Goal: Task Accomplishment & Management: Complete application form

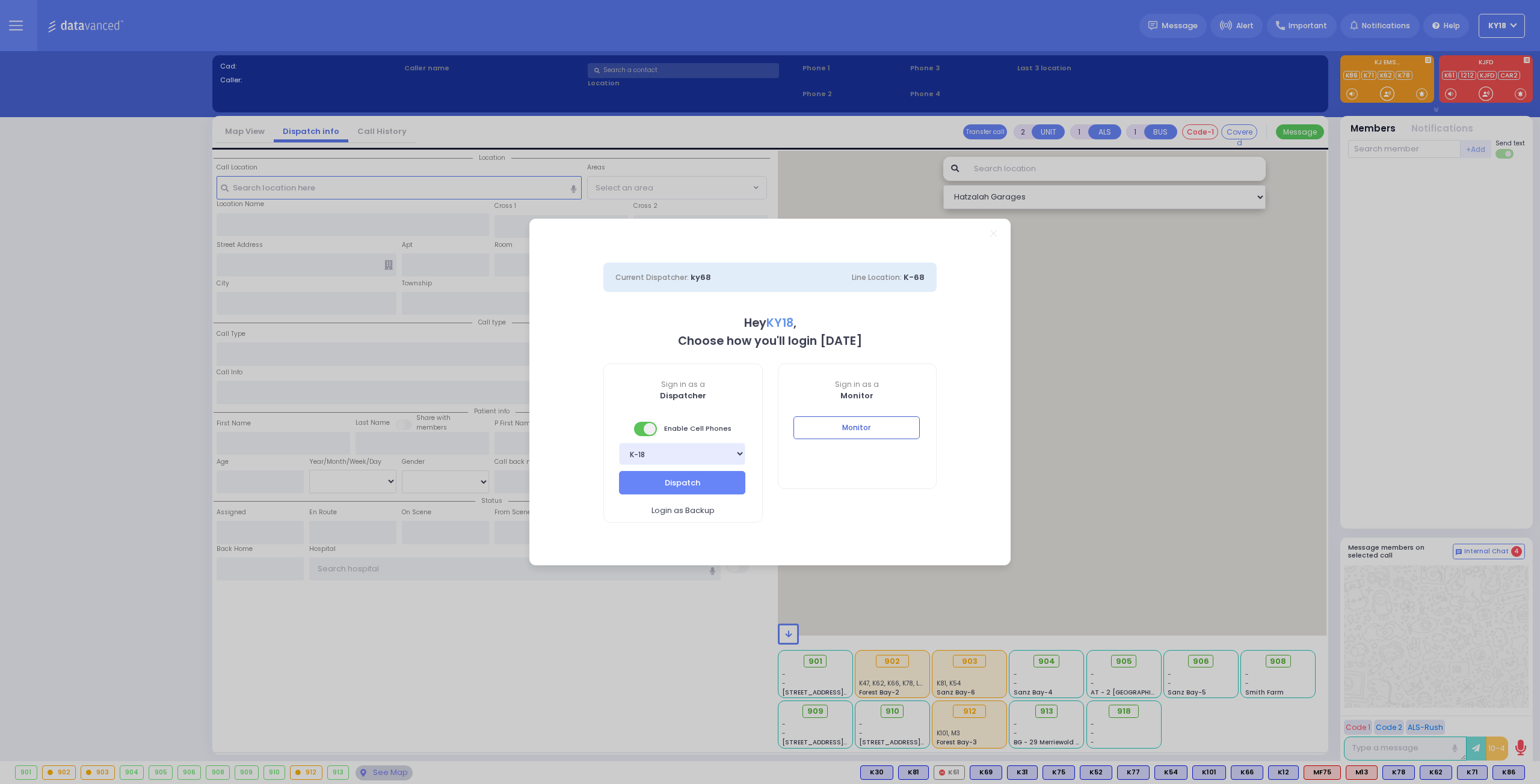
select select "4"
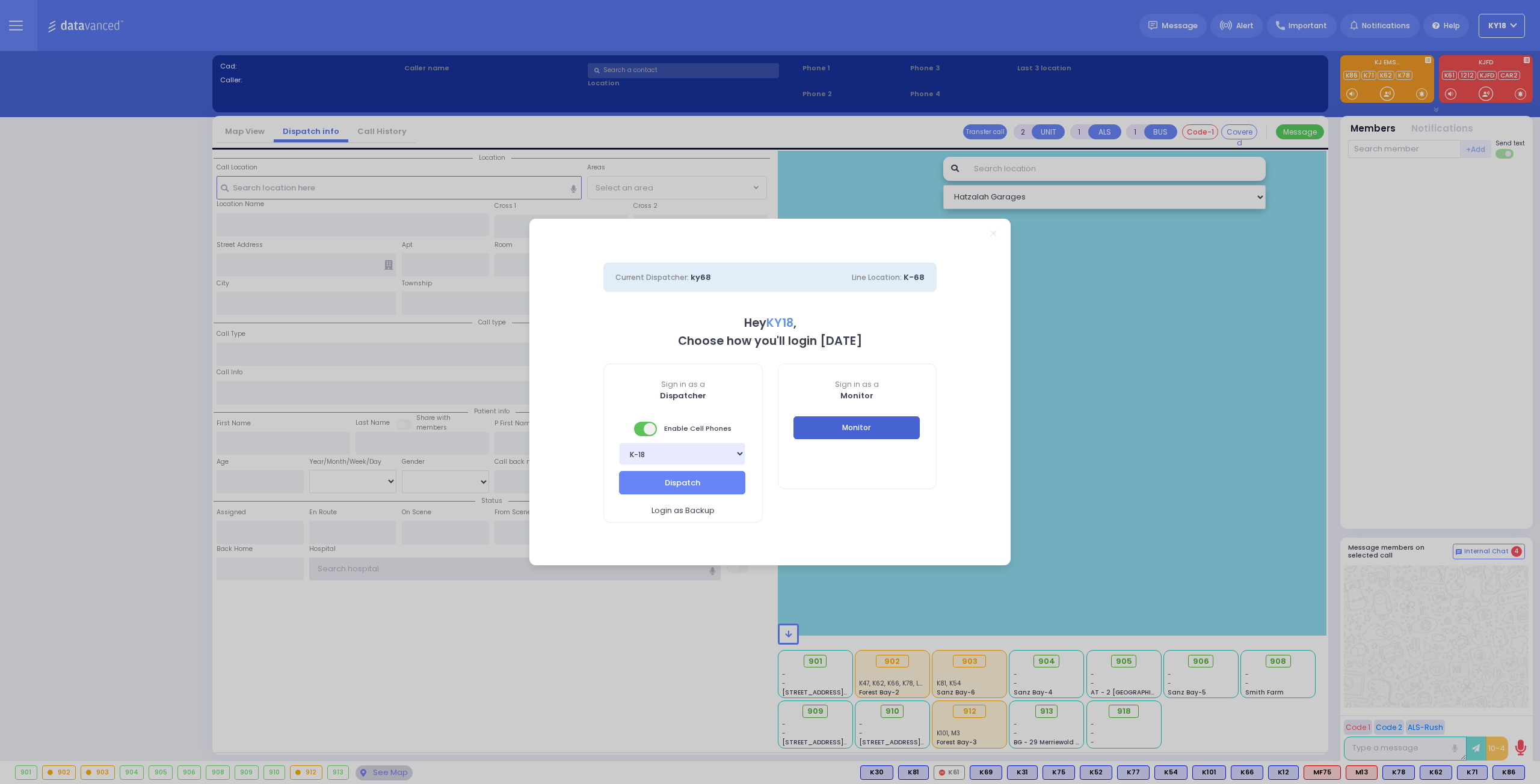
type input "ky18"
drag, startPoint x: 874, startPoint y: 432, endPoint x: 867, endPoint y: 62, distance: 370.1
click at [874, 431] on button "Monitor" at bounding box center [856, 427] width 127 height 23
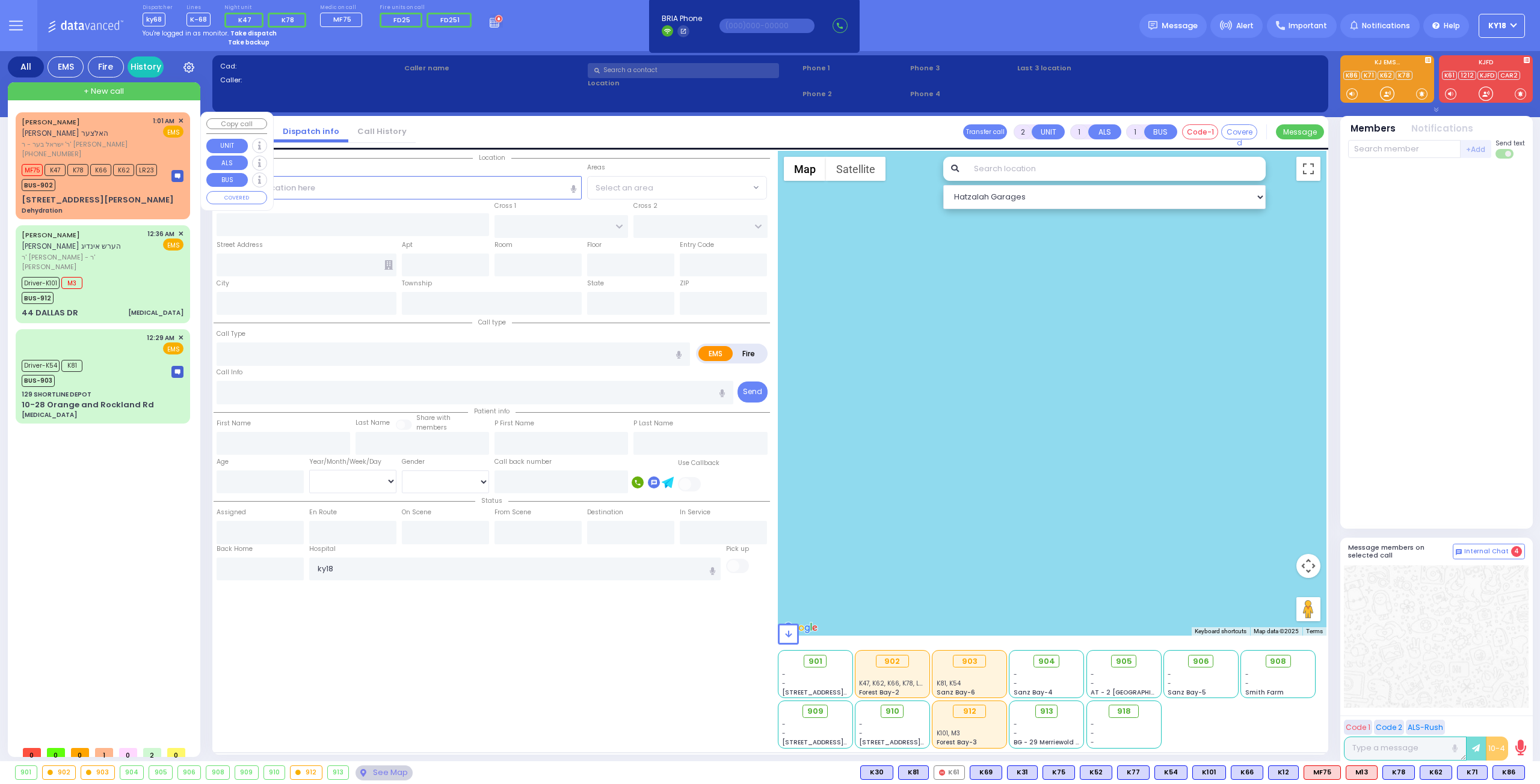
click at [105, 203] on div "[STREET_ADDRESS][PERSON_NAME] Dehydration" at bounding box center [102, 205] width 161 height 21
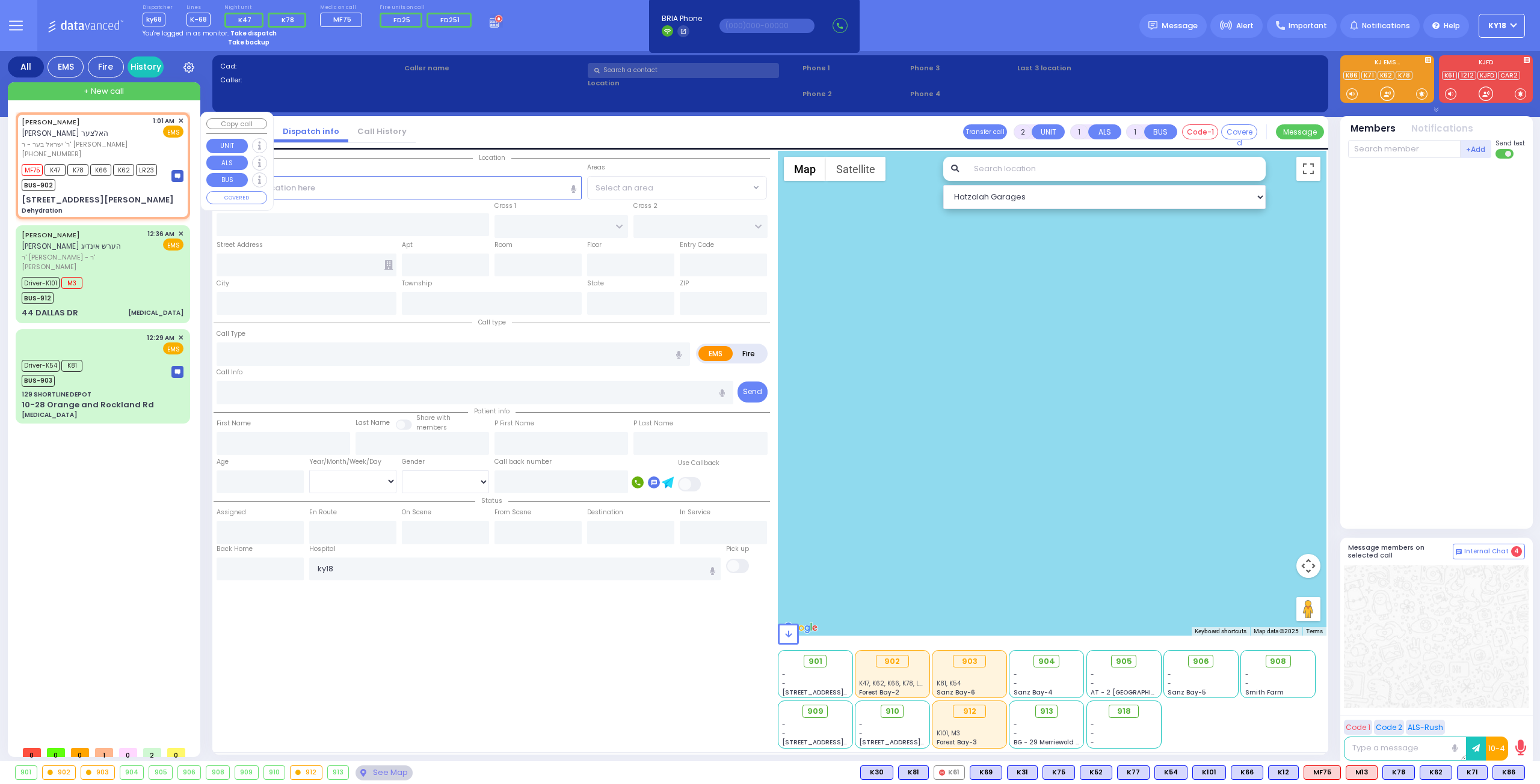
type input "6"
select select
type input "Dehydration"
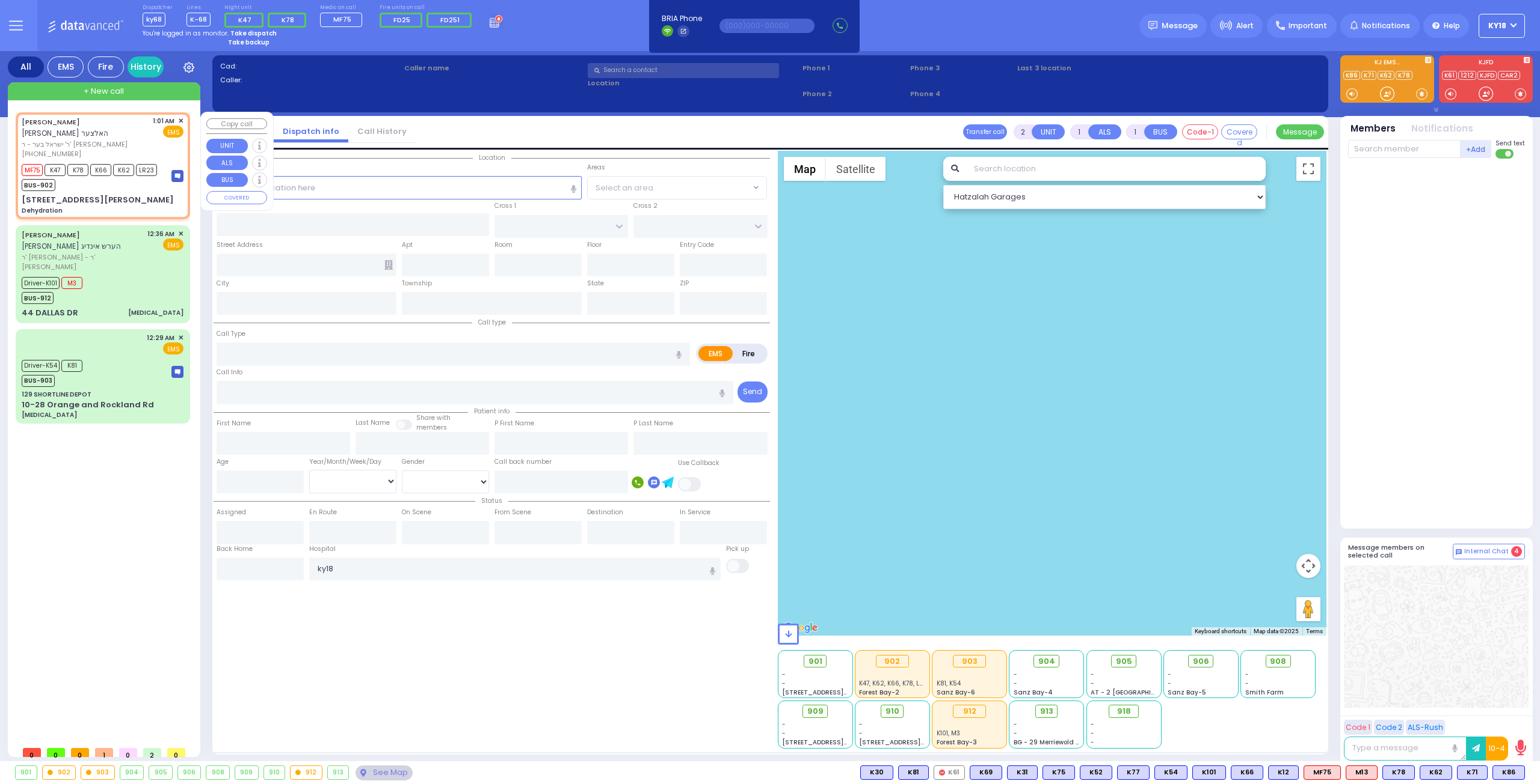
radio input "true"
type input "[PERSON_NAME]"
type input "Baila"
type input "[PERSON_NAME]"
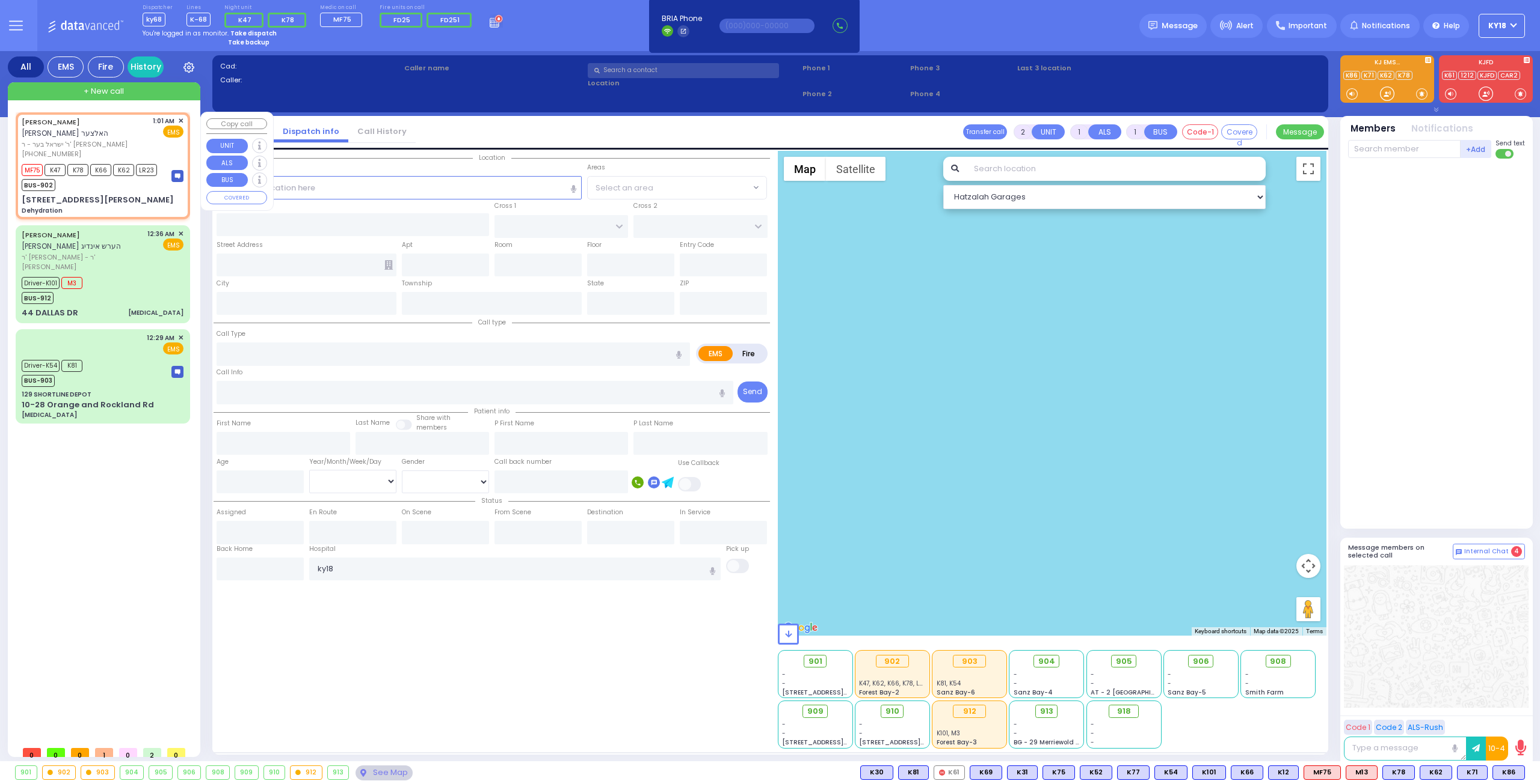
type input "25"
select select "Year"
select select "[DEMOGRAPHIC_DATA]"
type input "01:01"
type input "01:02"
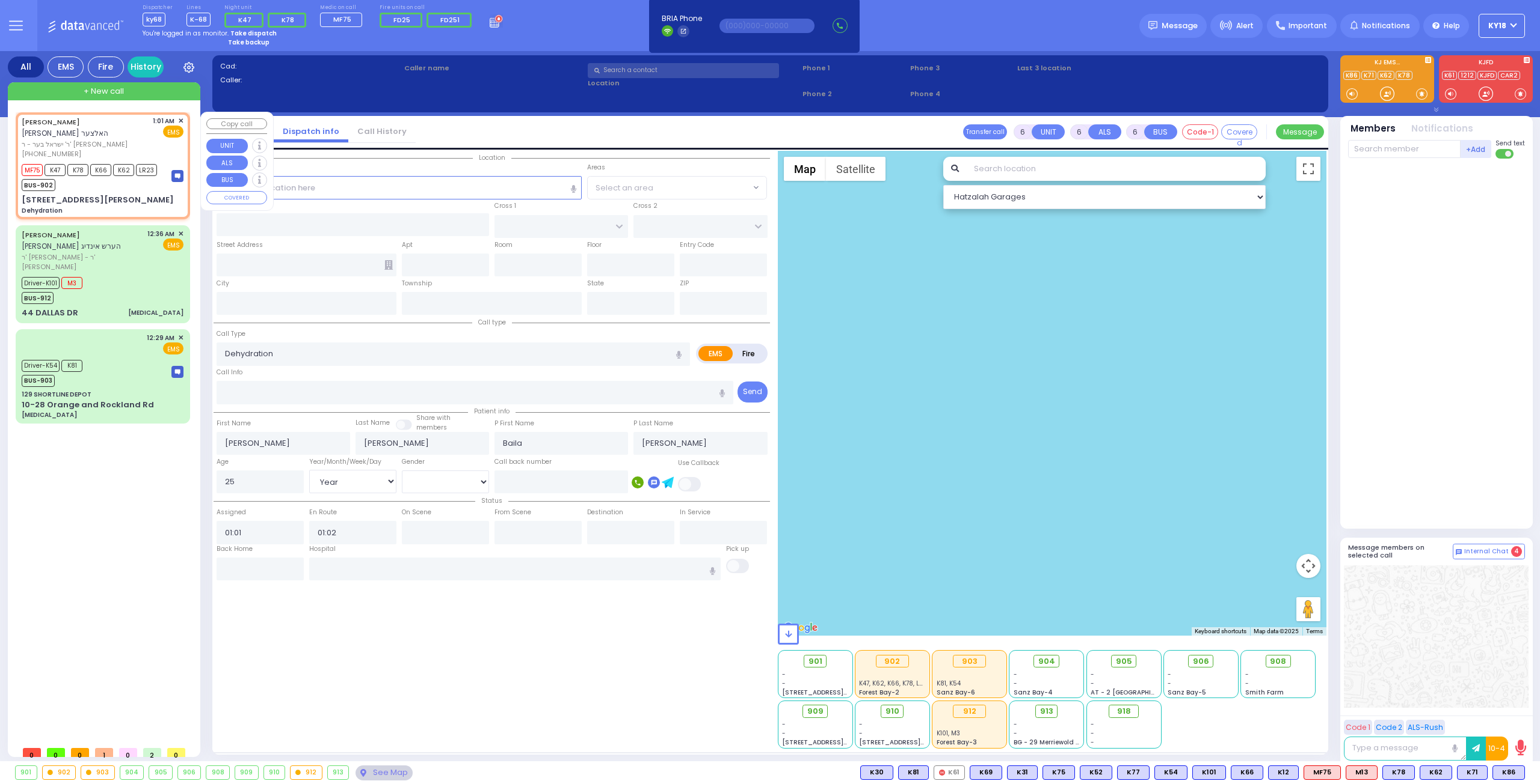
select select "Hatzalah Garages"
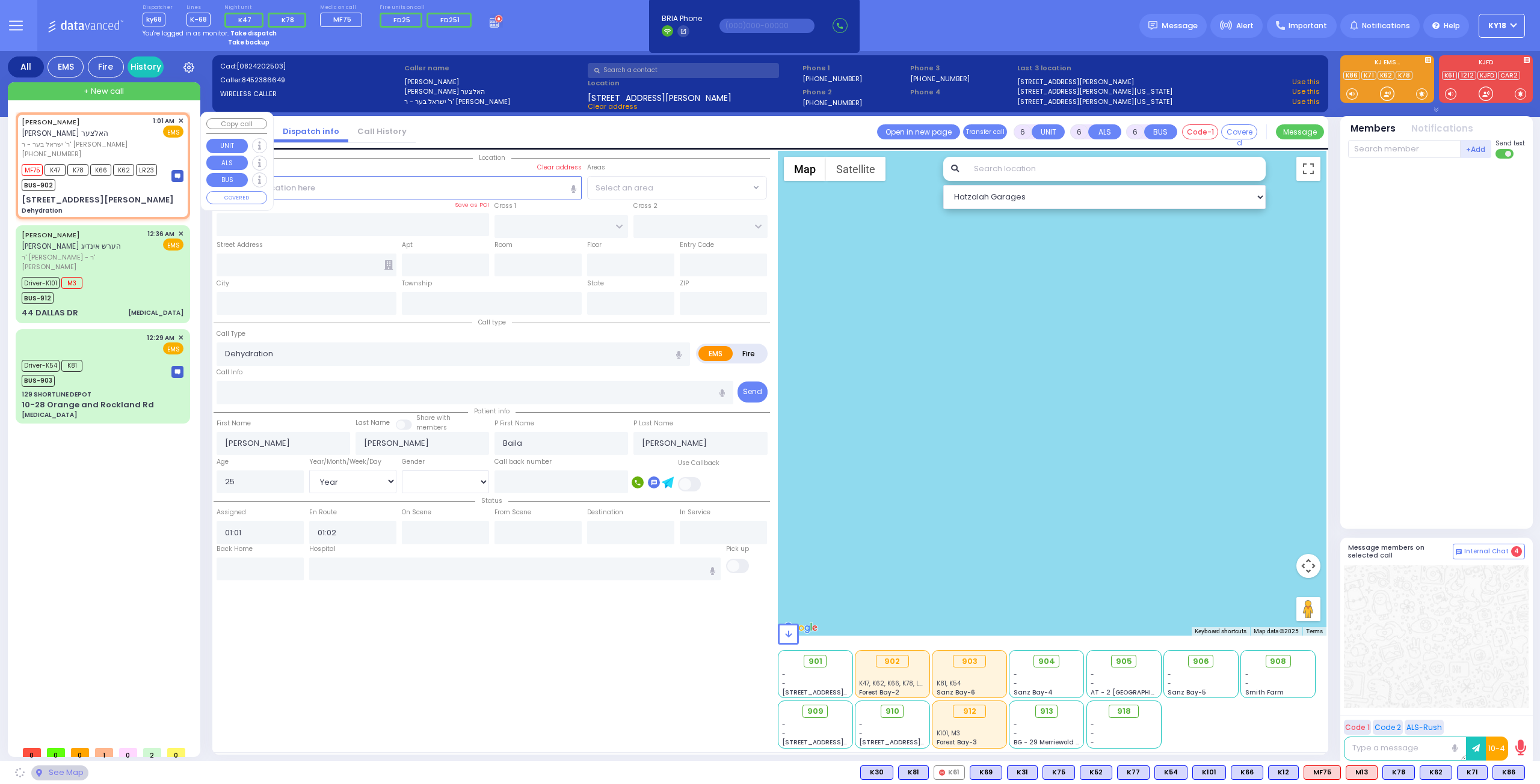
type input "ACRES RD"
type input "6 [PERSON_NAME] CT"
type input "105"
type input "Monroe"
type input "[US_STATE]"
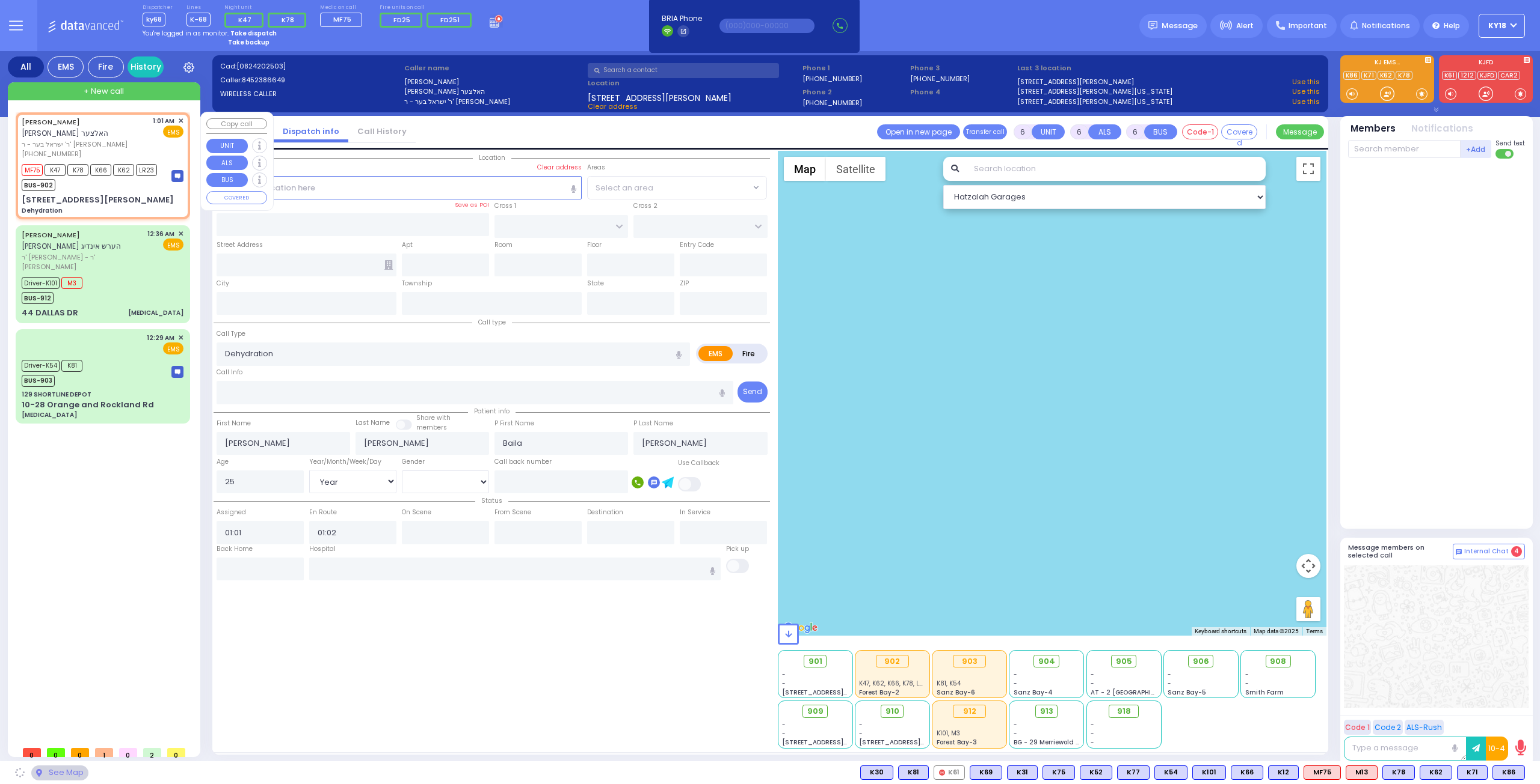
type input "10950"
select select "PALM TREE"
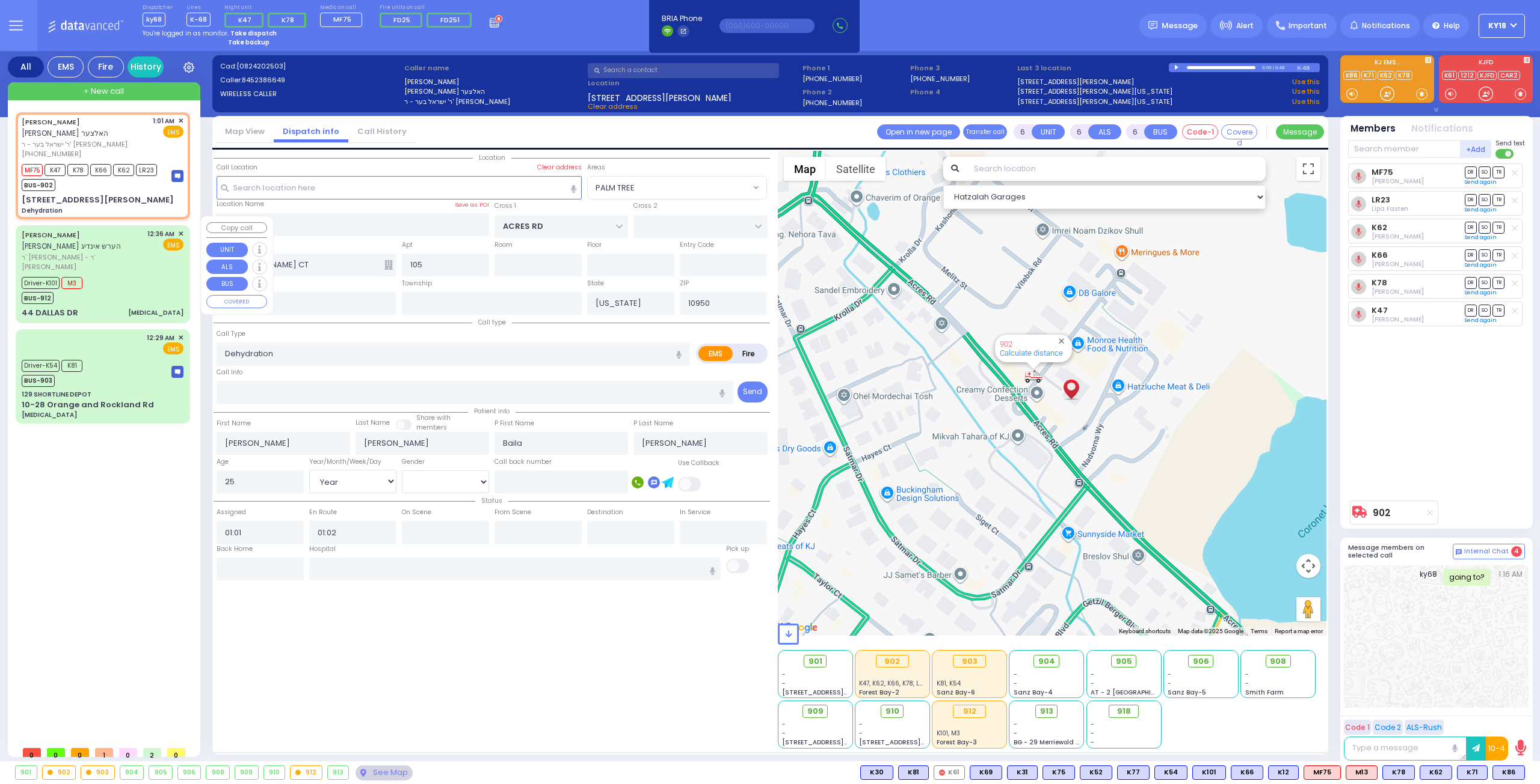
click at [121, 307] on div "44 DALLAS DR [MEDICAL_DATA]" at bounding box center [102, 313] width 161 height 12
select select
type input "[MEDICAL_DATA]"
radio input "true"
type input "[PERSON_NAME]"
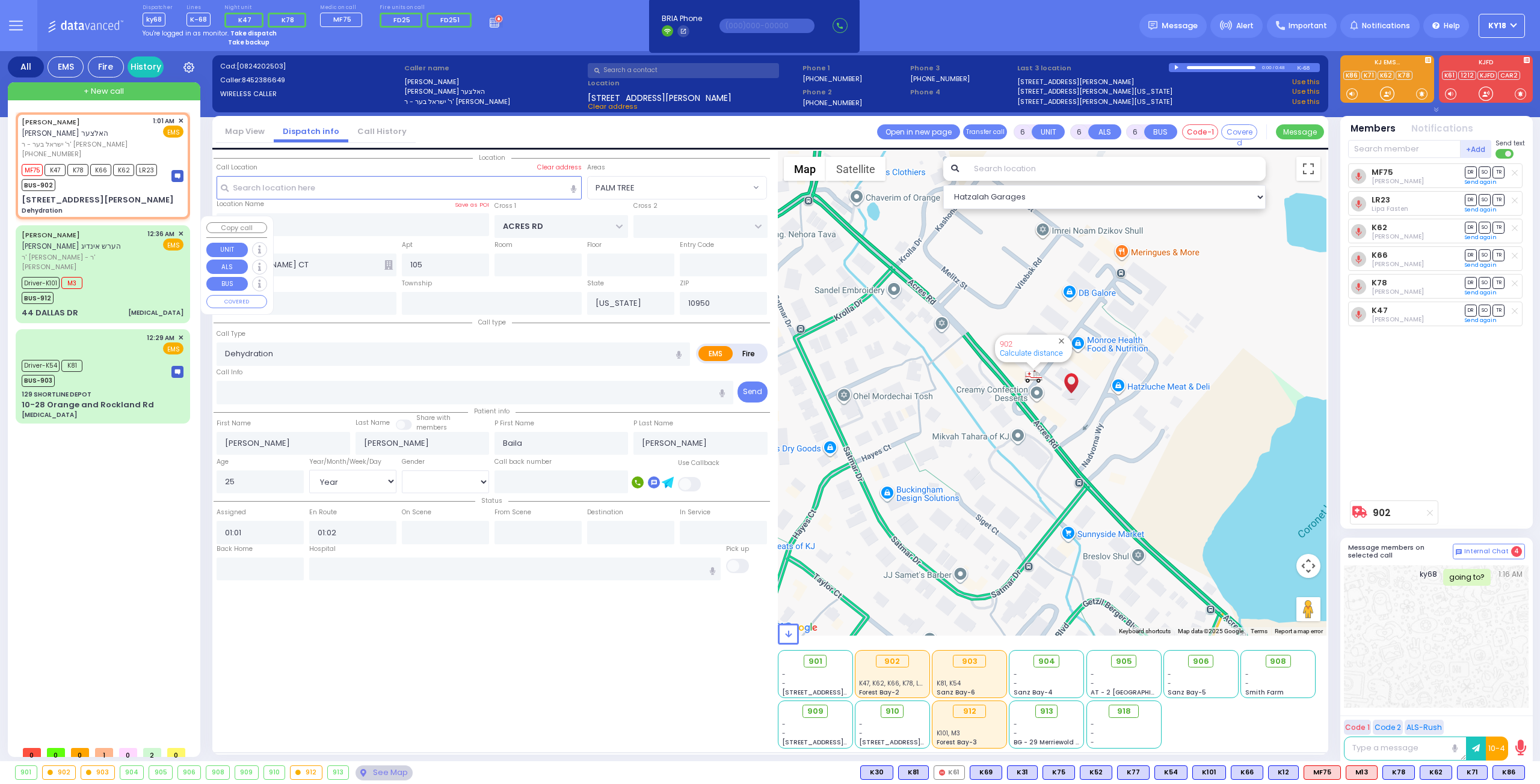
type input "[PERSON_NAME]"
type input "39"
select select "Year"
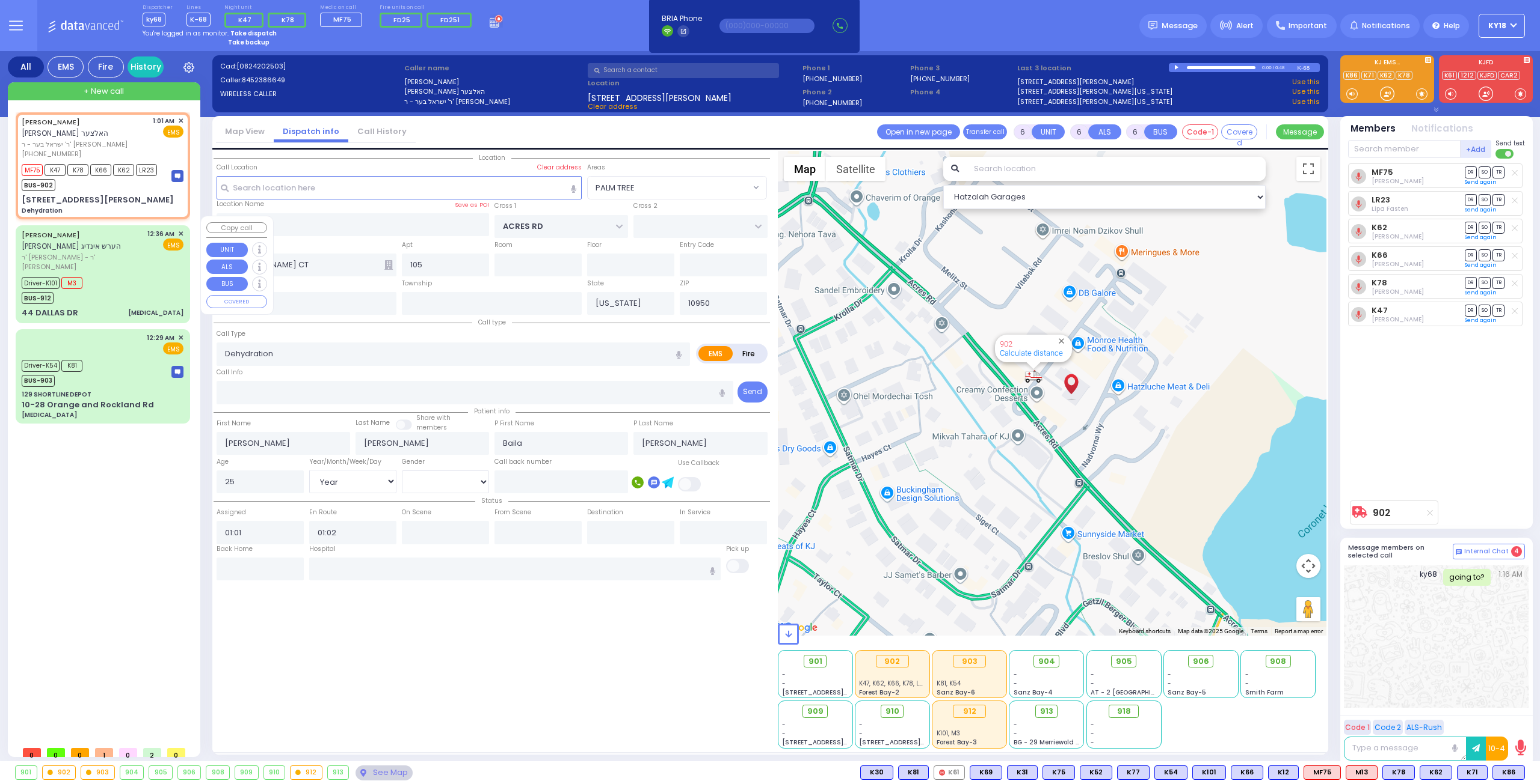
select select "[DEMOGRAPHIC_DATA]"
type input "00:36"
type input "00:37"
type input "00:46"
type input "00:58"
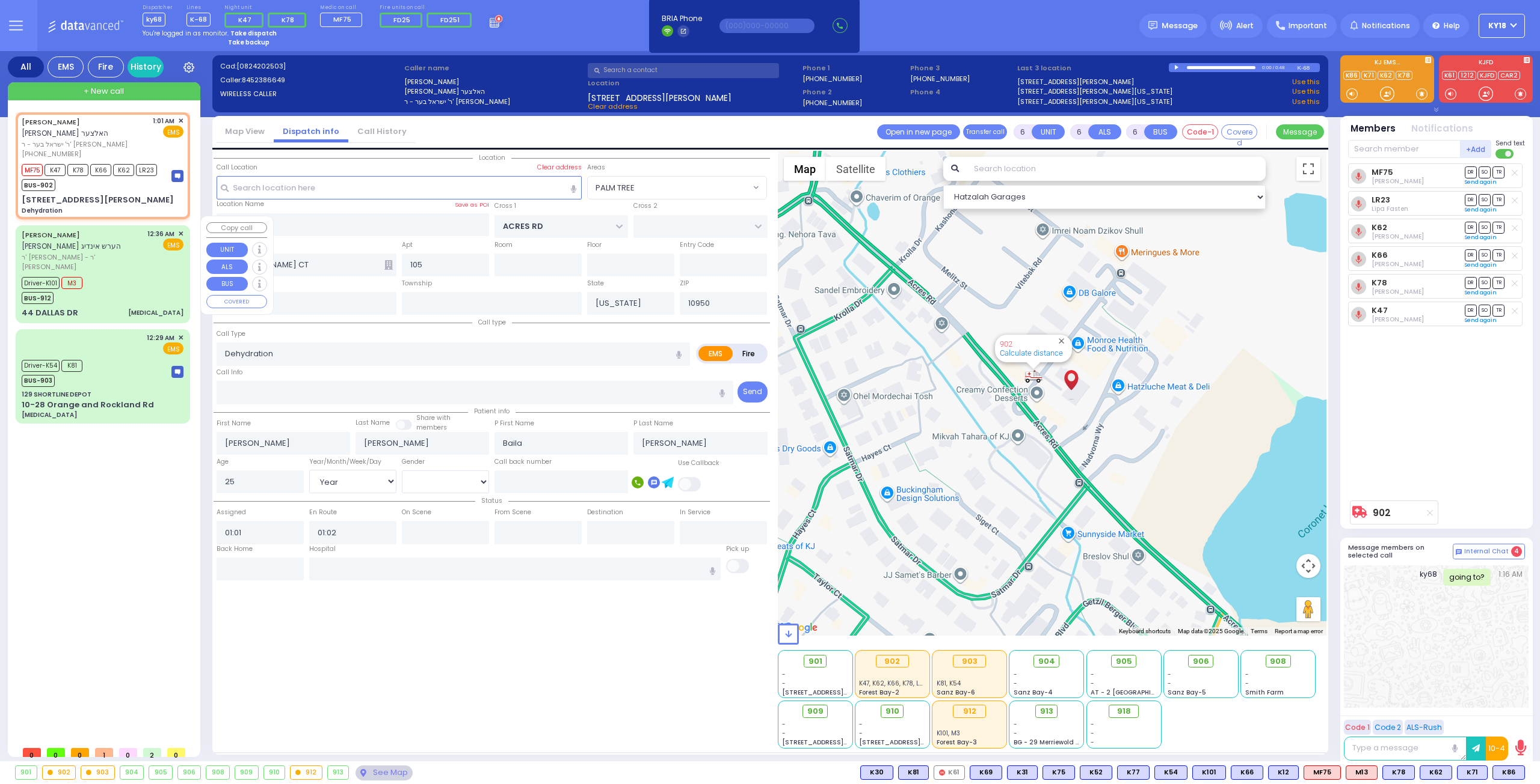
type input "01:32"
type input "[GEOGRAPHIC_DATA]"
select select "Hatzalah Garages"
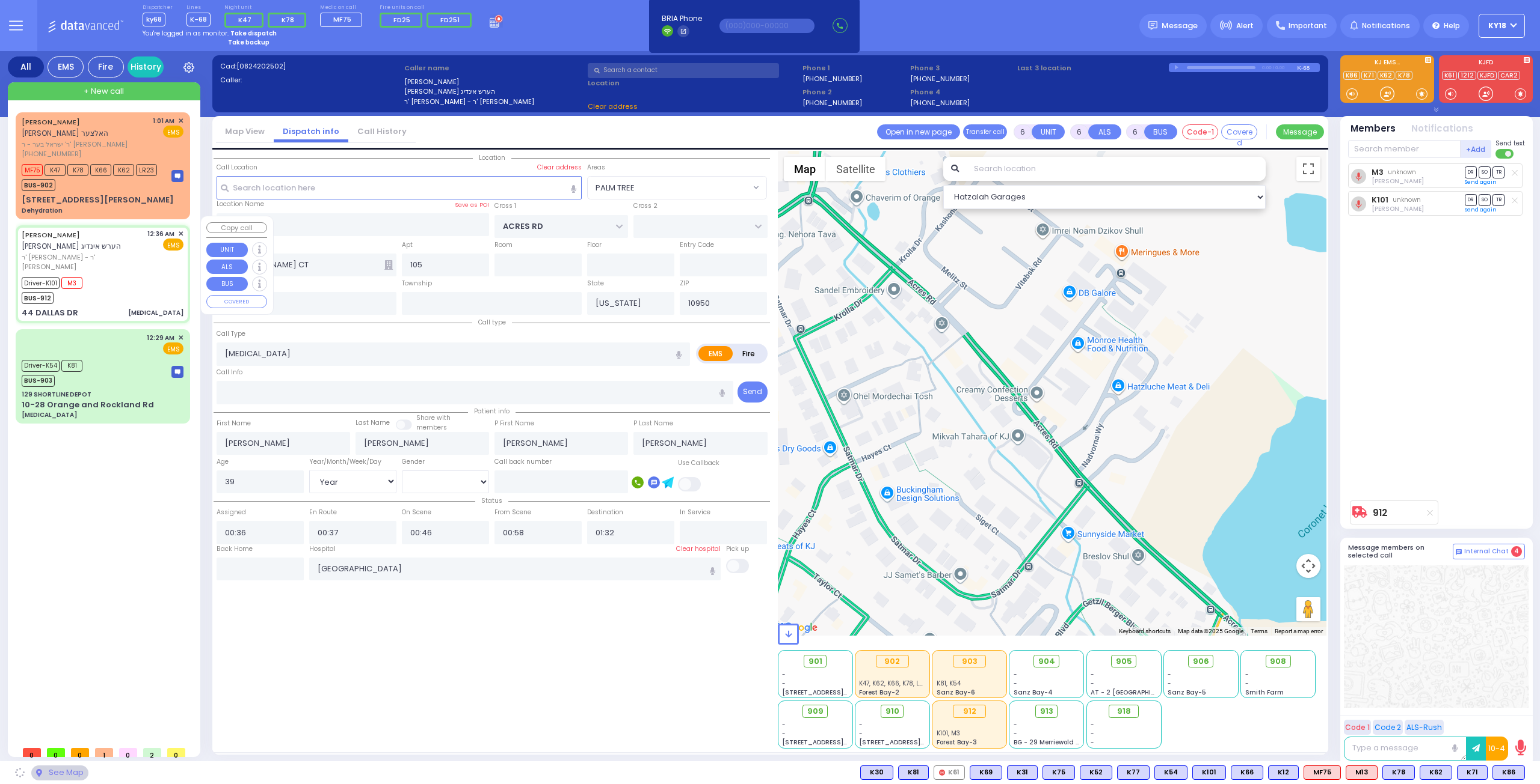
type input "AUSTIN COURT"
type input "DUELK AVE"
type input "44 DALLAS DR"
select select "[GEOGRAPHIC_DATA]"
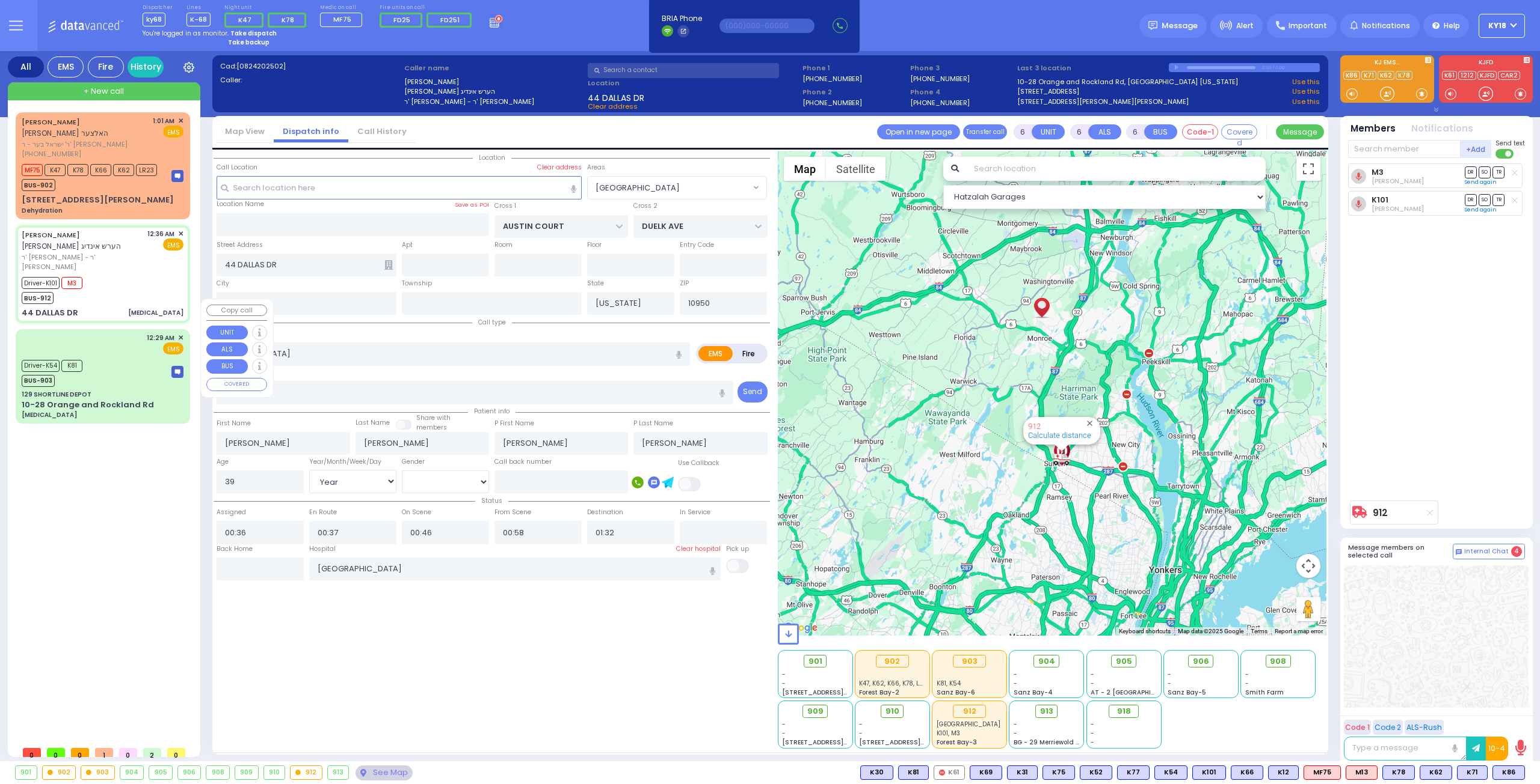
click at [143, 399] on div "10-28 Orange and Rockland Rd [MEDICAL_DATA]" at bounding box center [102, 409] width 161 height 21
select select
type input "[MEDICAL_DATA]"
radio input "true"
type input "[PERSON_NAME]"
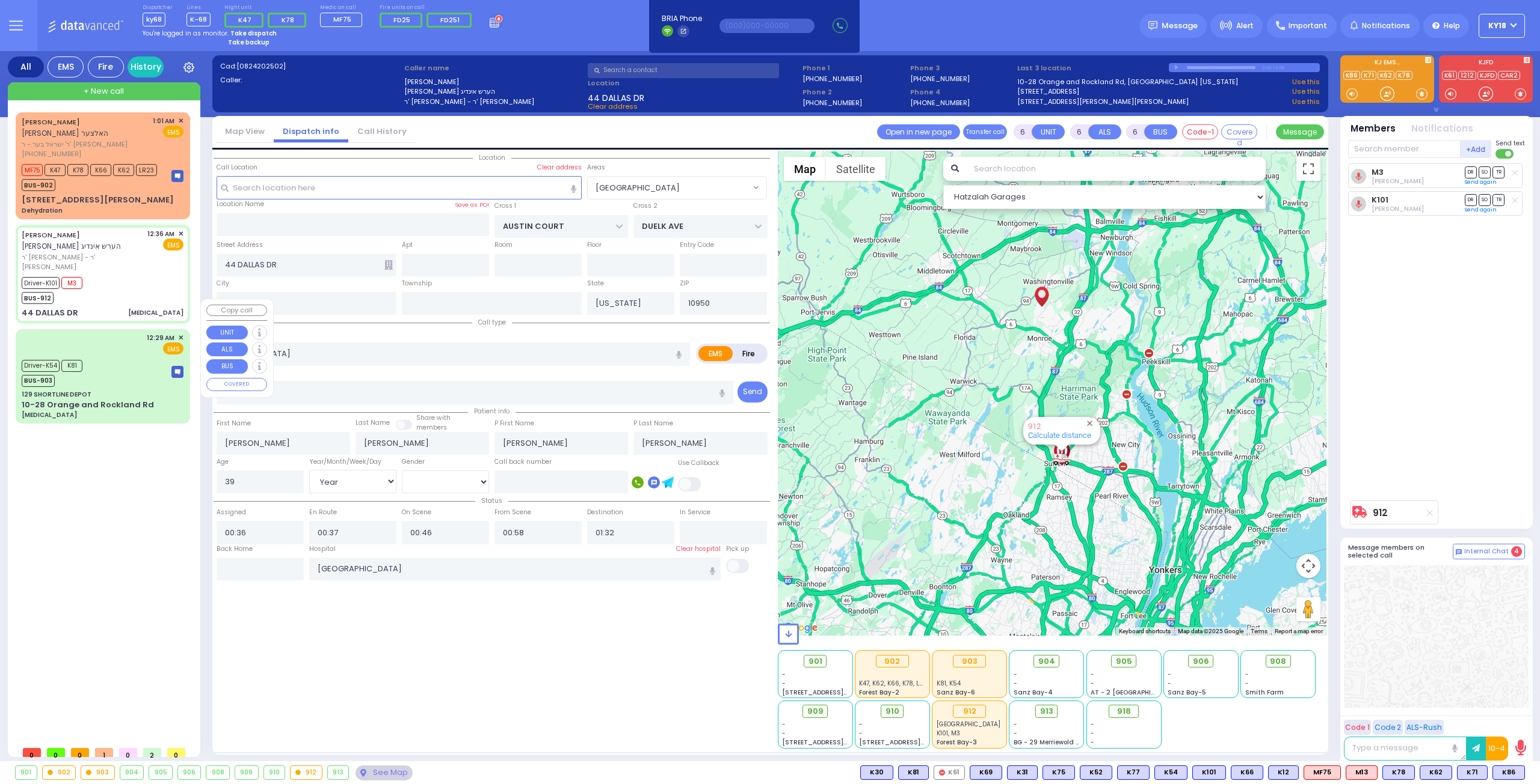
type input "[PERSON_NAME]"
type input "69"
select select "Year"
select select "[DEMOGRAPHIC_DATA]"
type input "00:29"
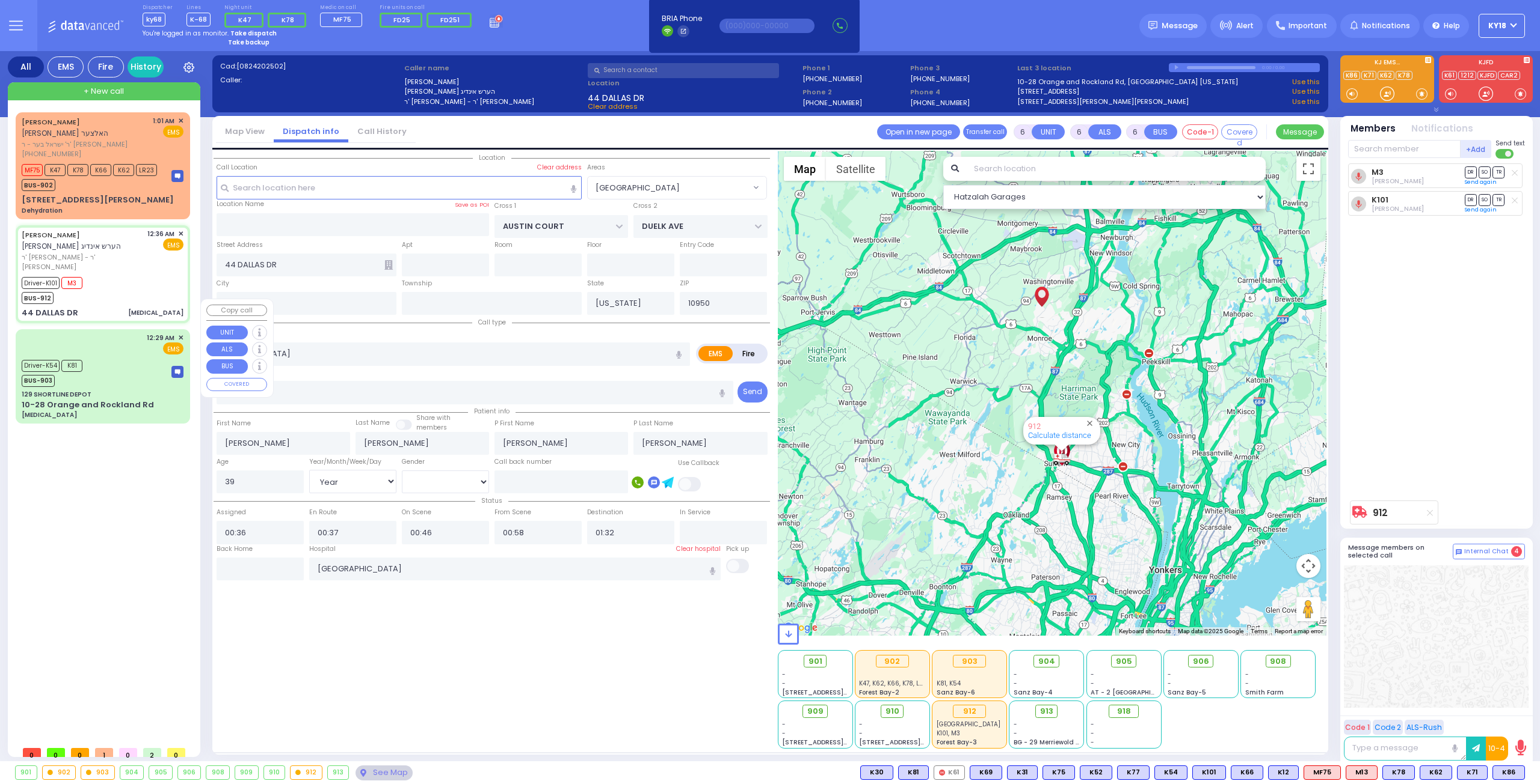
type input "00:33"
type input "00:40"
type input "00:56"
type input "01:40"
type input "01:50"
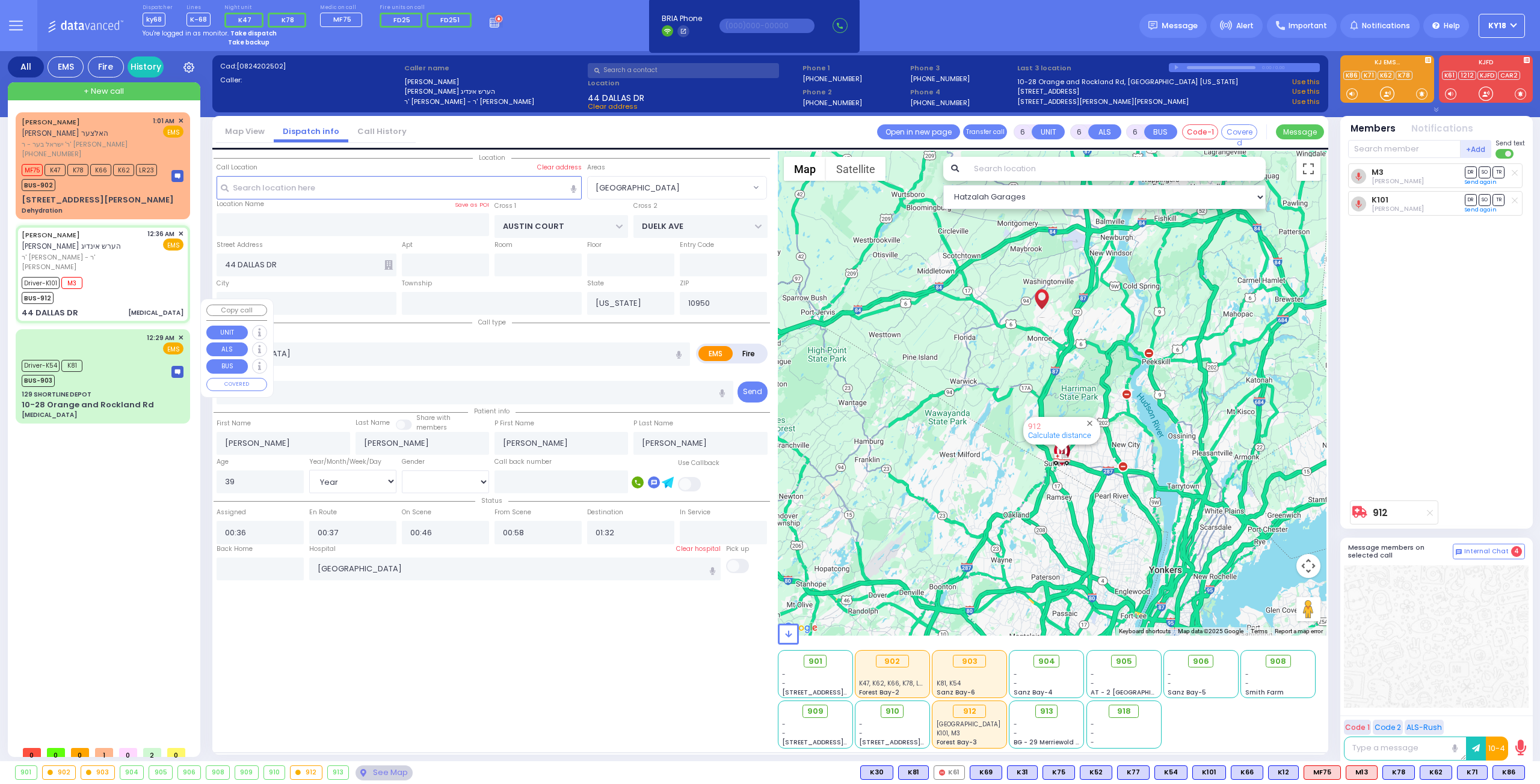
type input "[GEOGRAPHIC_DATA]"
select select "Hatzalah Garages"
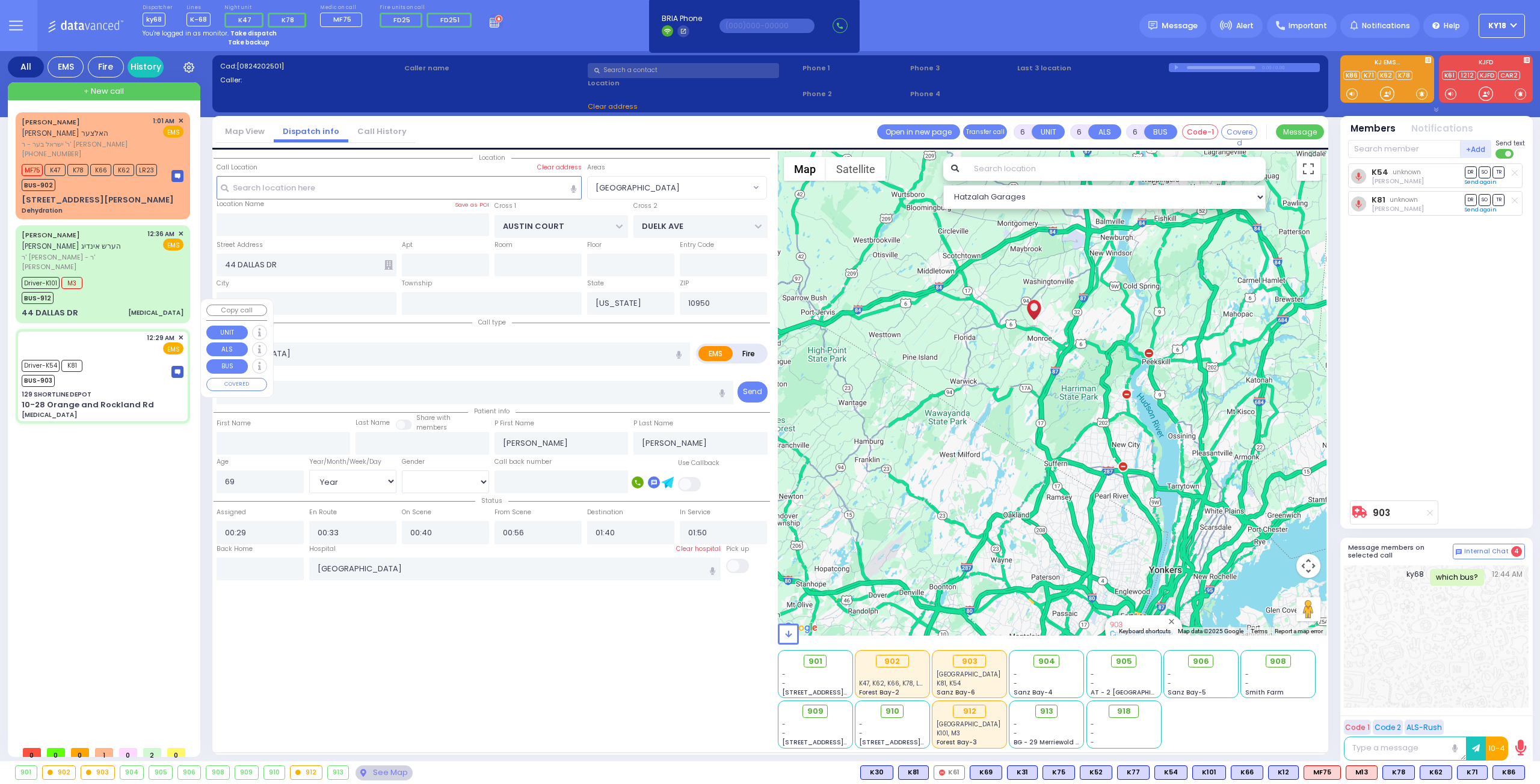
type input "129 SHORTLINE DEPOT"
type input "10-28 Orange and Rockland Rd"
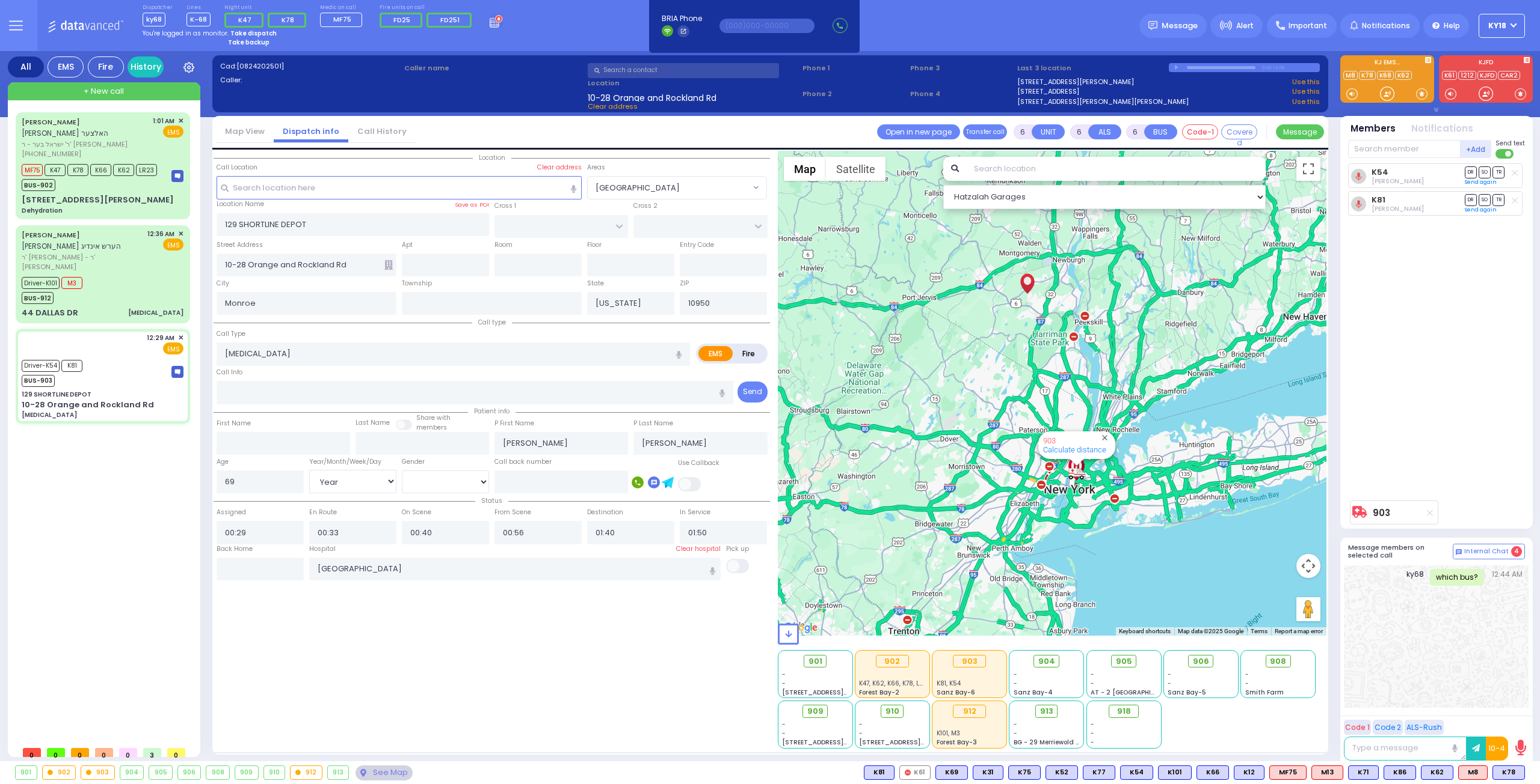
select select
radio input "true"
select select "Year"
select select "[DEMOGRAPHIC_DATA]"
select select "Hatzalah Garages"
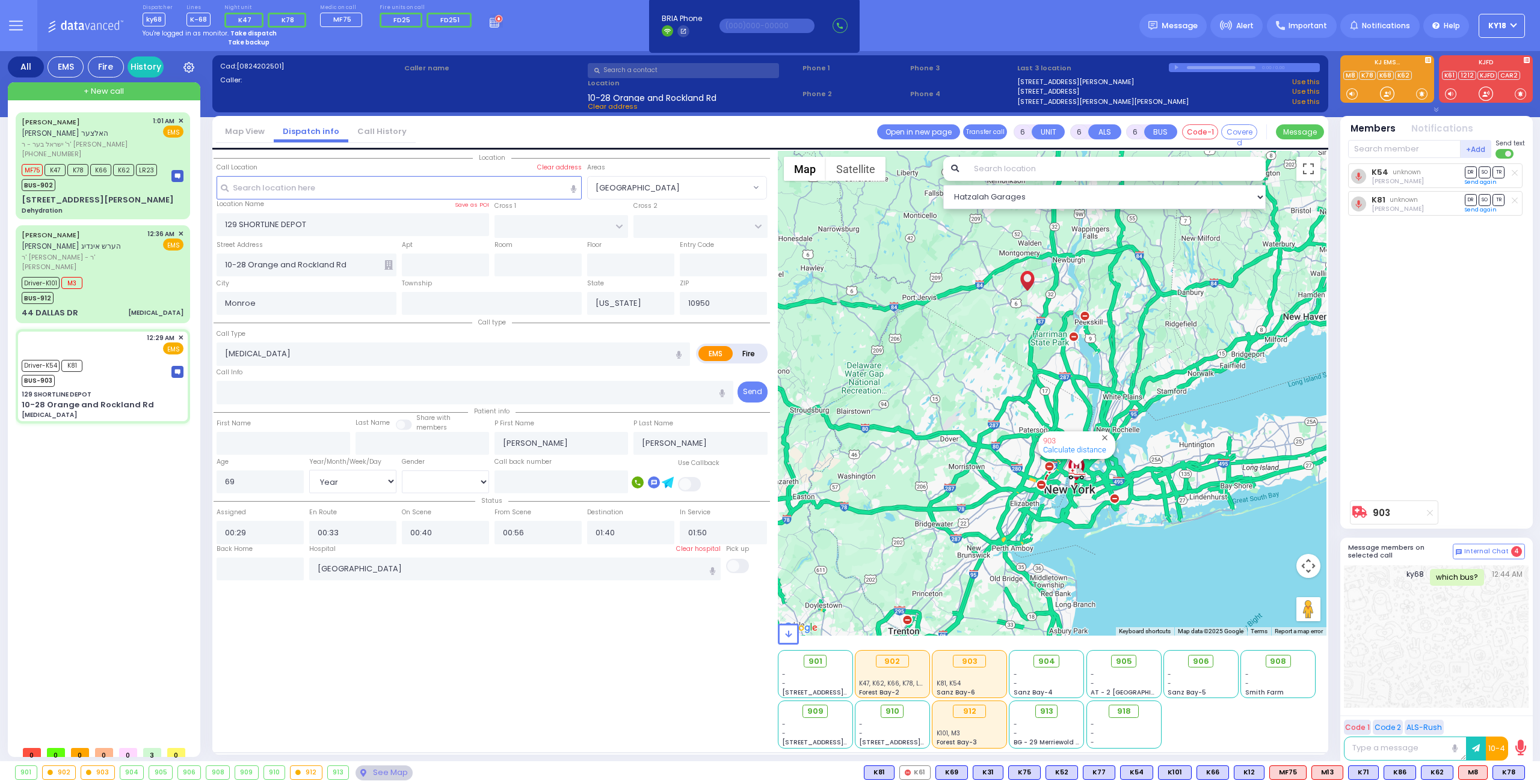
select select
radio input "true"
select select "Year"
select select "[DEMOGRAPHIC_DATA]"
select select "Hatzalah Garages"
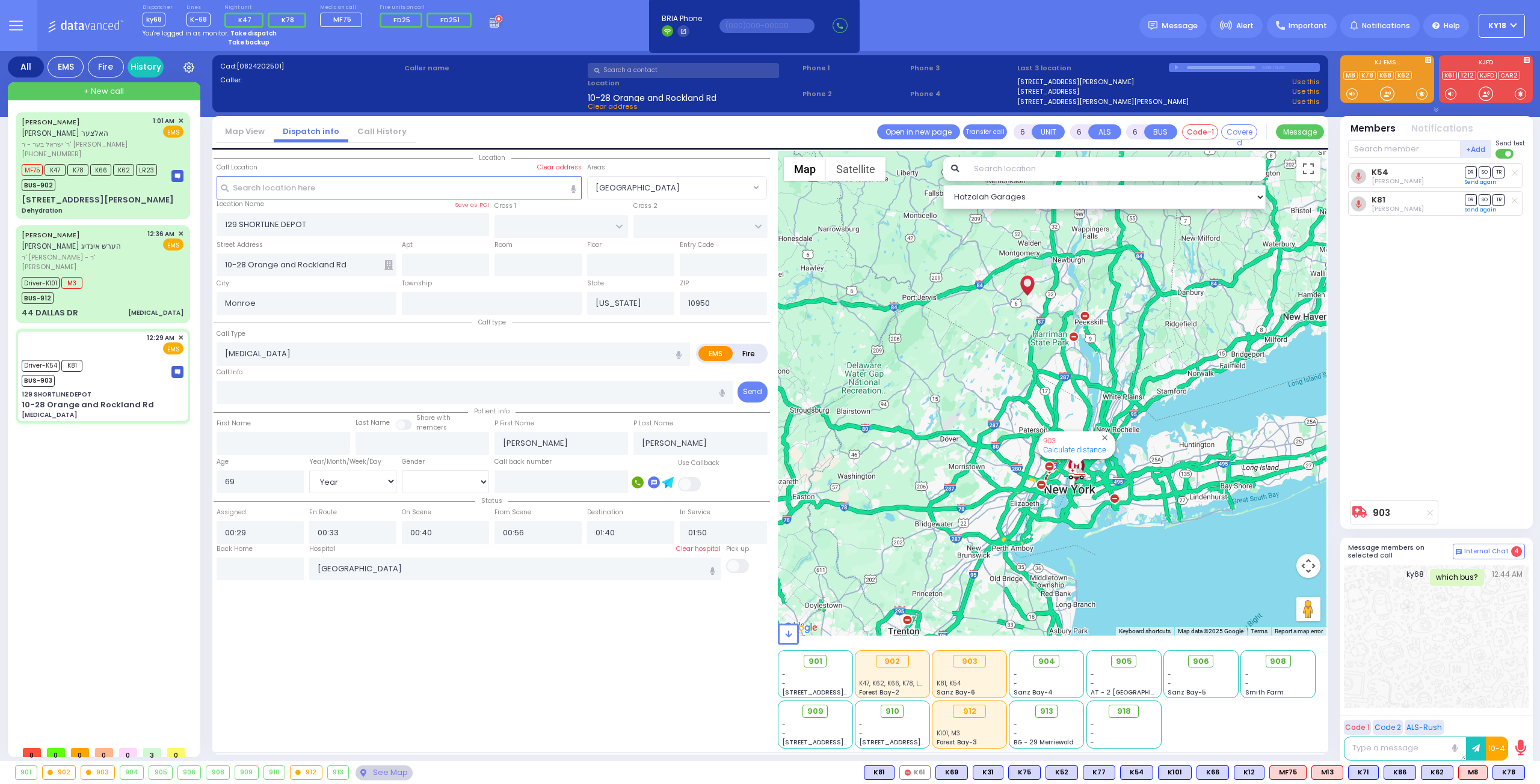
select select
radio input "true"
select select "Year"
select select "[DEMOGRAPHIC_DATA]"
select select "Hatzalah Garages"
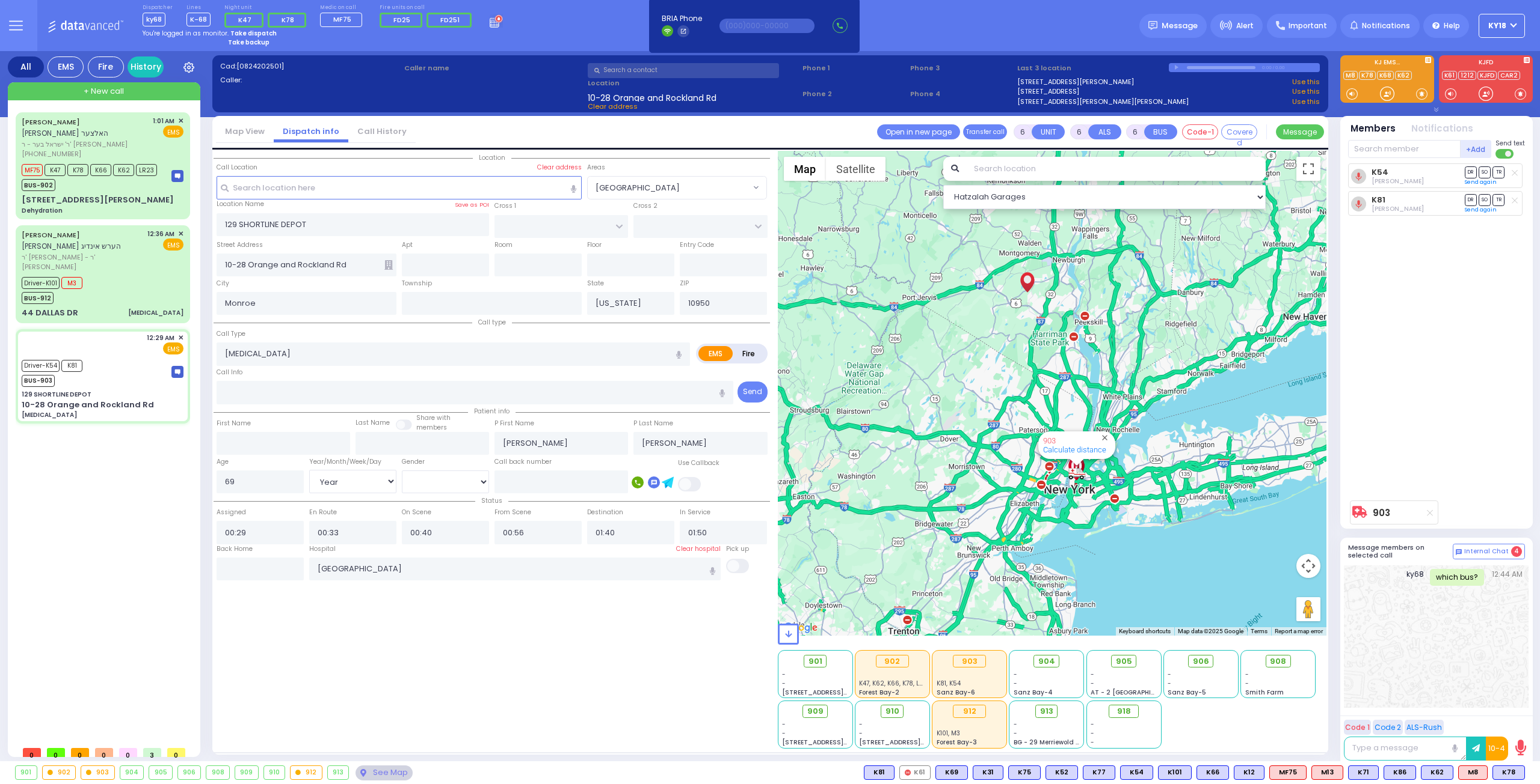
select select
radio input "true"
select select "Year"
select select "[DEMOGRAPHIC_DATA]"
select select "Hatzalah Garages"
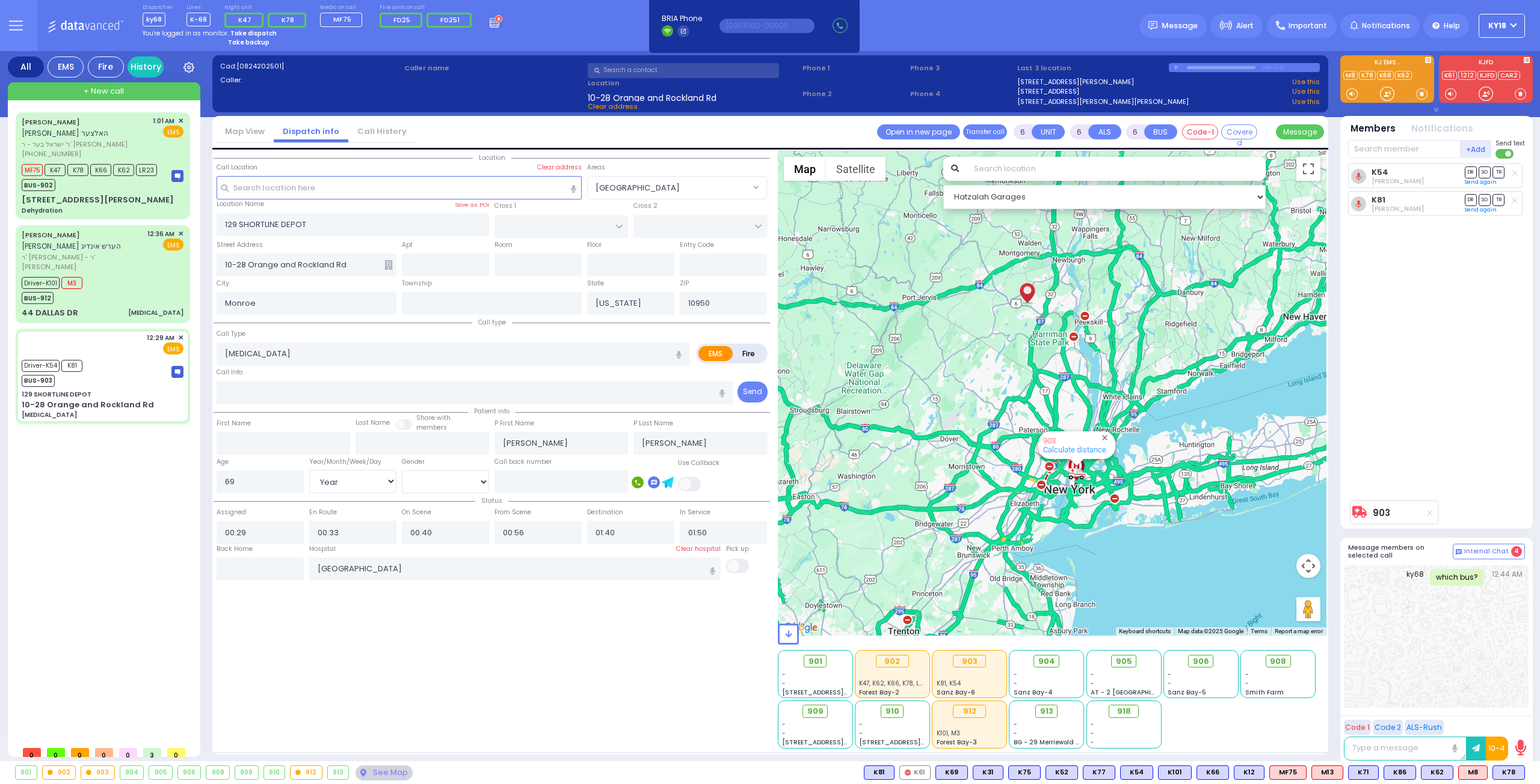
select select
radio input "true"
select select "Year"
select select "[DEMOGRAPHIC_DATA]"
select select "Hatzalah Garages"
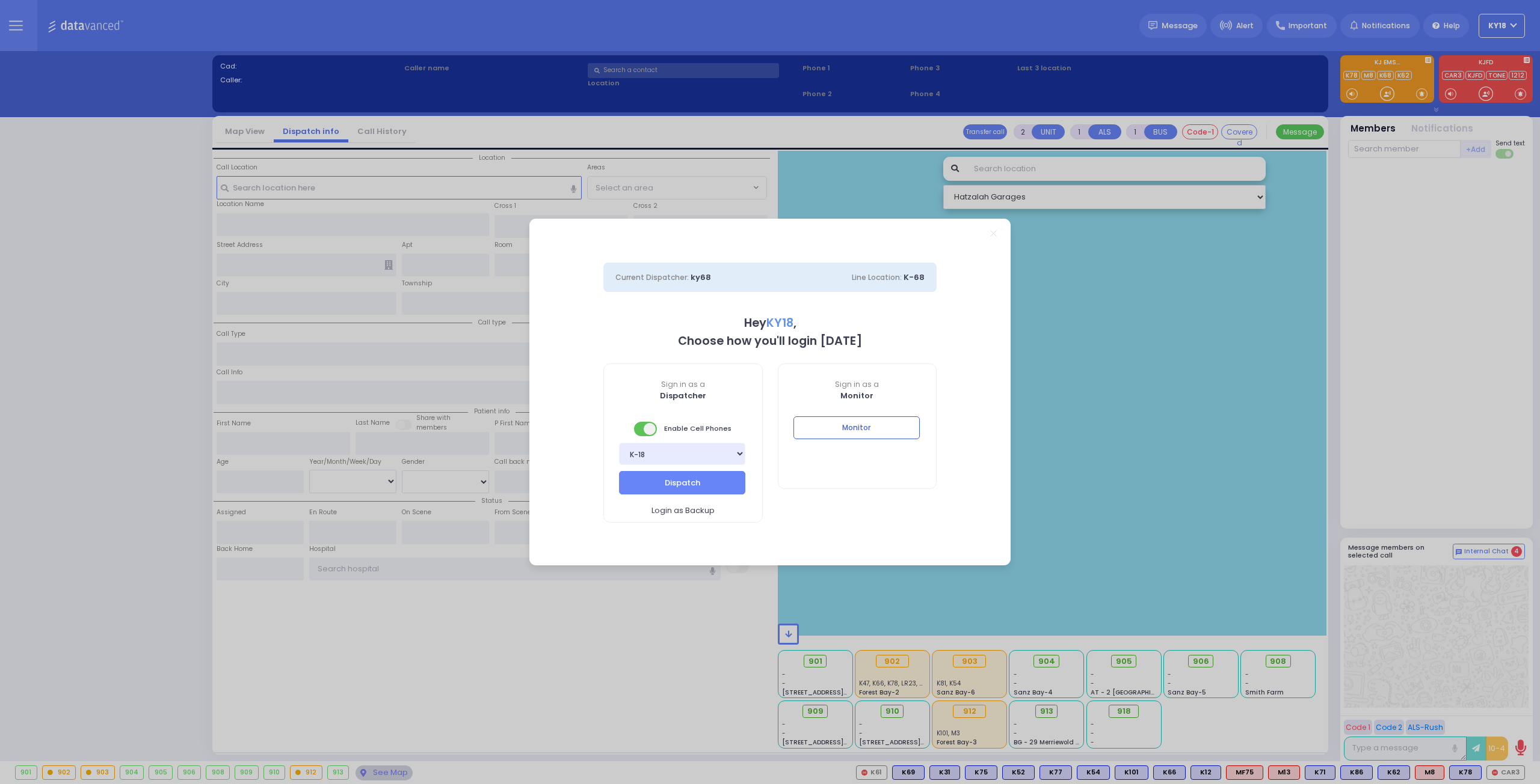
select select "4"
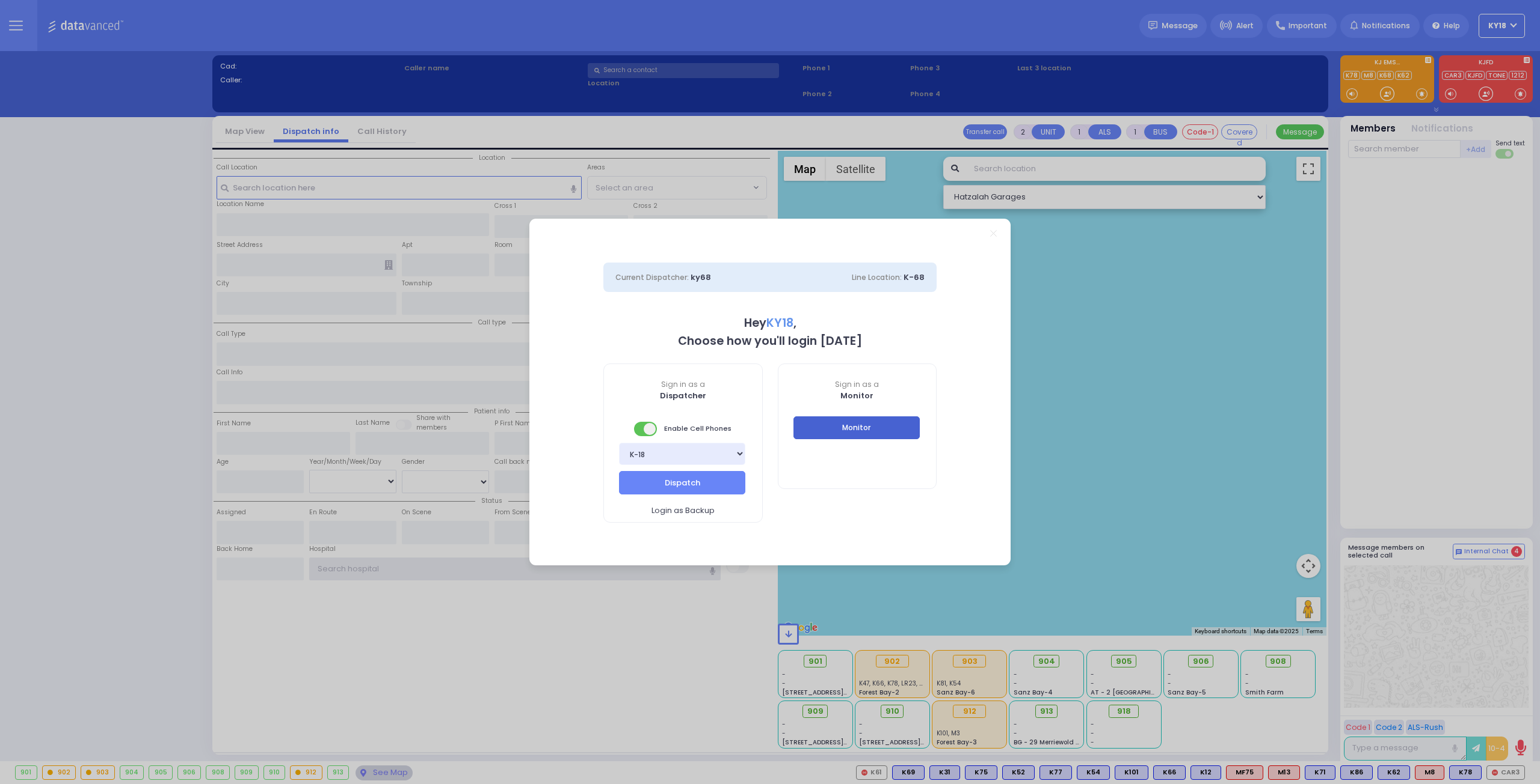
type input "ky18"
click at [865, 433] on button "Monitor" at bounding box center [856, 427] width 127 height 23
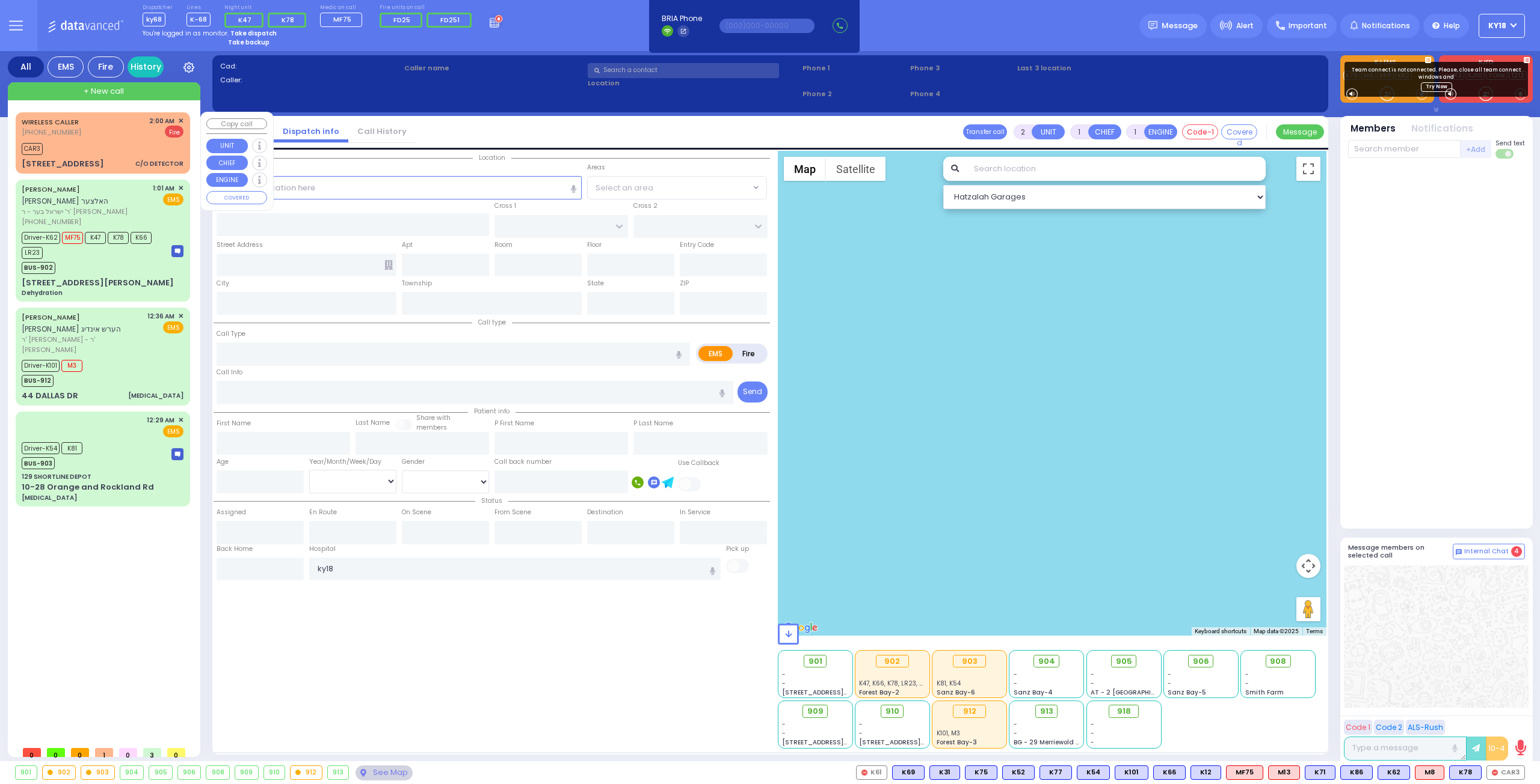
click at [136, 137] on div "WIRELESS CALLER (551) 215-0500 2:00 AM ✕ Fire" at bounding box center [102, 127] width 161 height 22
select select
type input "C/O DETECTOR"
radio input "false"
radio input "true"
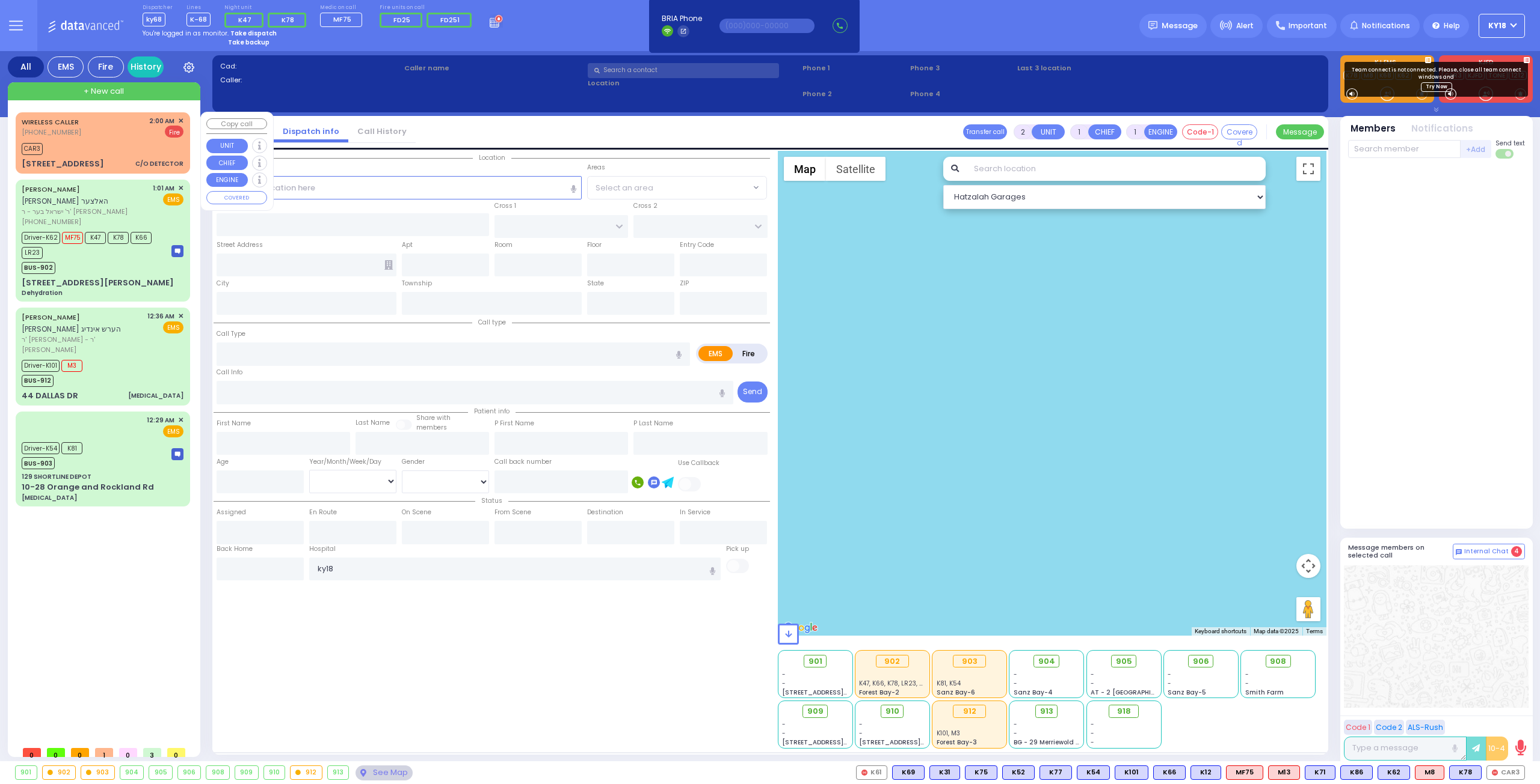
select select
type input "02:00"
type input "02:01"
select select "Hatzalah Garages"
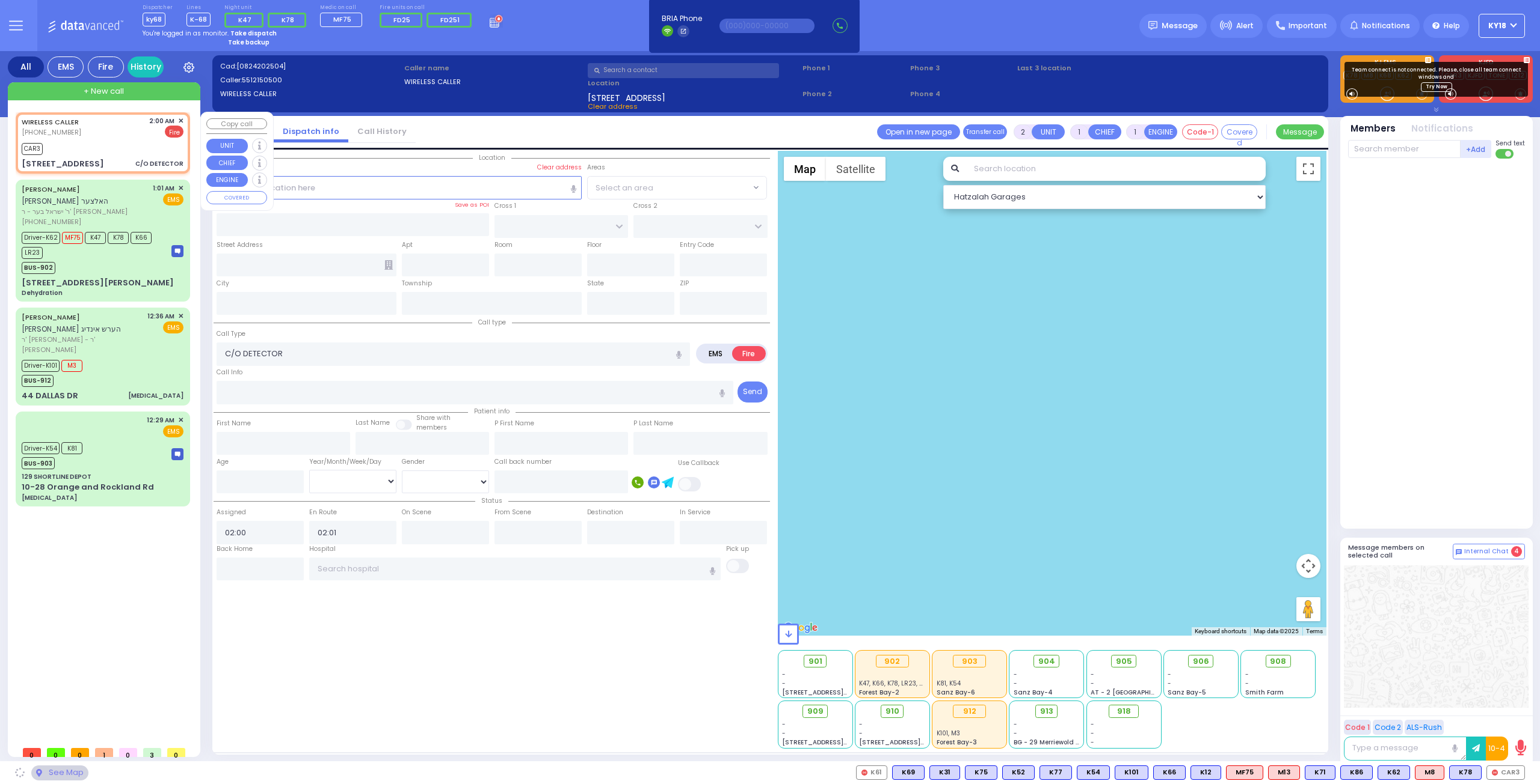
type input "UNIVERSITY DR"
type input "EMORY RD"
type input "[STREET_ADDRESS]"
type input "Woodbury"
type input "[US_STATE]"
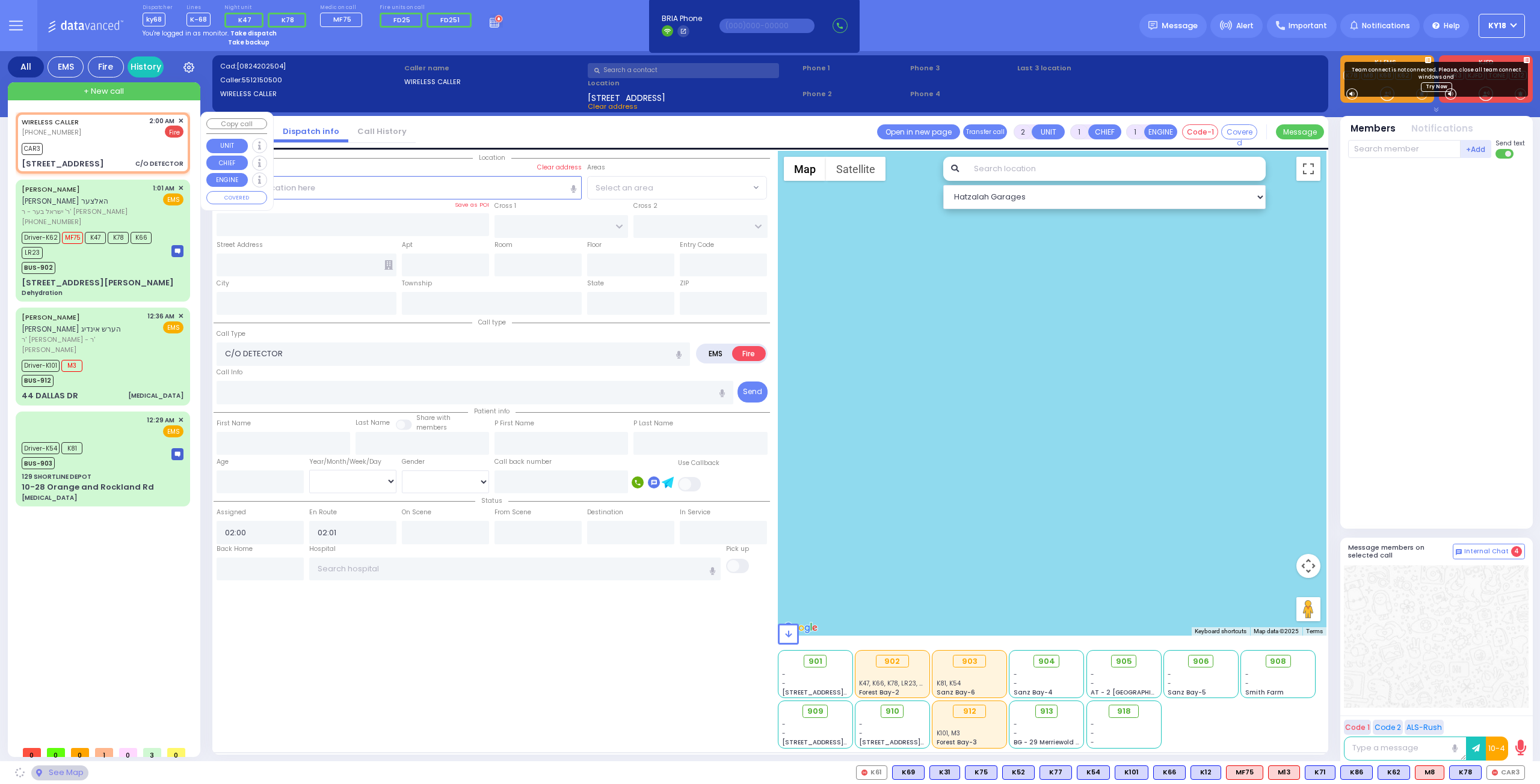
type input "10930"
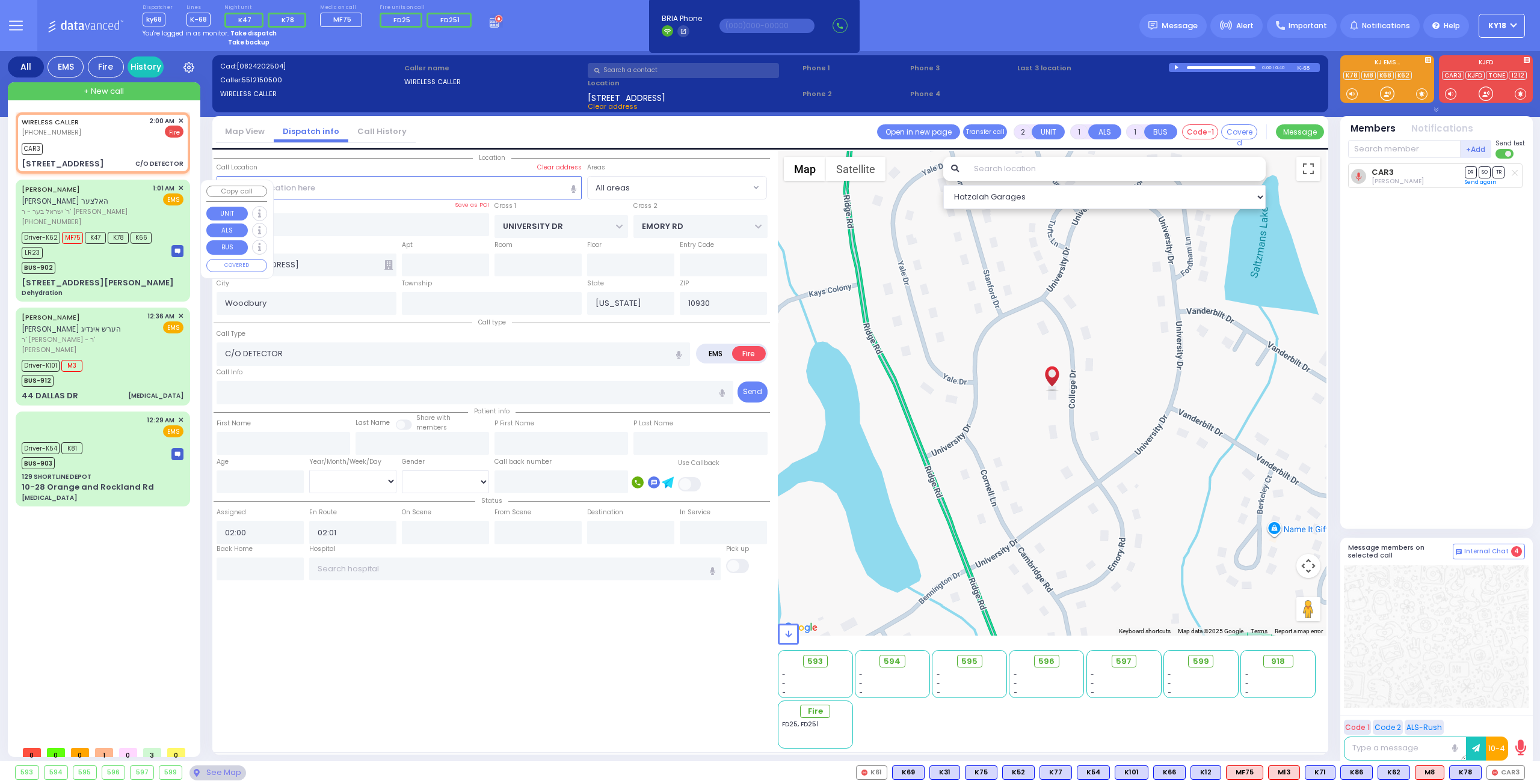
click at [125, 259] on div "BUS-902" at bounding box center [90, 267] width 139 height 15
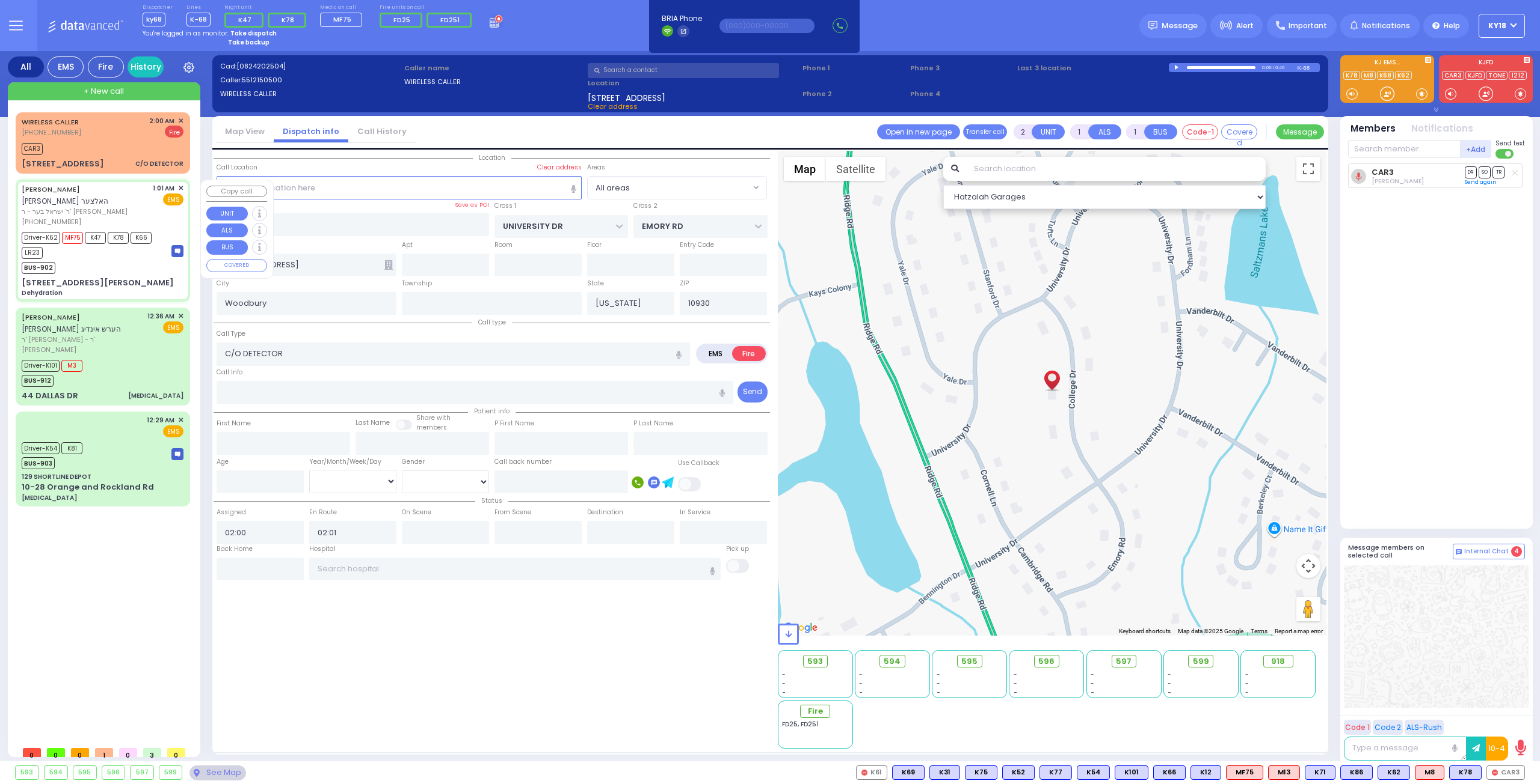
type input "6"
select select
type input "Dehydration"
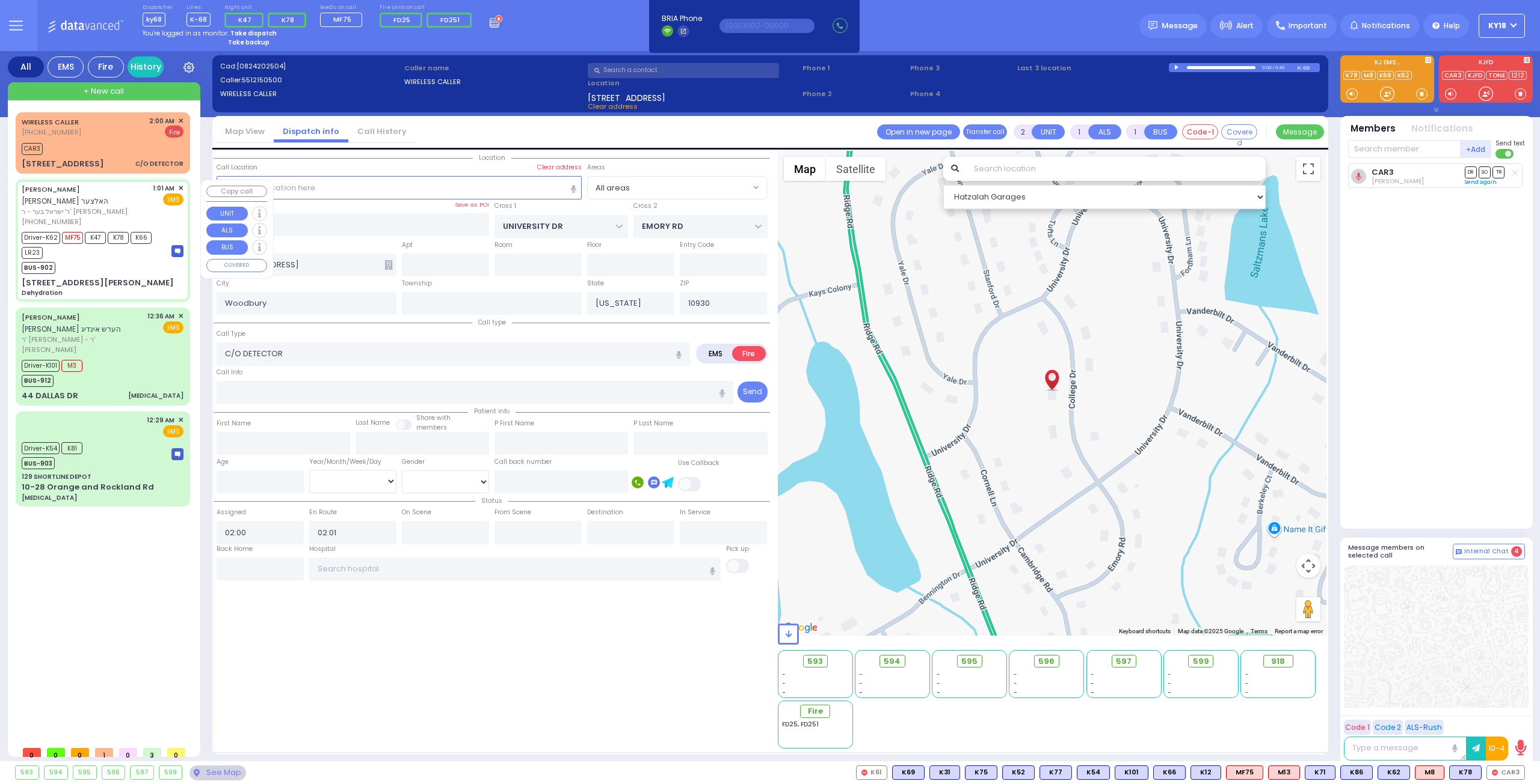
radio input "true"
type input "[PERSON_NAME]"
type input "Baila"
type input "[PERSON_NAME]"
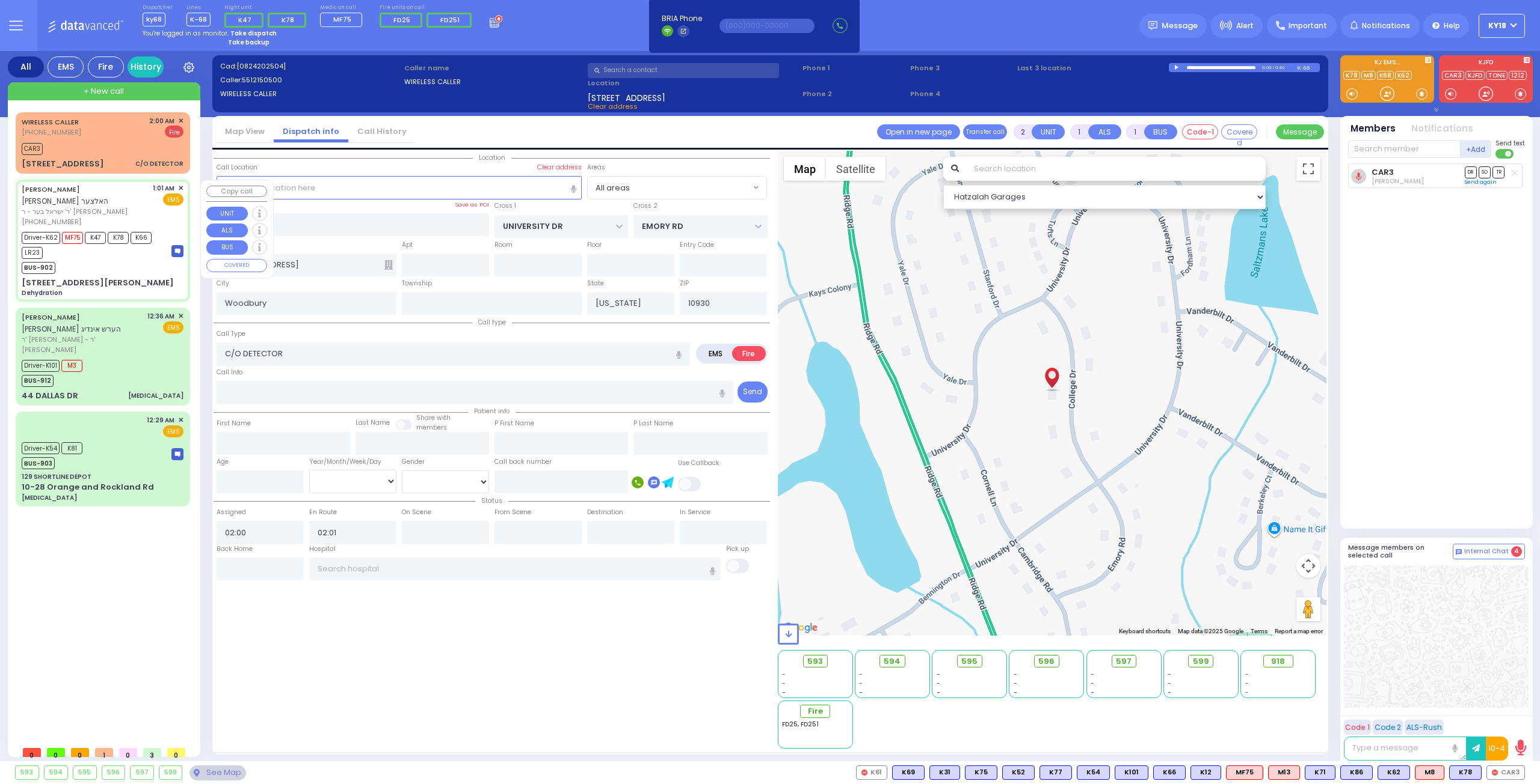
type input "25"
select select "Year"
select select "[DEMOGRAPHIC_DATA]"
type input "01:01"
type input "01:02"
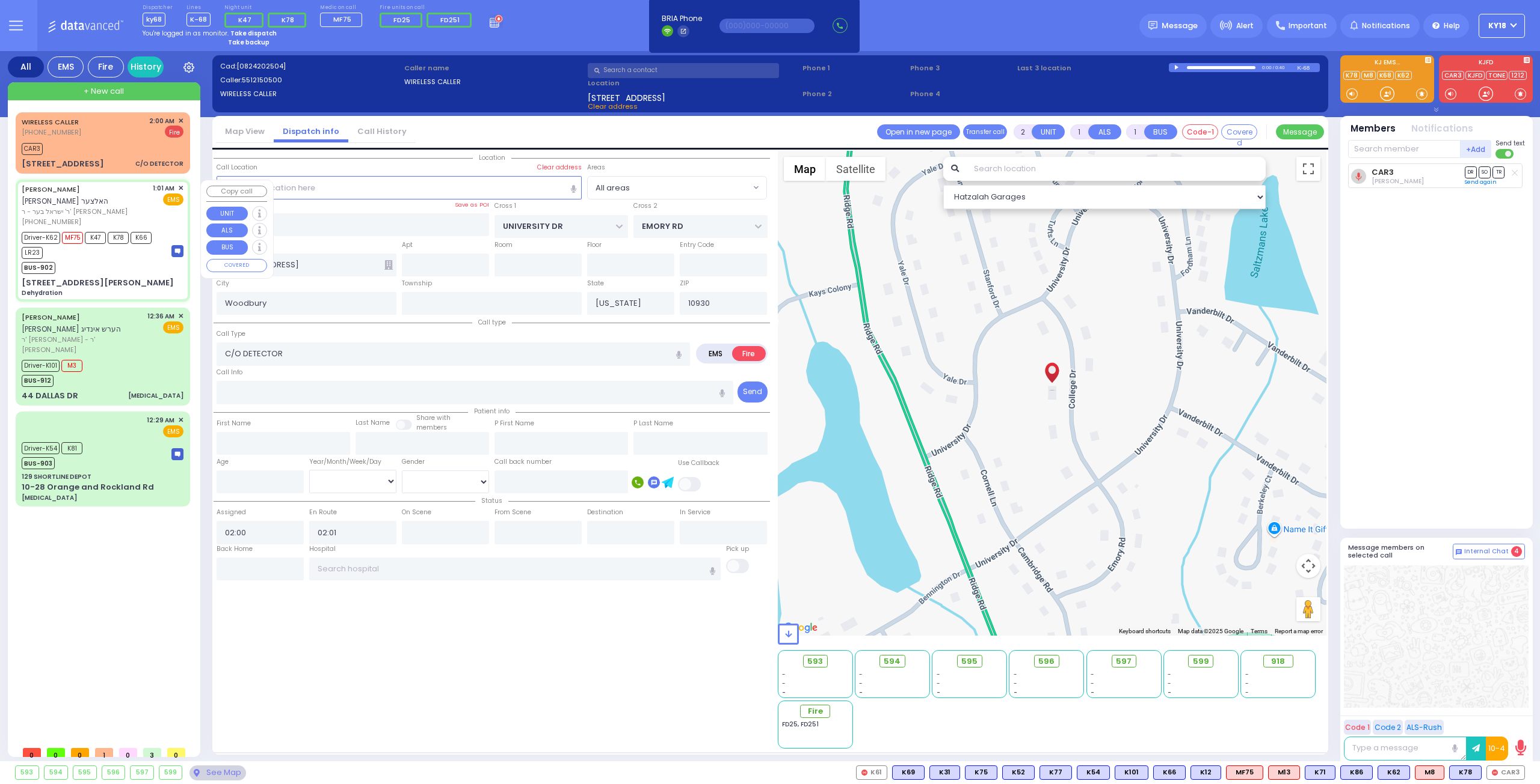
type input "01:43"
type input "[GEOGRAPHIC_DATA]"
type input "ACRES RD"
type input "6 [PERSON_NAME] CT"
type input "105"
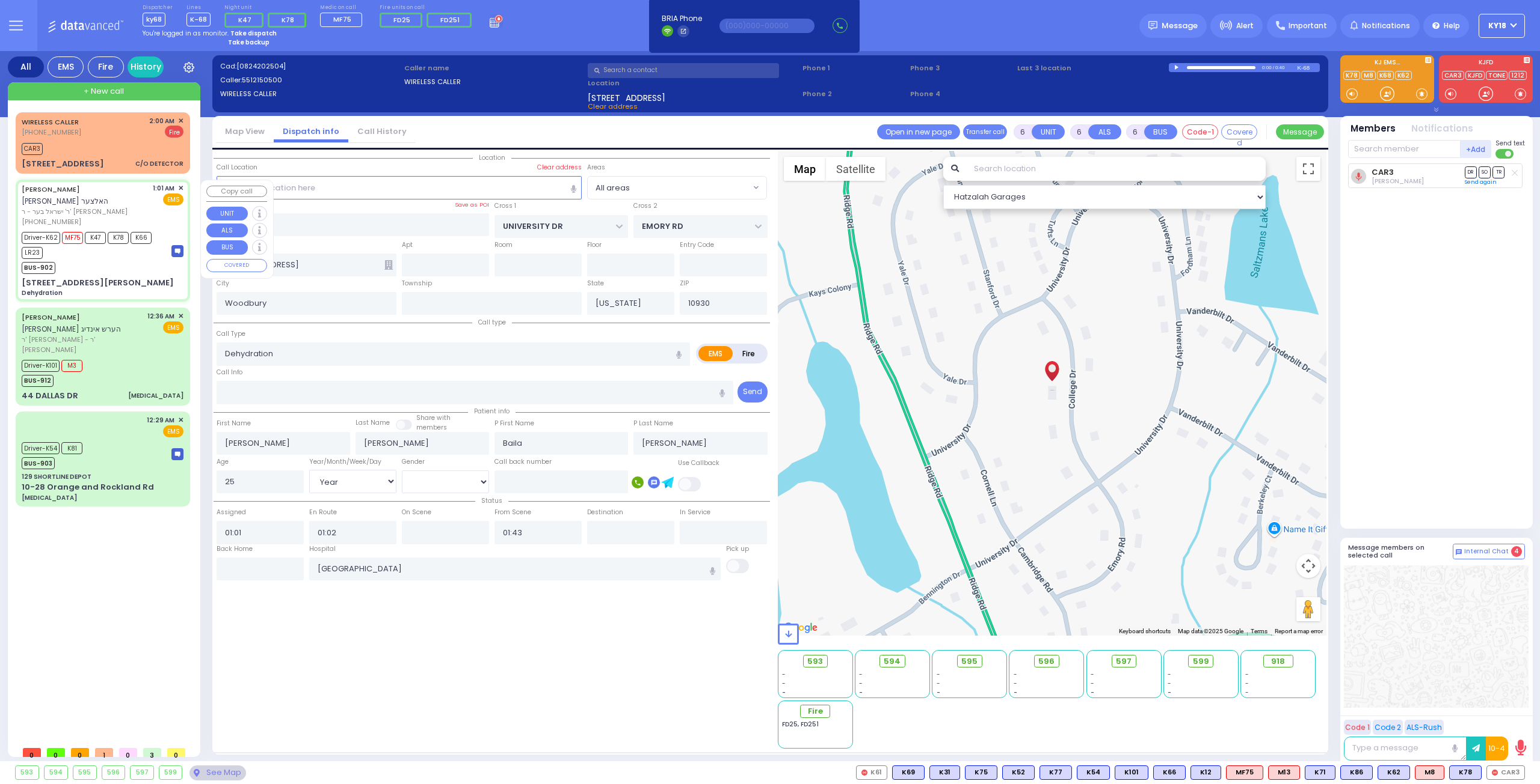
type input "Monroe"
type input "10950"
select select "Hatzalah Garages"
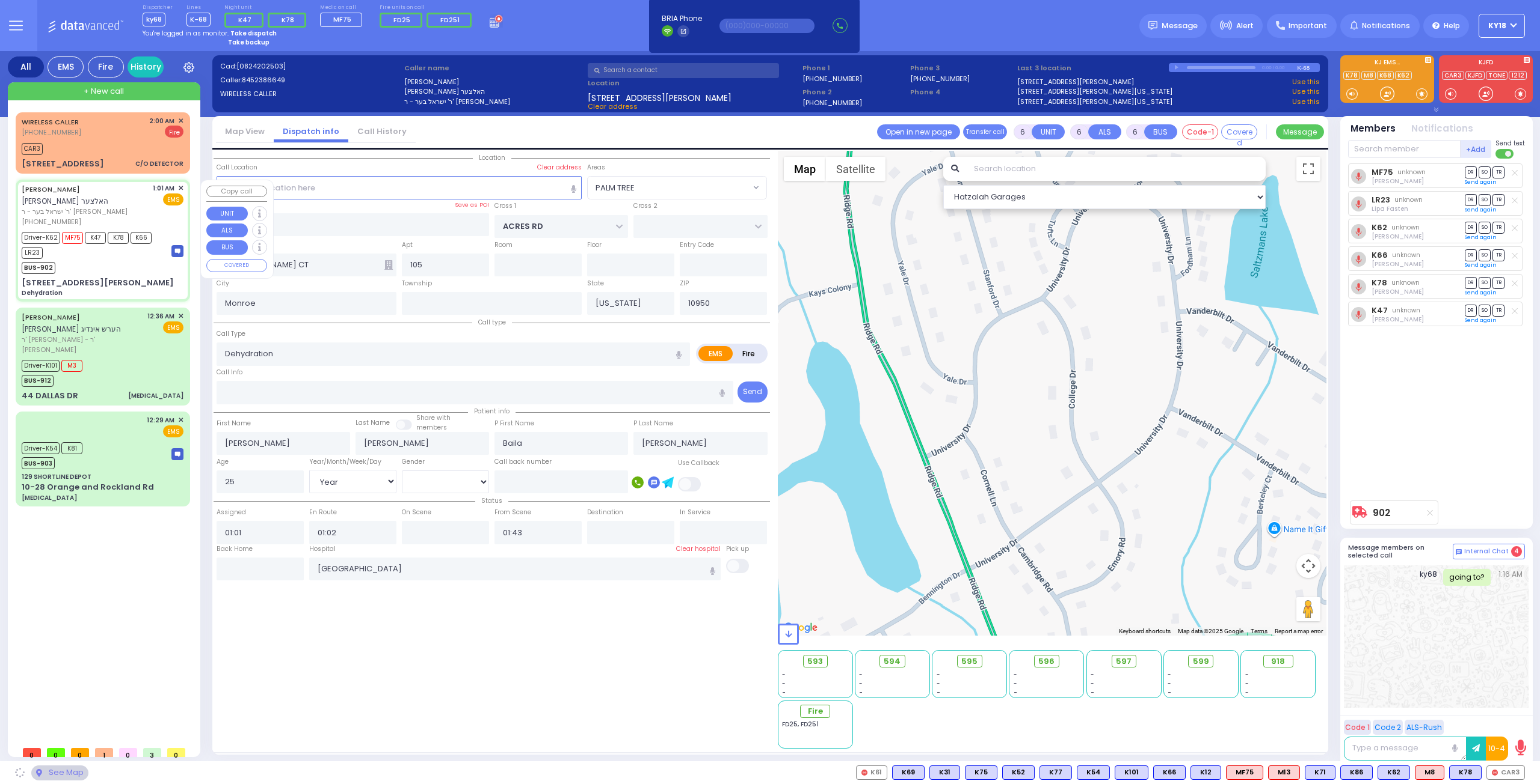
select select "PALM TREE"
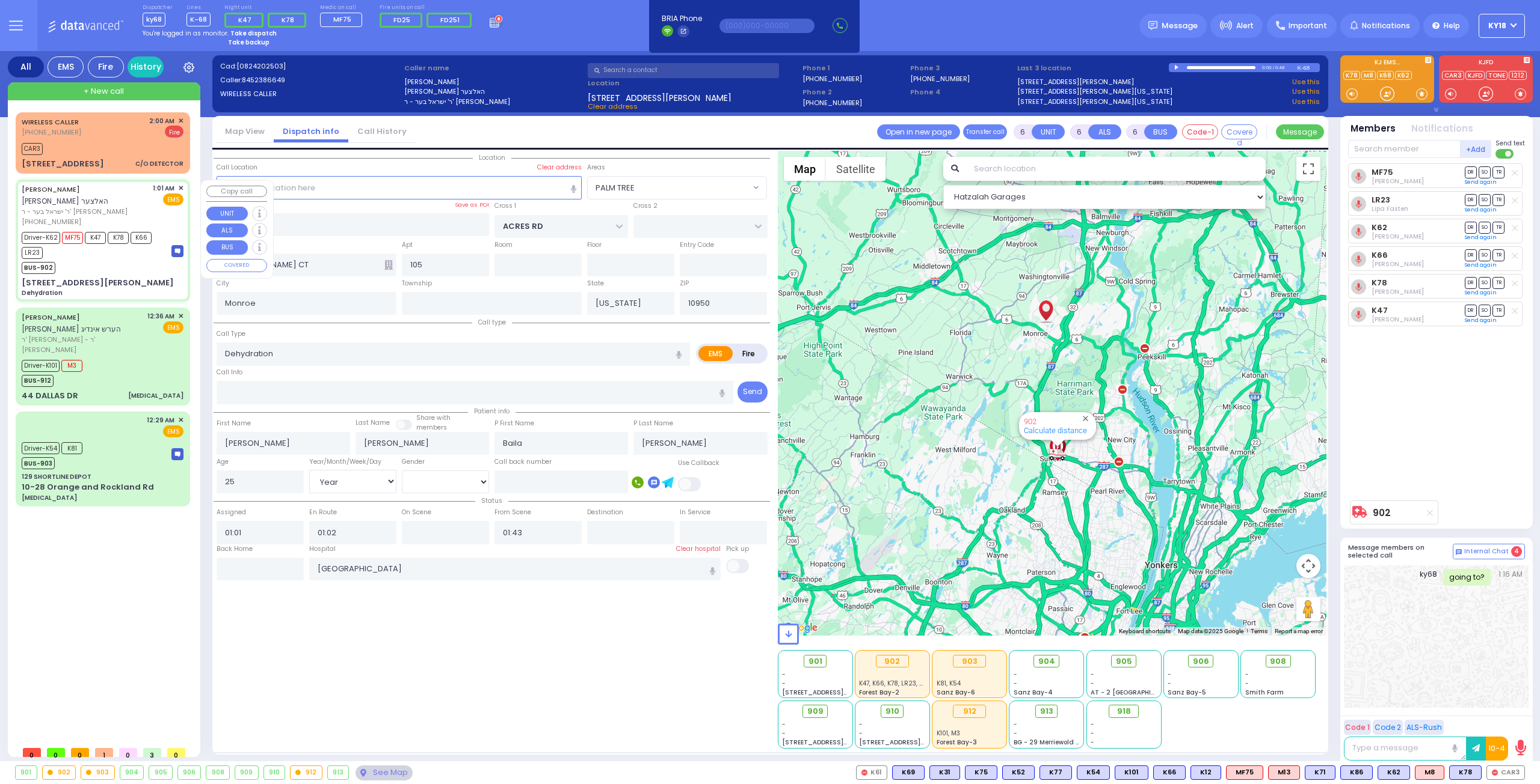
select select
radio input "true"
select select "Year"
select select "[DEMOGRAPHIC_DATA]"
select select "Hatzalah Garages"
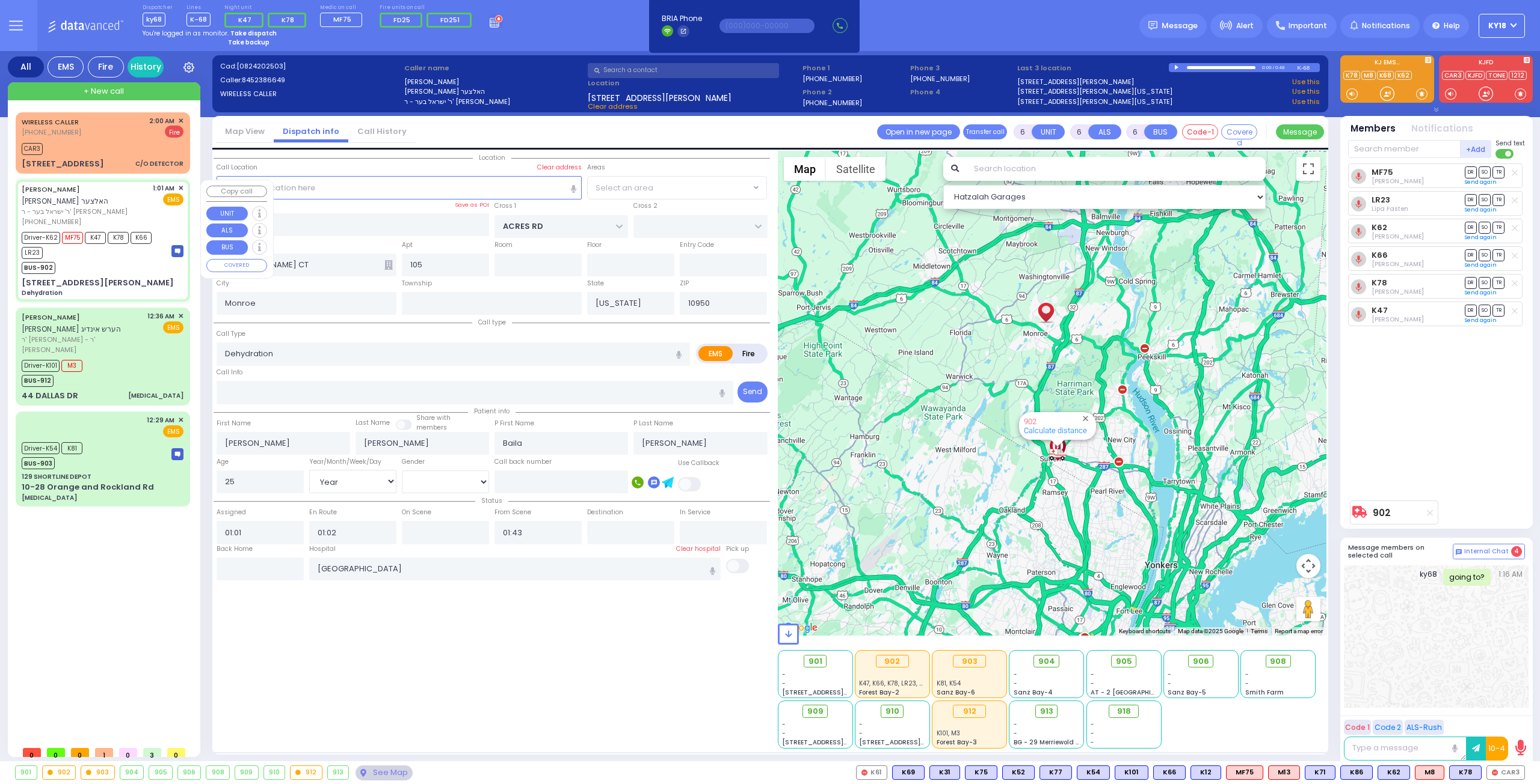
radio input "true"
select select "Year"
select select "[DEMOGRAPHIC_DATA]"
select select "PALM TREE"
select select "Hatzalah Garages"
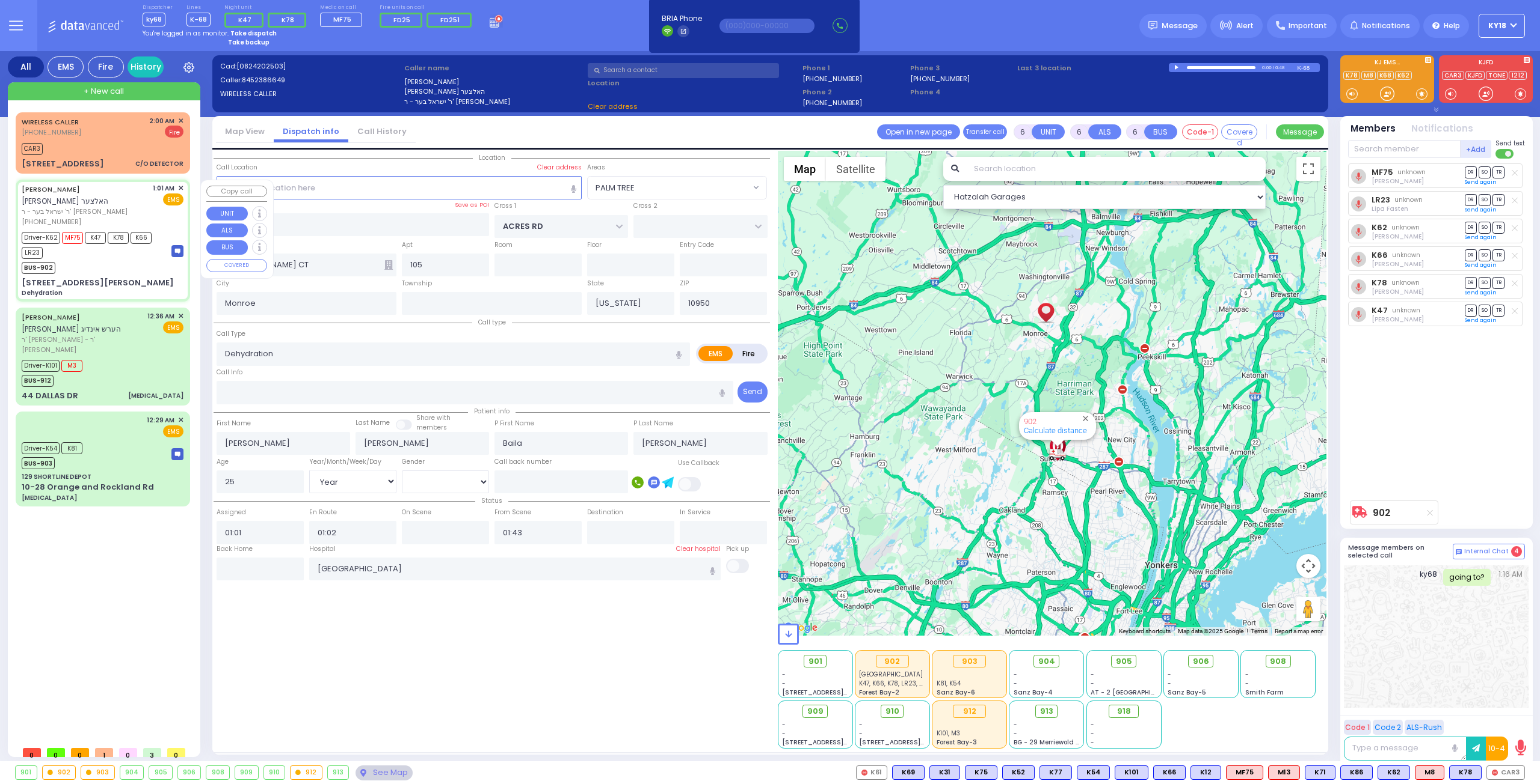
select select "PALM TREE"
select select
radio input "true"
select select "Year"
select select "[DEMOGRAPHIC_DATA]"
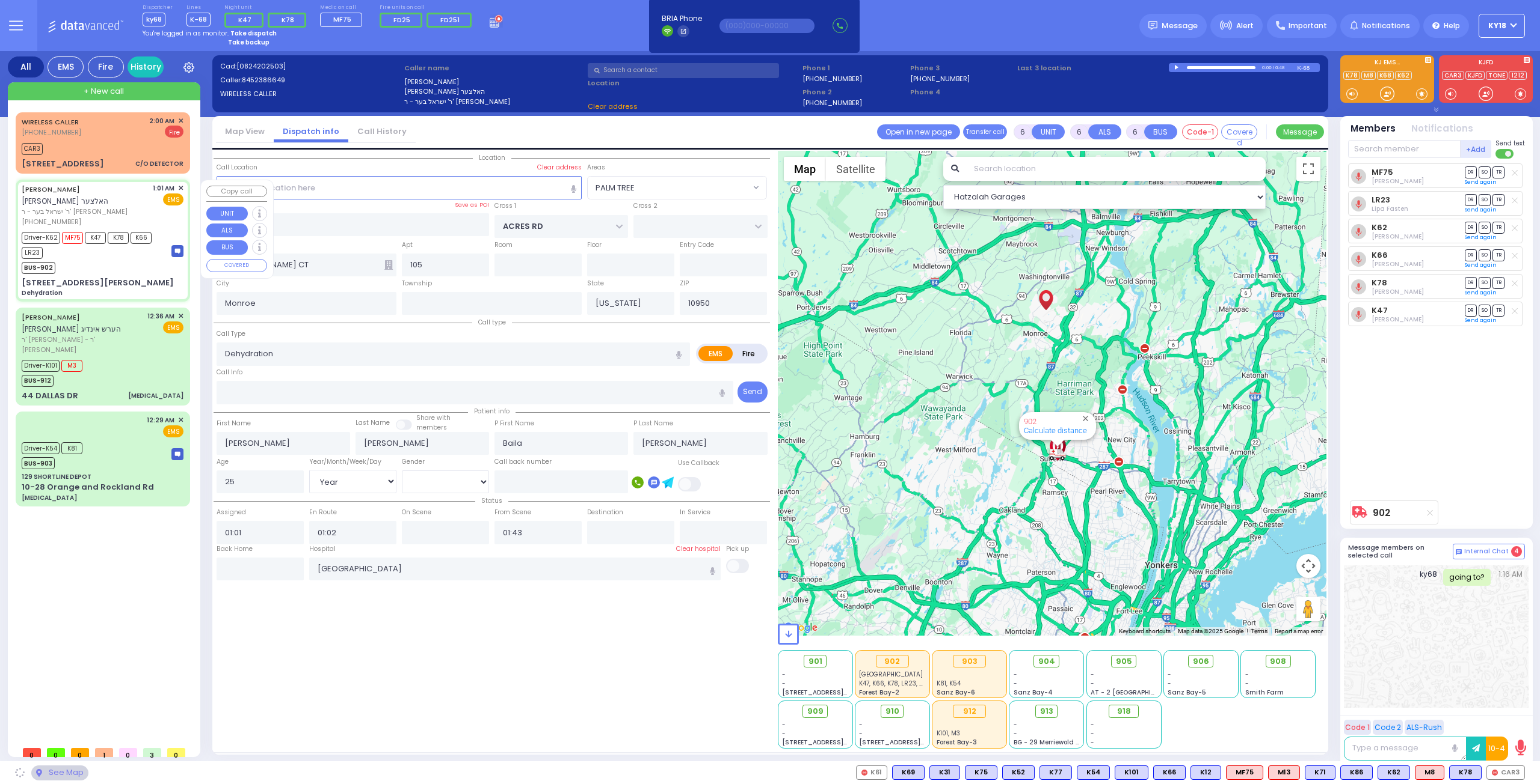
select select "Hatzalah Garages"
select select "PALM TREE"
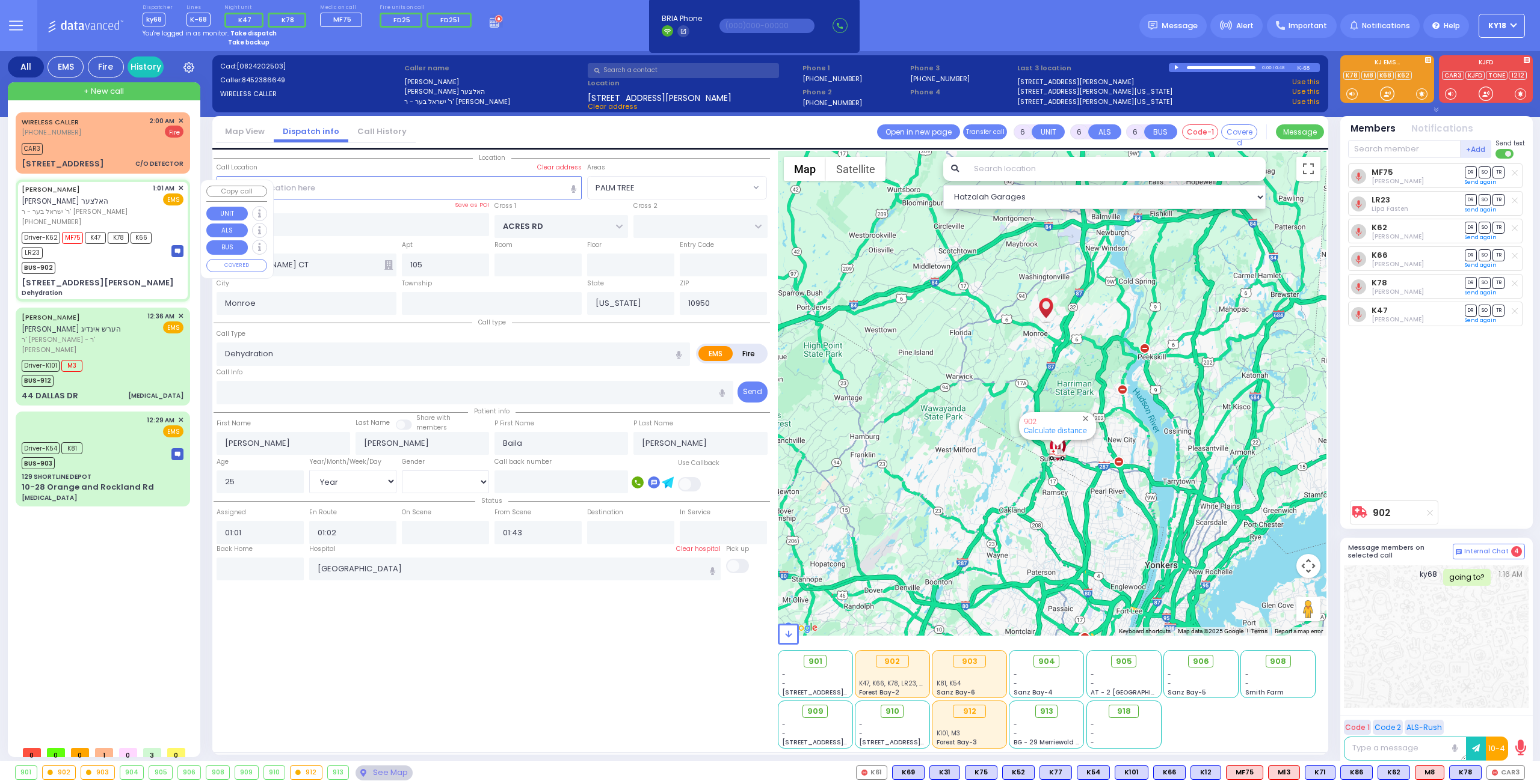
select select
radio input "true"
select select "Year"
select select "[DEMOGRAPHIC_DATA]"
select select "Hatzalah Garages"
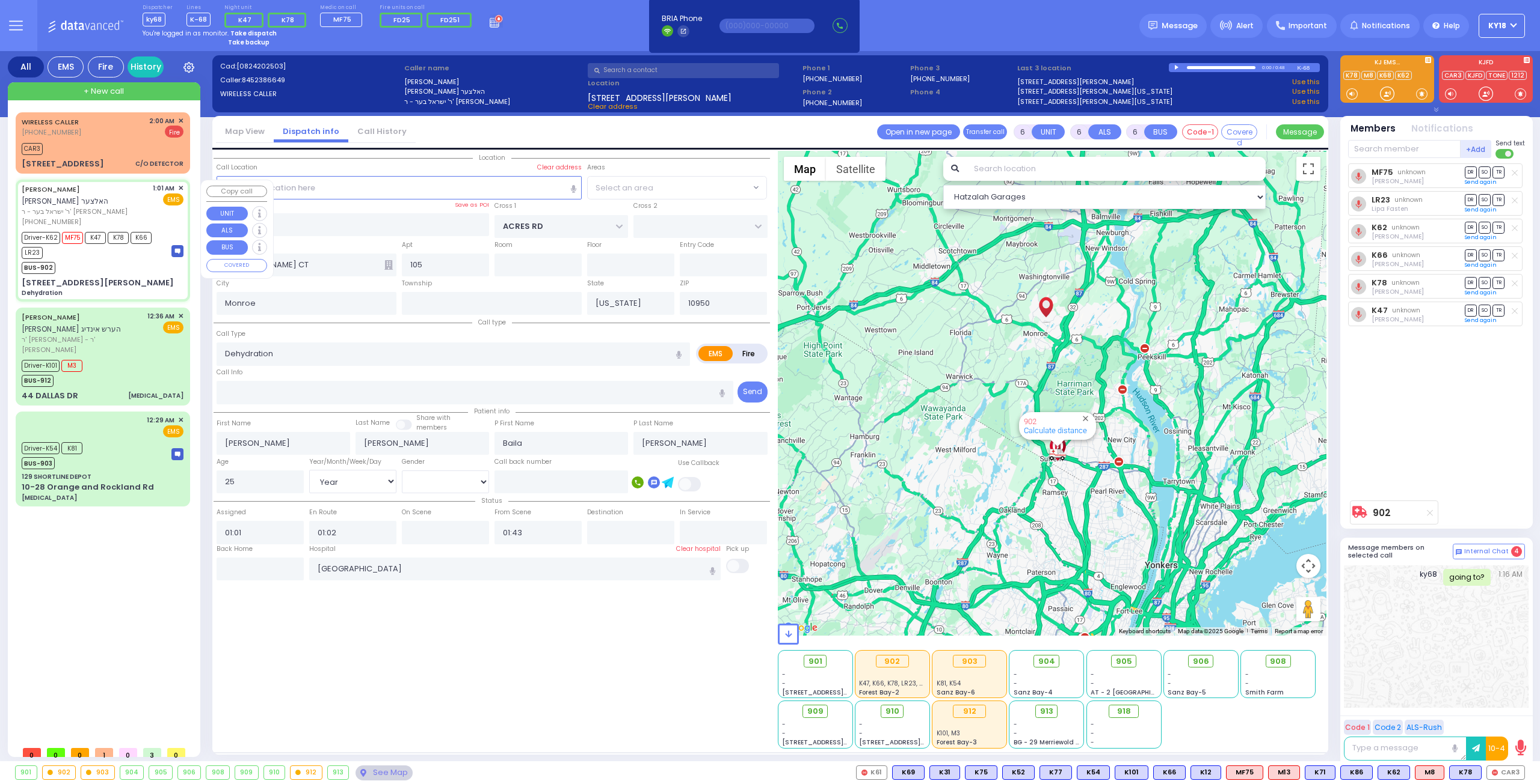
select select
radio input "true"
select select "Year"
select select "[DEMOGRAPHIC_DATA]"
select select "Hatzalah Garages"
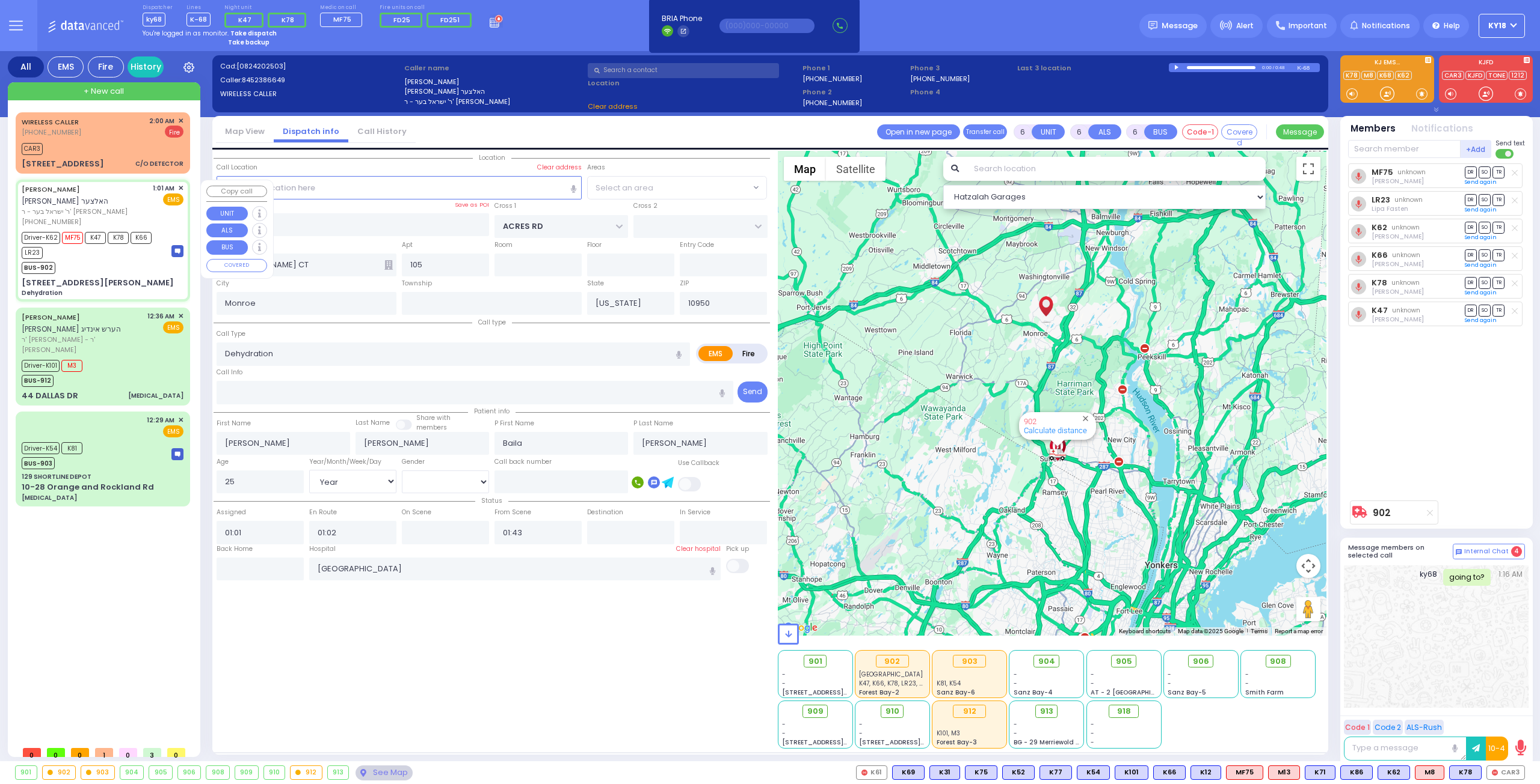
select select "PALM TREE"
select select
radio input "true"
select select "Year"
select select "[DEMOGRAPHIC_DATA]"
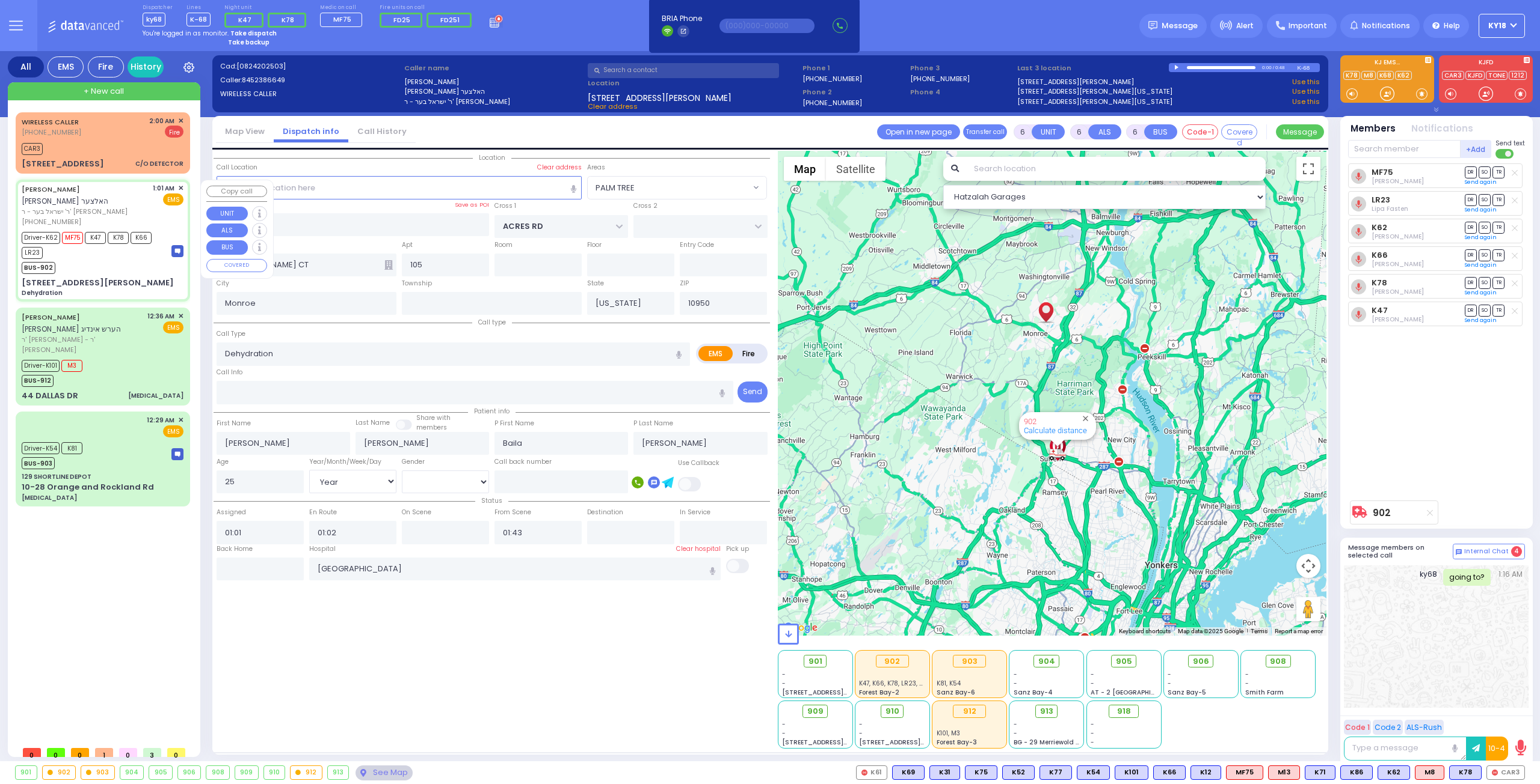
select select "Hatzalah Garages"
select select "PALM TREE"
select select
radio input "true"
select select "Year"
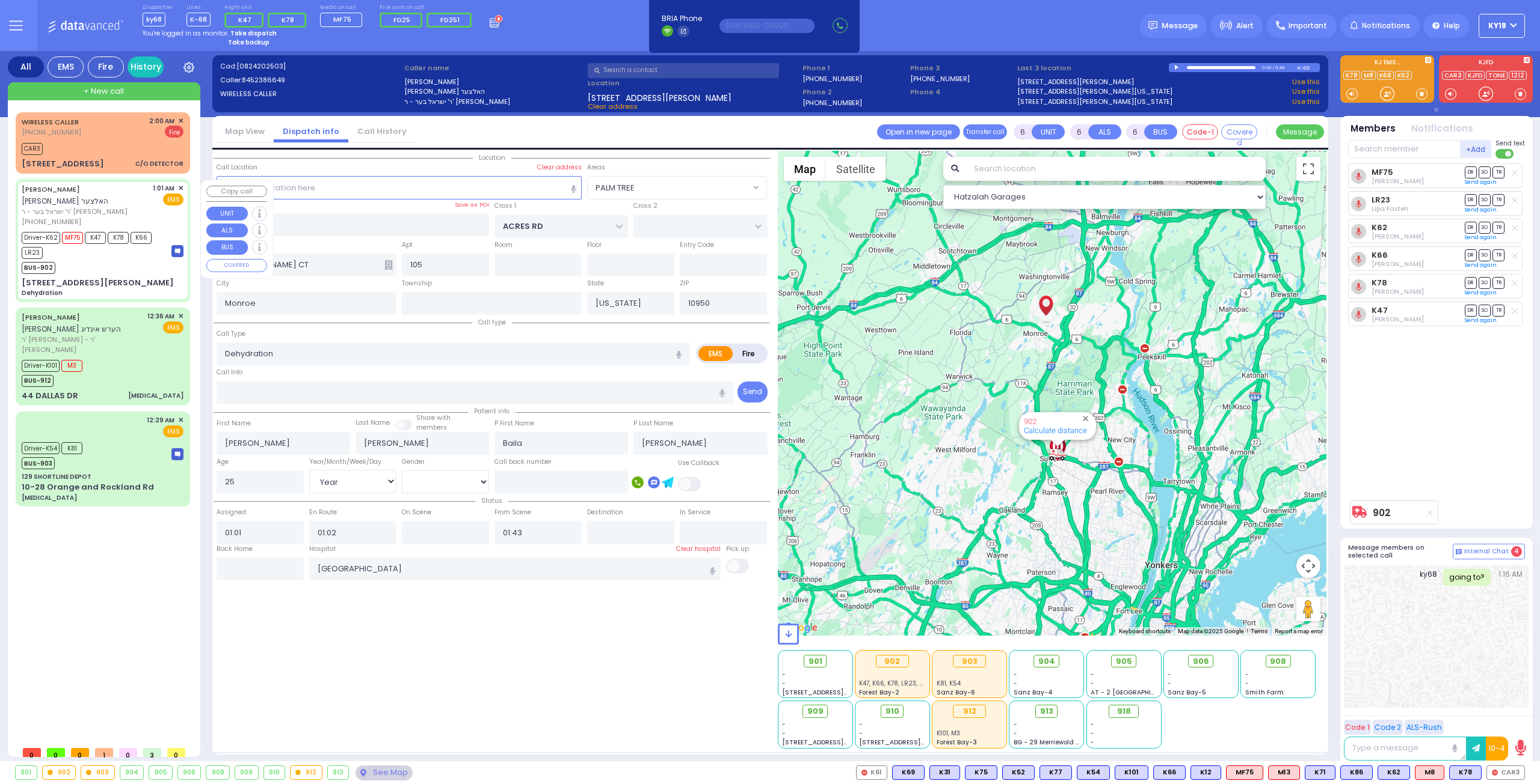
select select "[DEMOGRAPHIC_DATA]"
select select "Hatzalah Garages"
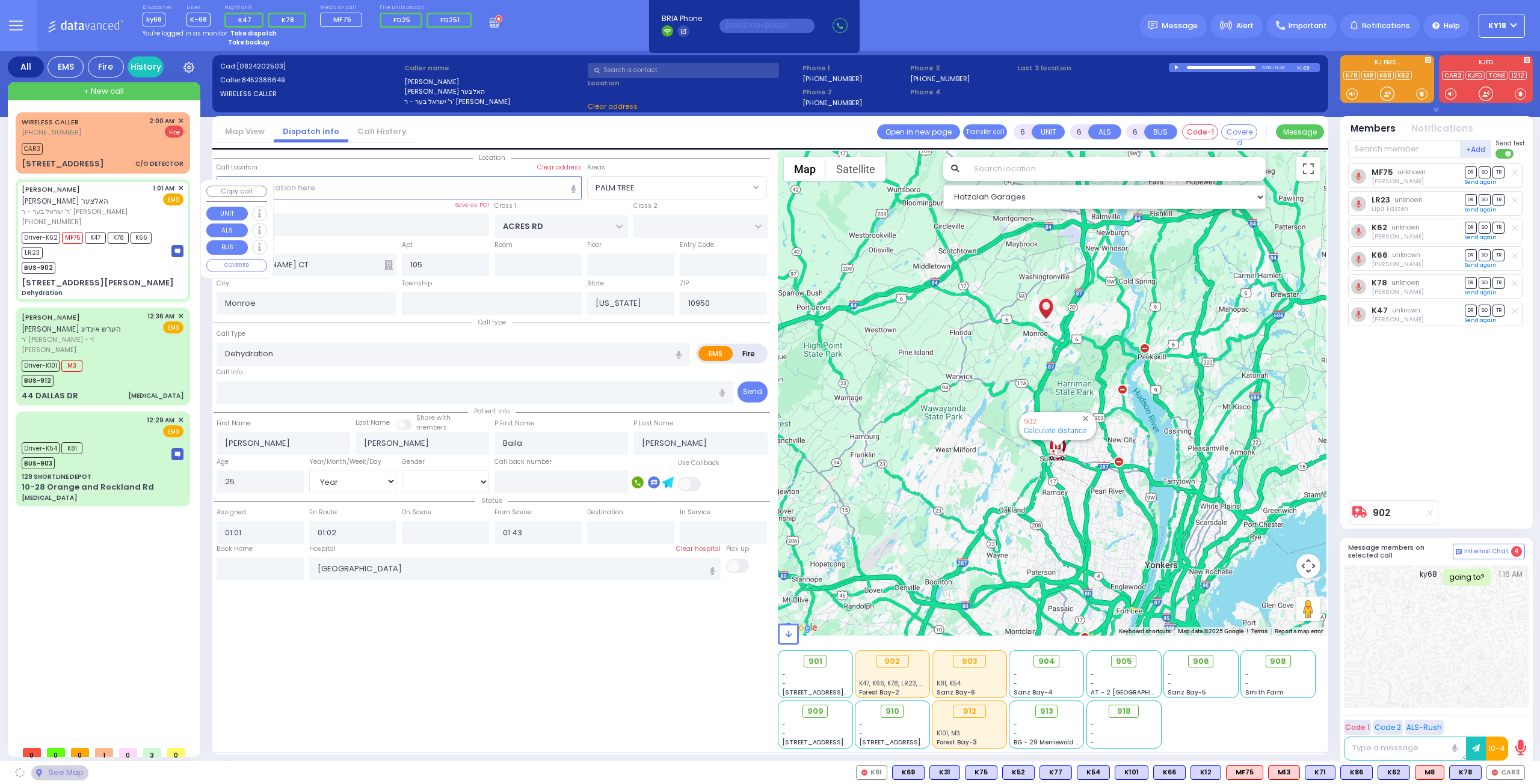
select select
radio input "true"
select select "Year"
select select "[DEMOGRAPHIC_DATA]"
select select "Hatzalah Garages"
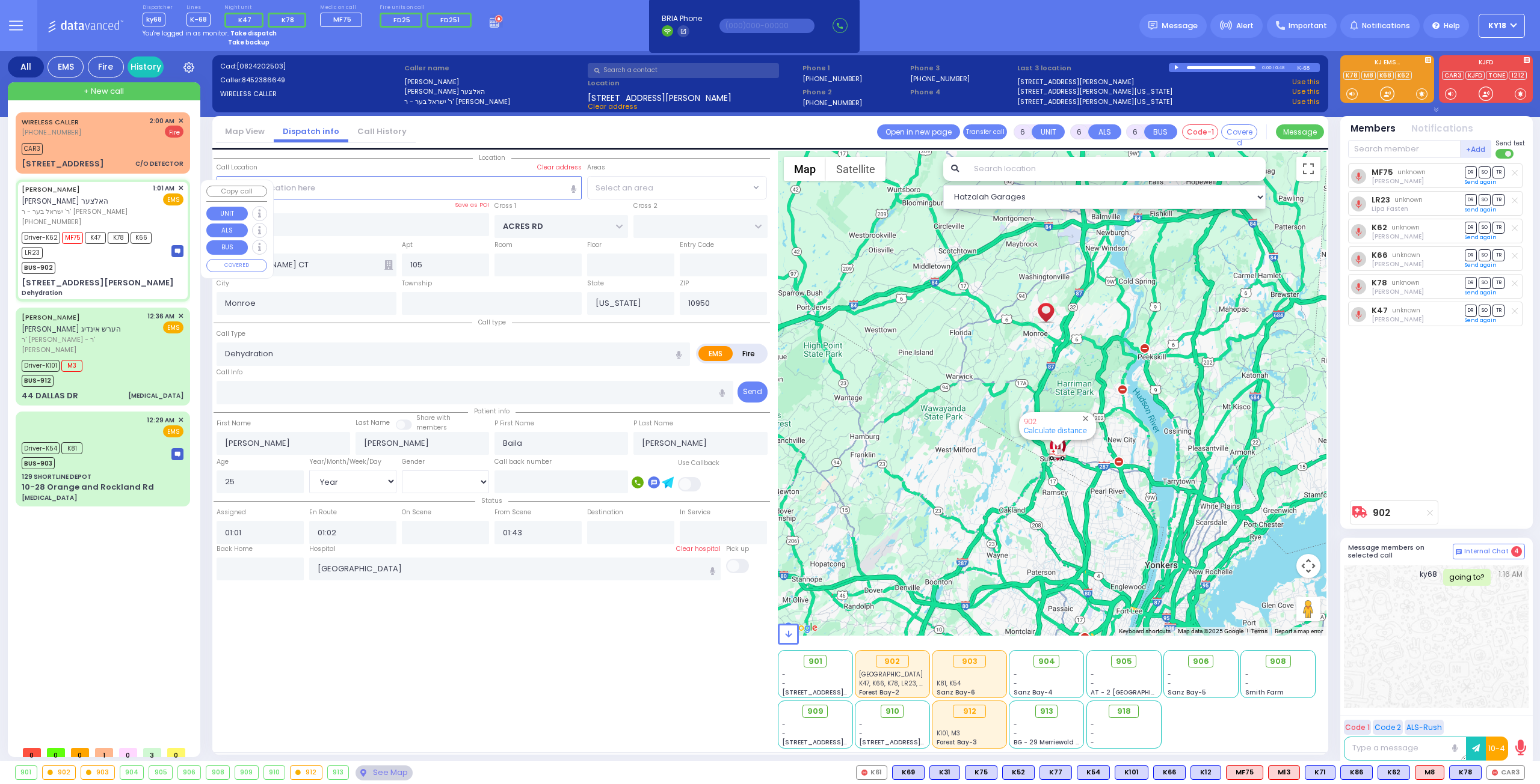
select select "PALM TREE"
select select
radio input "true"
select select "Year"
select select "[DEMOGRAPHIC_DATA]"
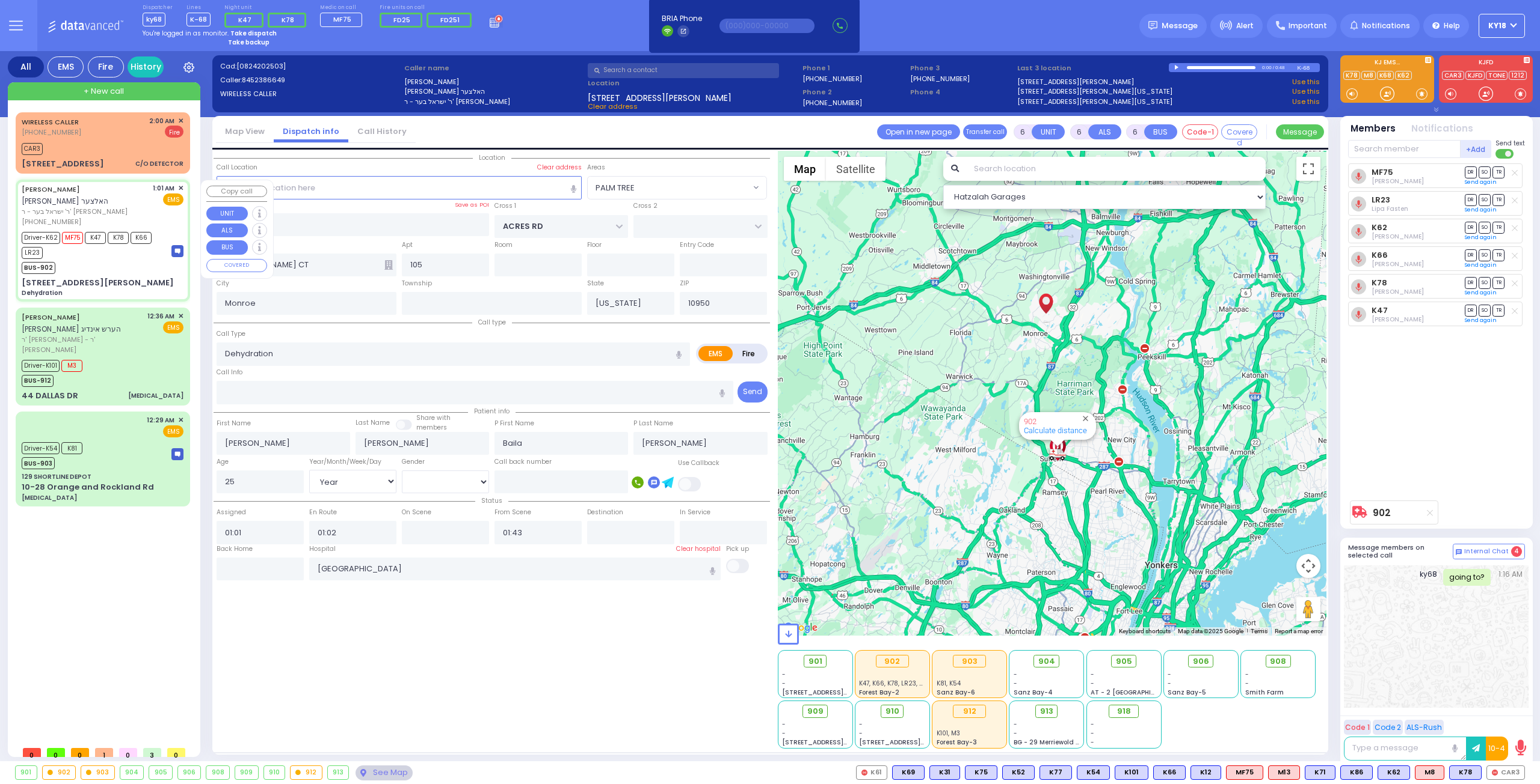
select select "Hatzalah Garages"
select select "PALM TREE"
select select
radio input "true"
select select "Year"
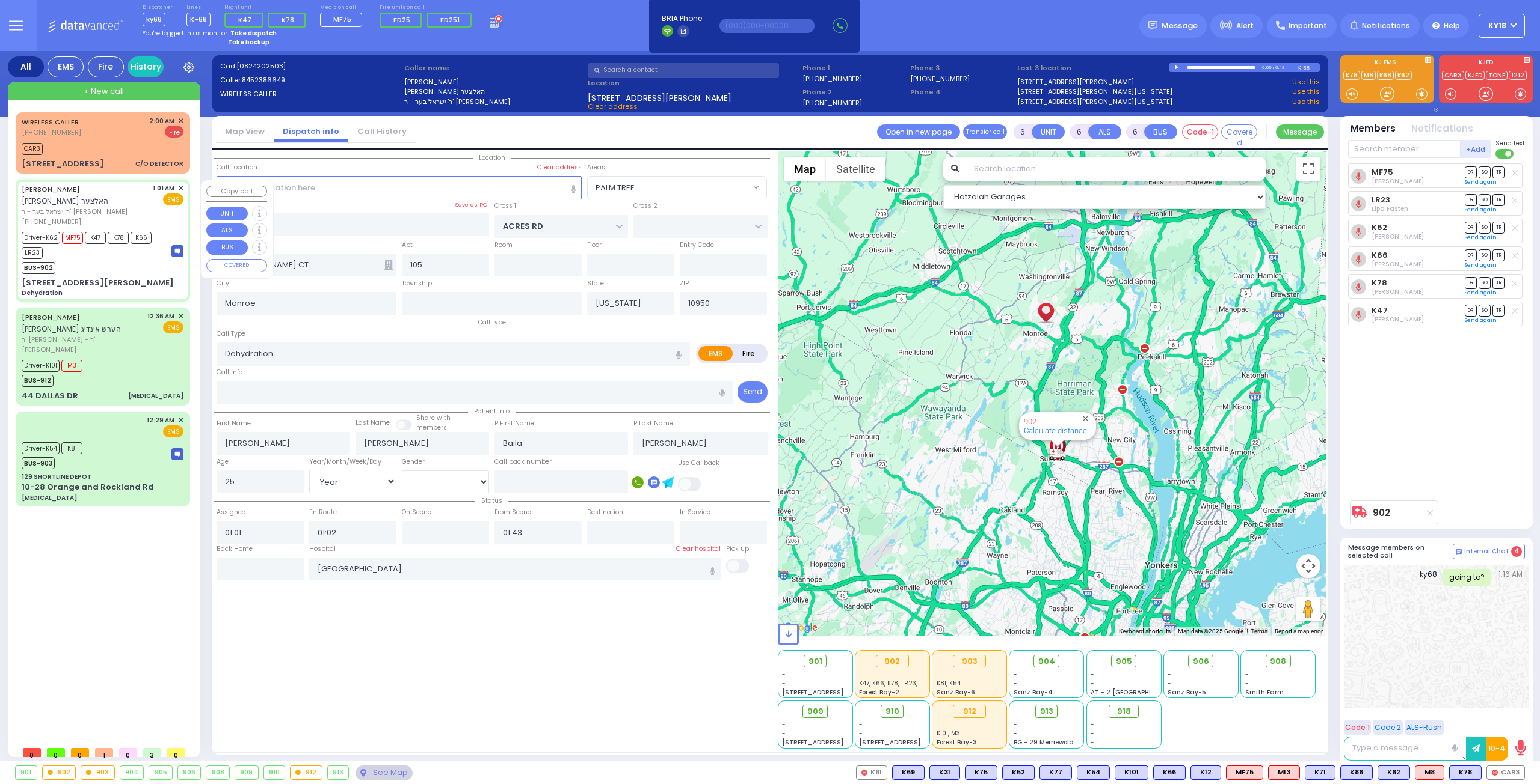
select select "[DEMOGRAPHIC_DATA]"
select select "Hatzalah Garages"
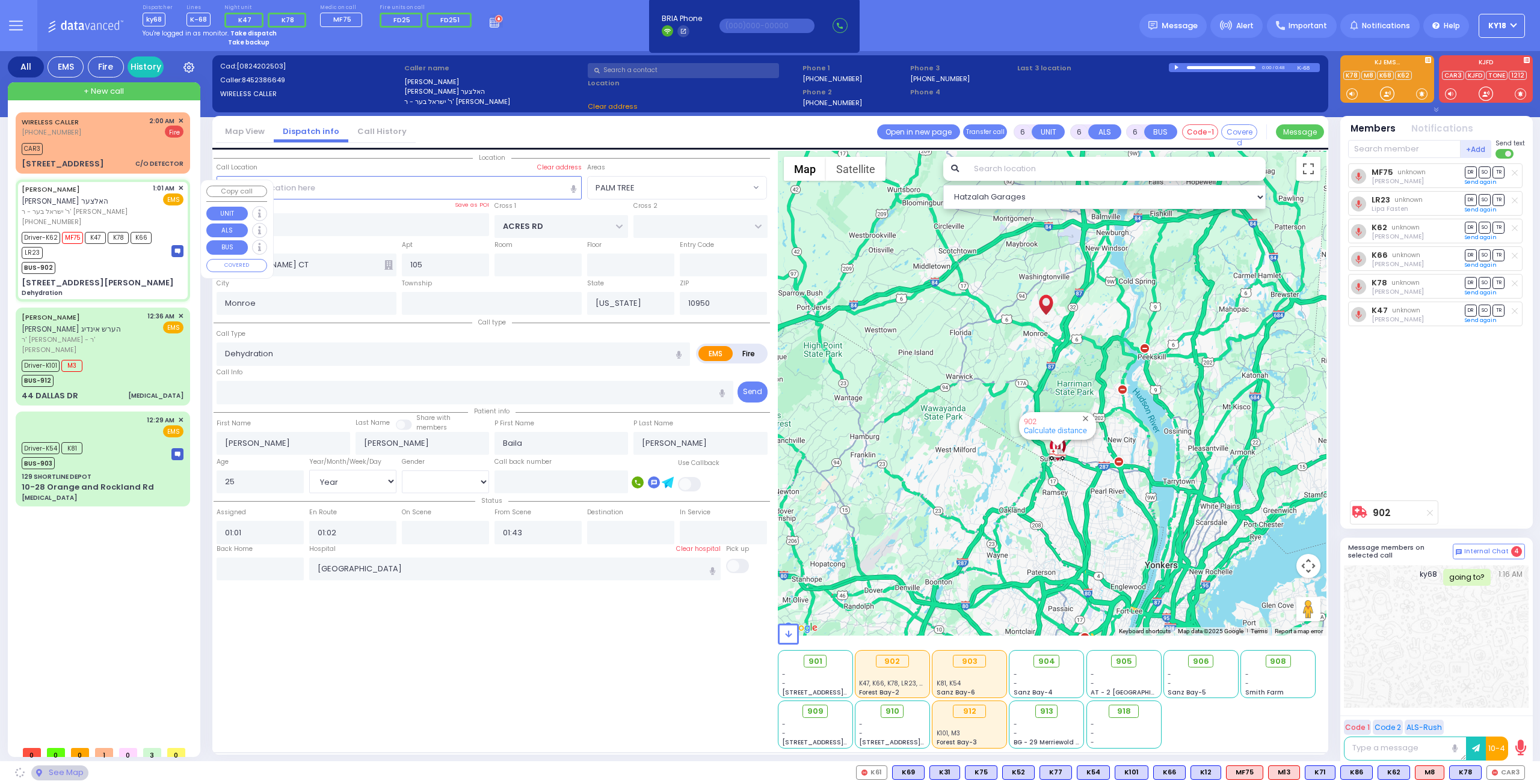
select select "PALM TREE"
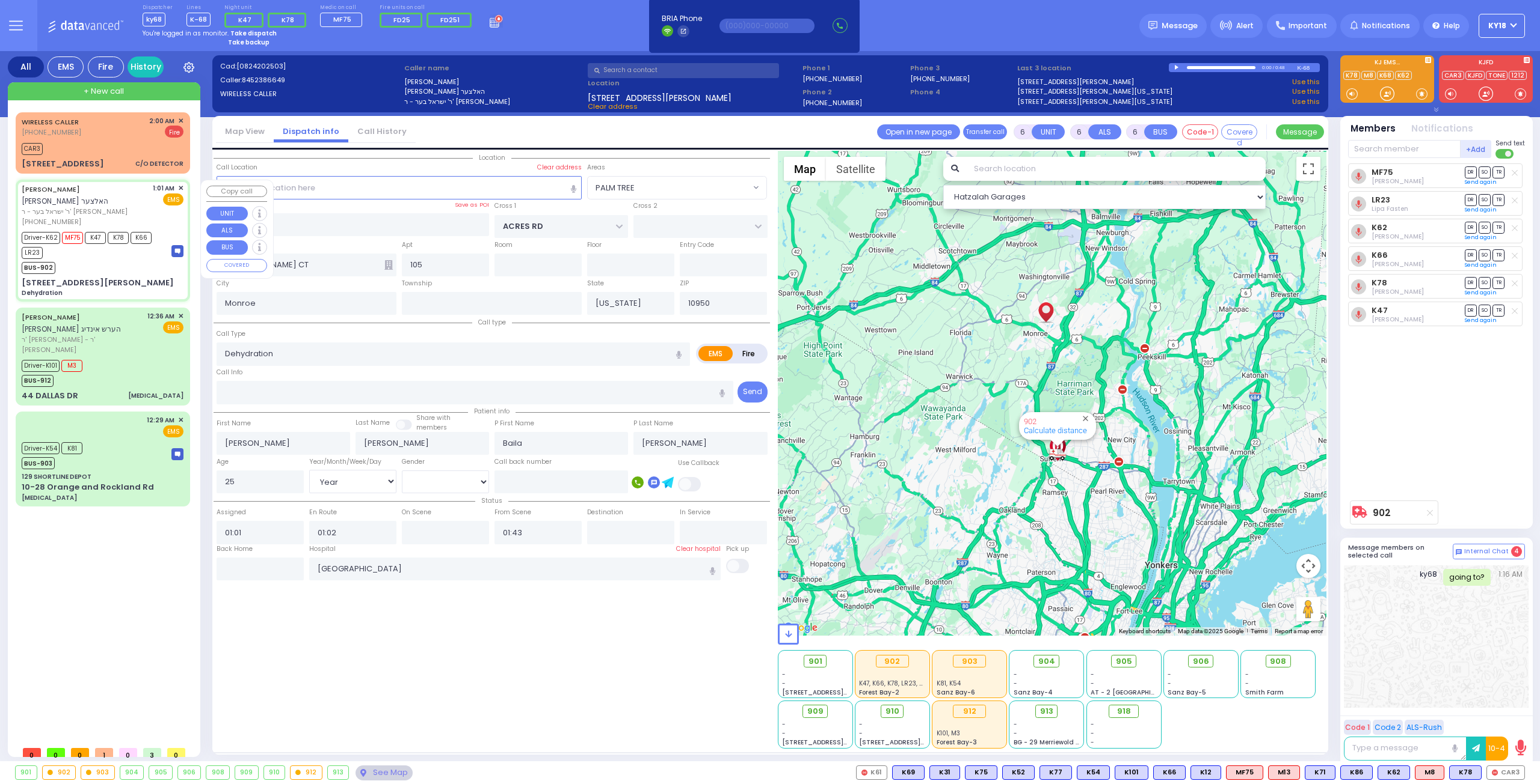
select select
radio input "true"
select select "Year"
select select "[DEMOGRAPHIC_DATA]"
select select "Hatzalah Garages"
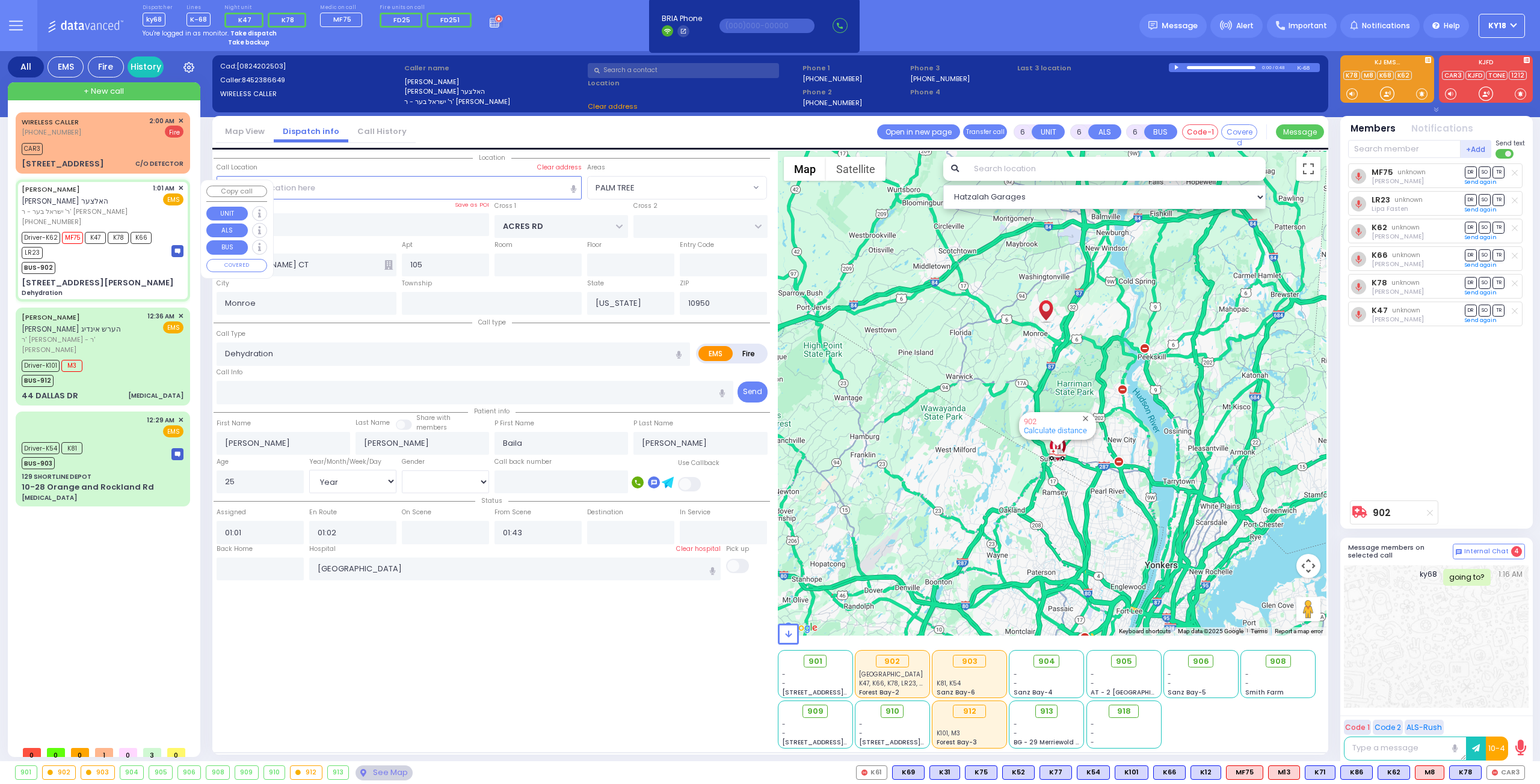
select select "PALM TREE"
select select
radio input "true"
select select "Year"
select select "[DEMOGRAPHIC_DATA]"
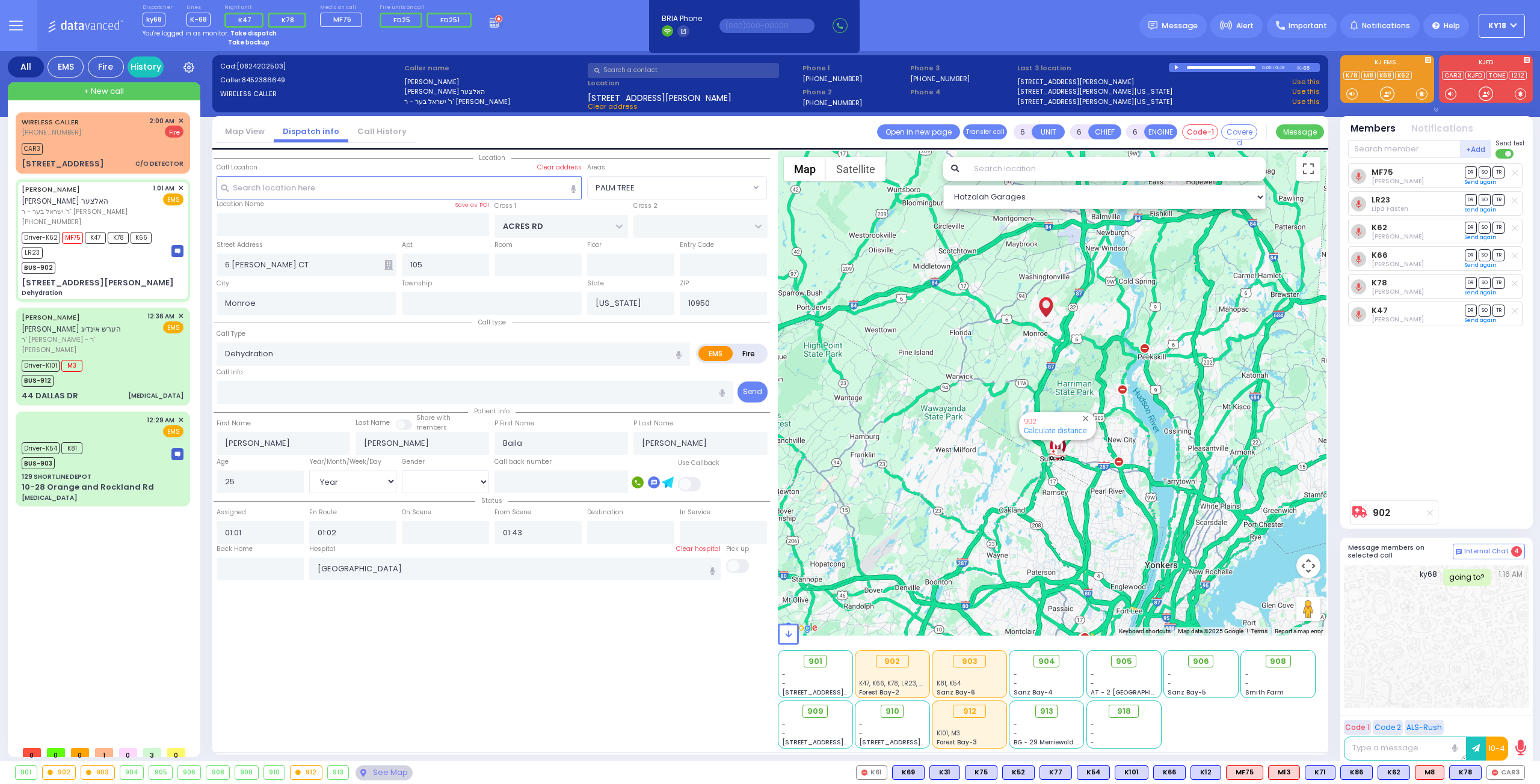
type input "02:00"
select select "Hatzalah Garages"
select select "PALM TREE"
select select
radio input "true"
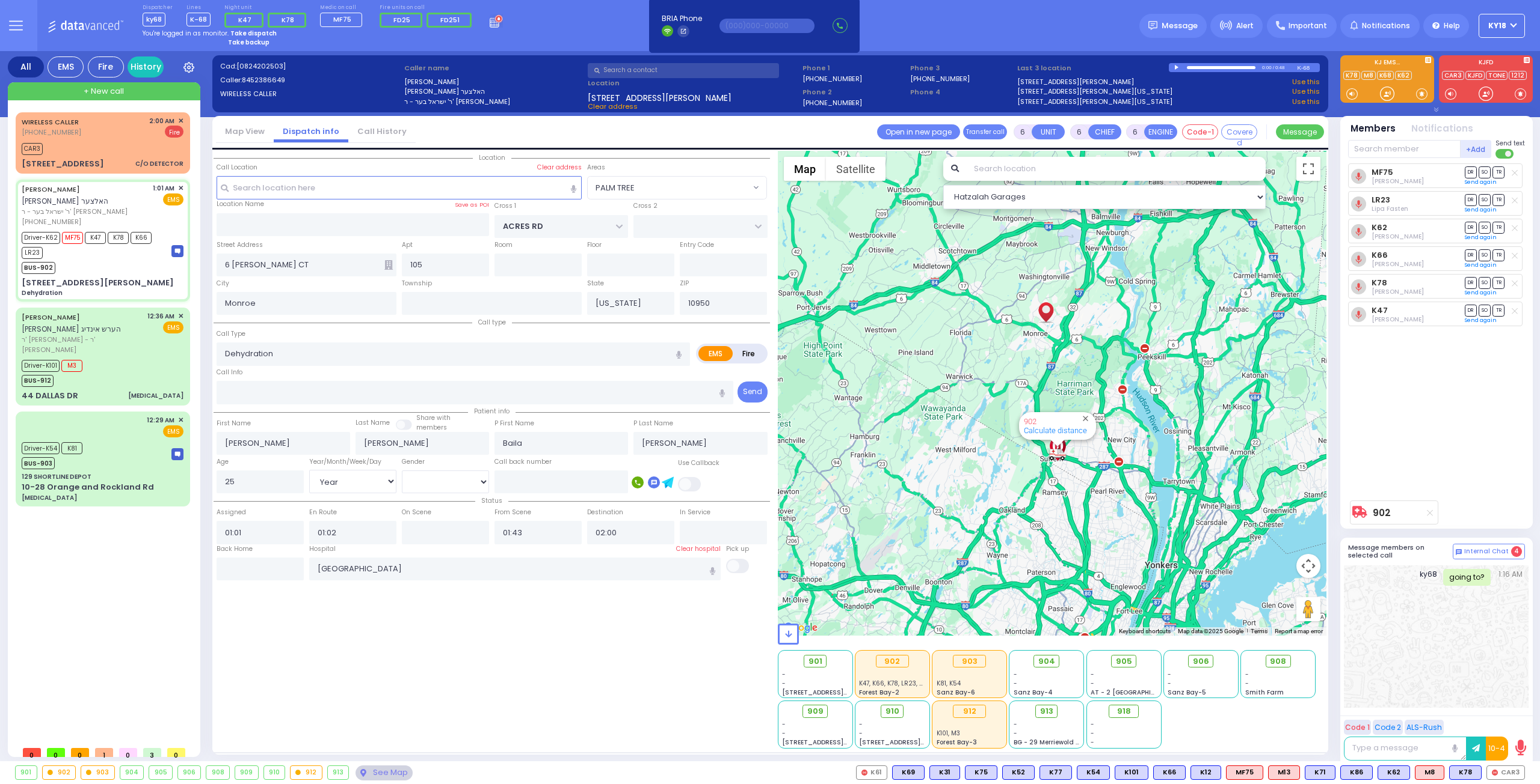
select select "Year"
select select "[DEMOGRAPHIC_DATA]"
select select "Hatzalah Garages"
select select "PALM TREE"
select select
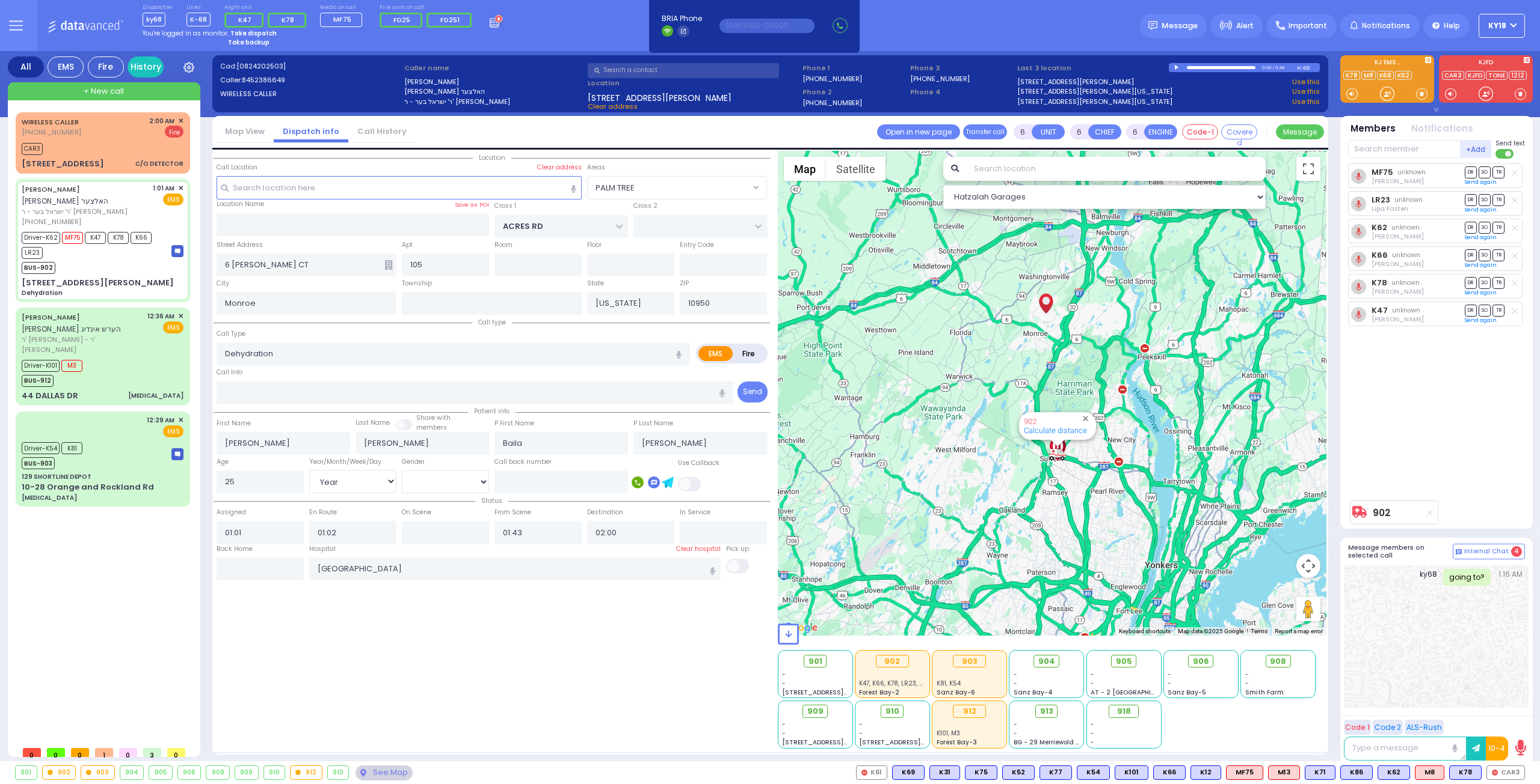
radio input "true"
select select "Year"
select select "[DEMOGRAPHIC_DATA]"
select select "Hatzalah Garages"
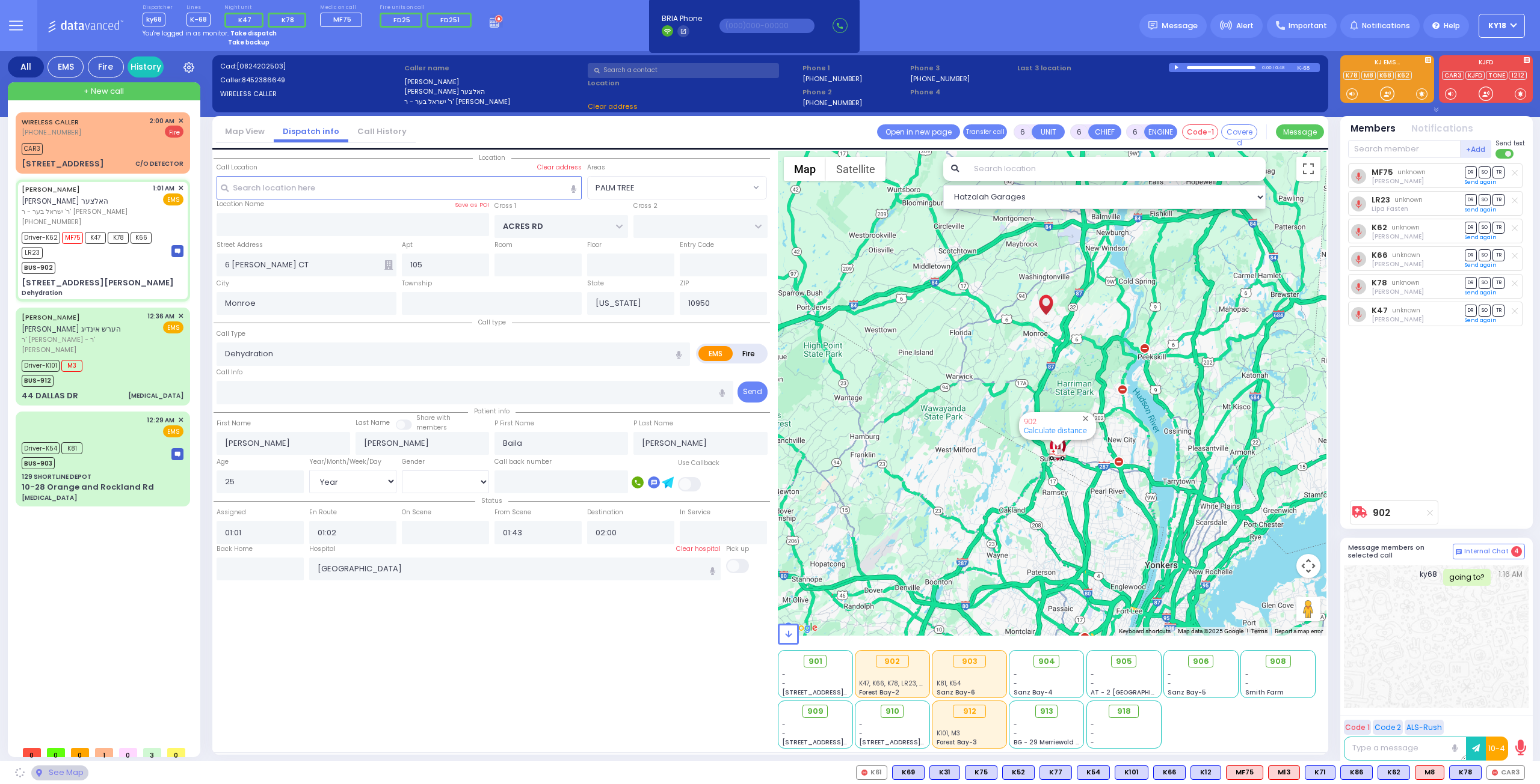
select select "PALM TREE"
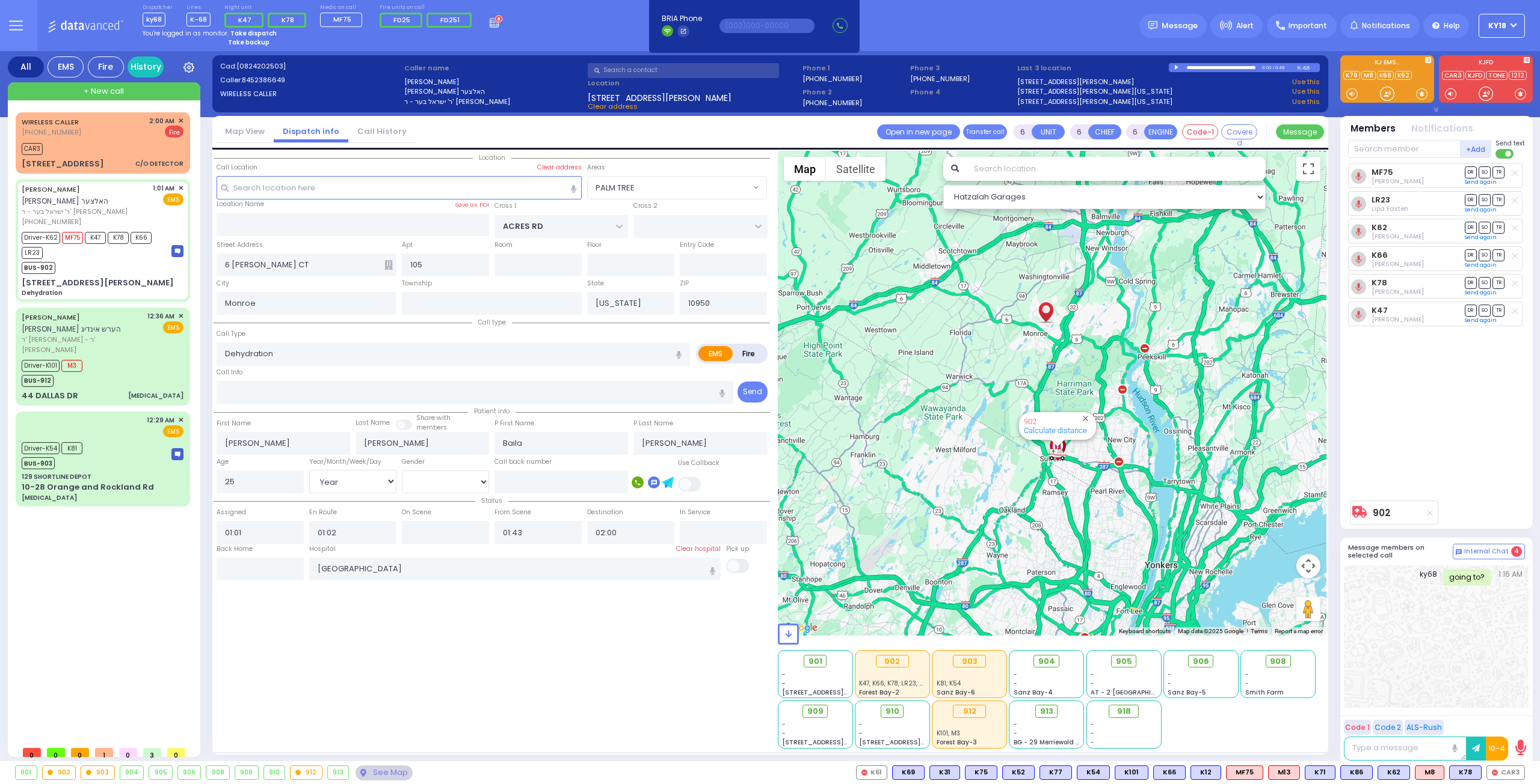
select select
radio input "true"
select select "Year"
select select "[DEMOGRAPHIC_DATA]"
select select "Hatzalah Garages"
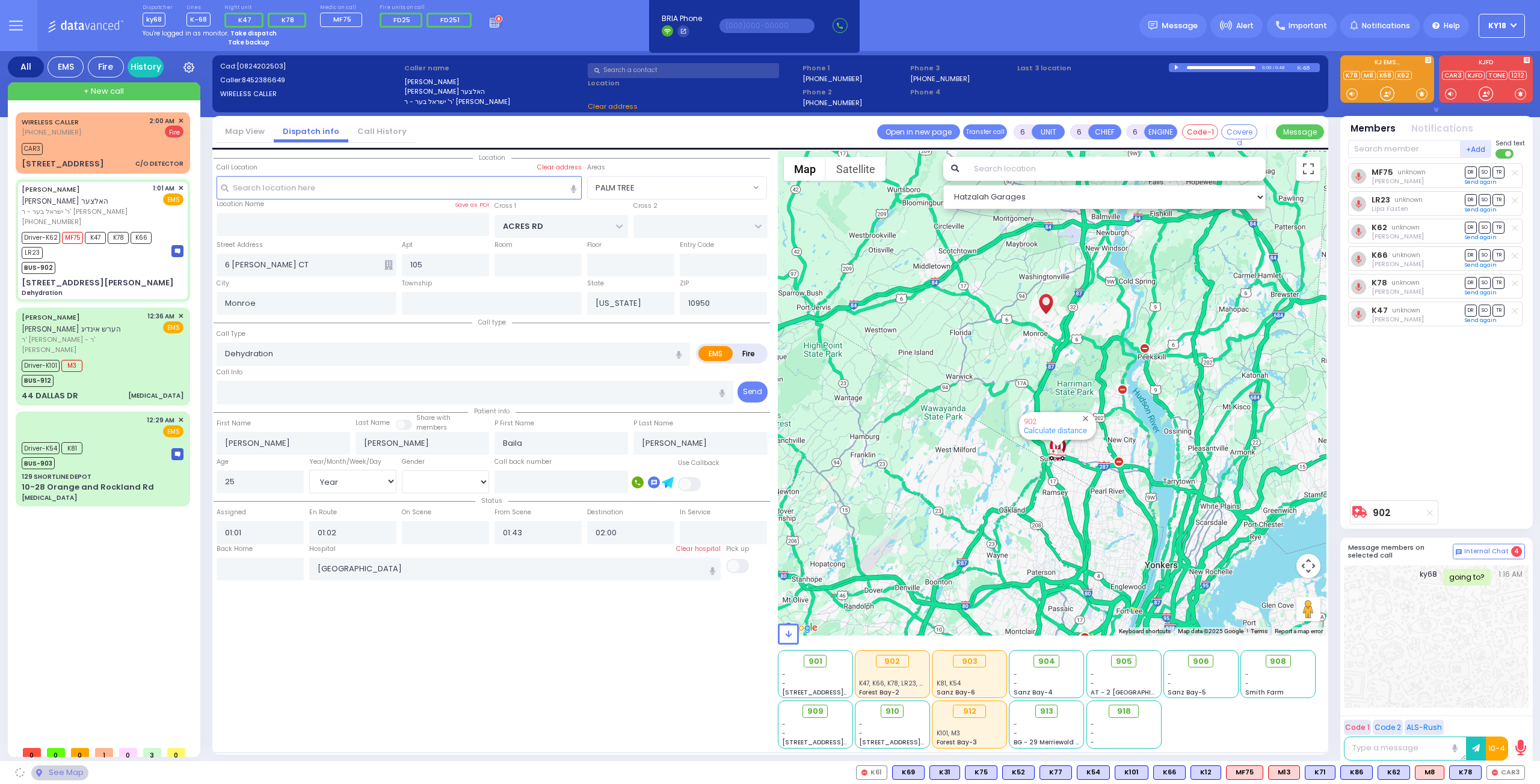
select select "PALM TREE"
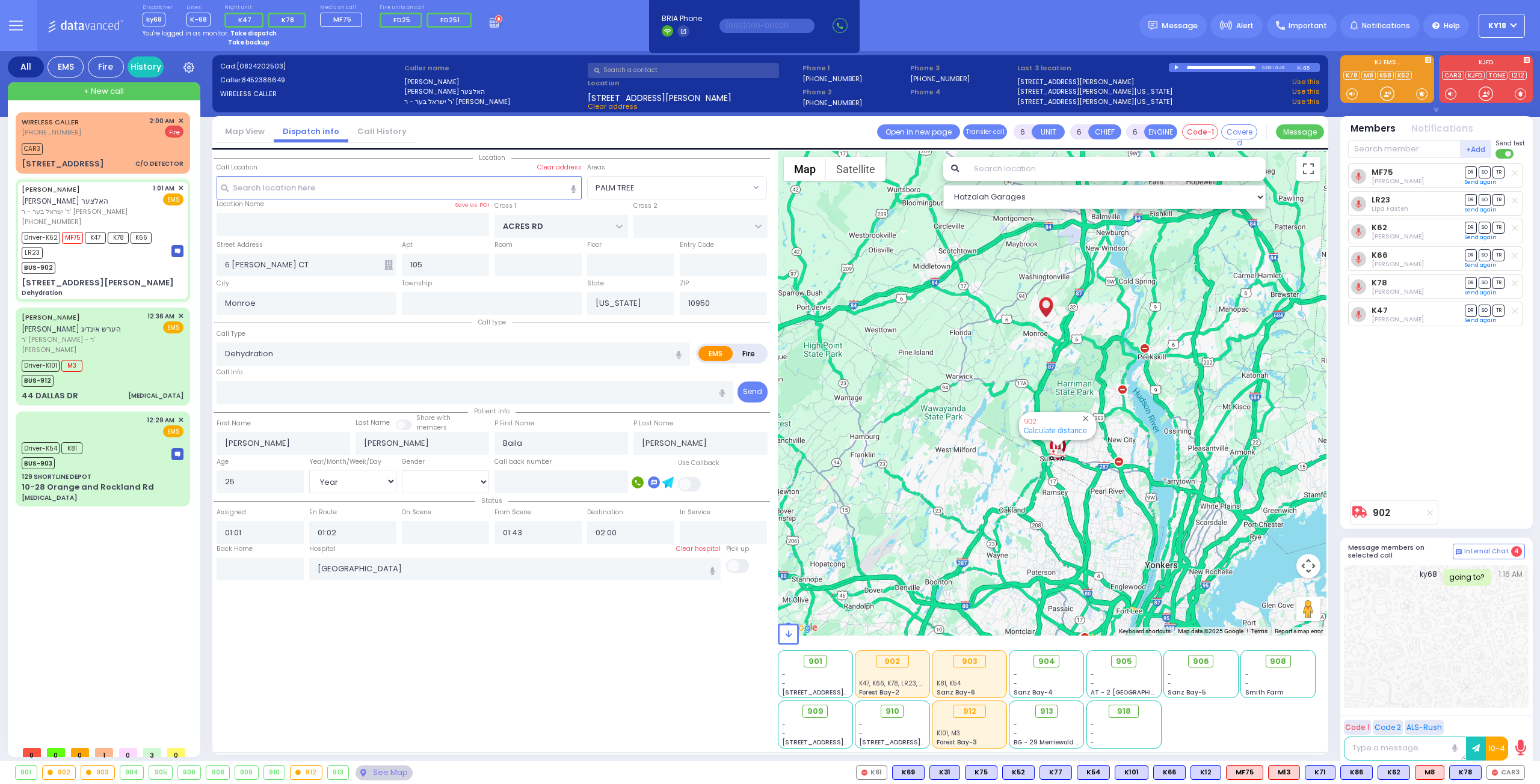
select select
radio input "true"
select select "Year"
select select "[DEMOGRAPHIC_DATA]"
select select "Hatzalah Garages"
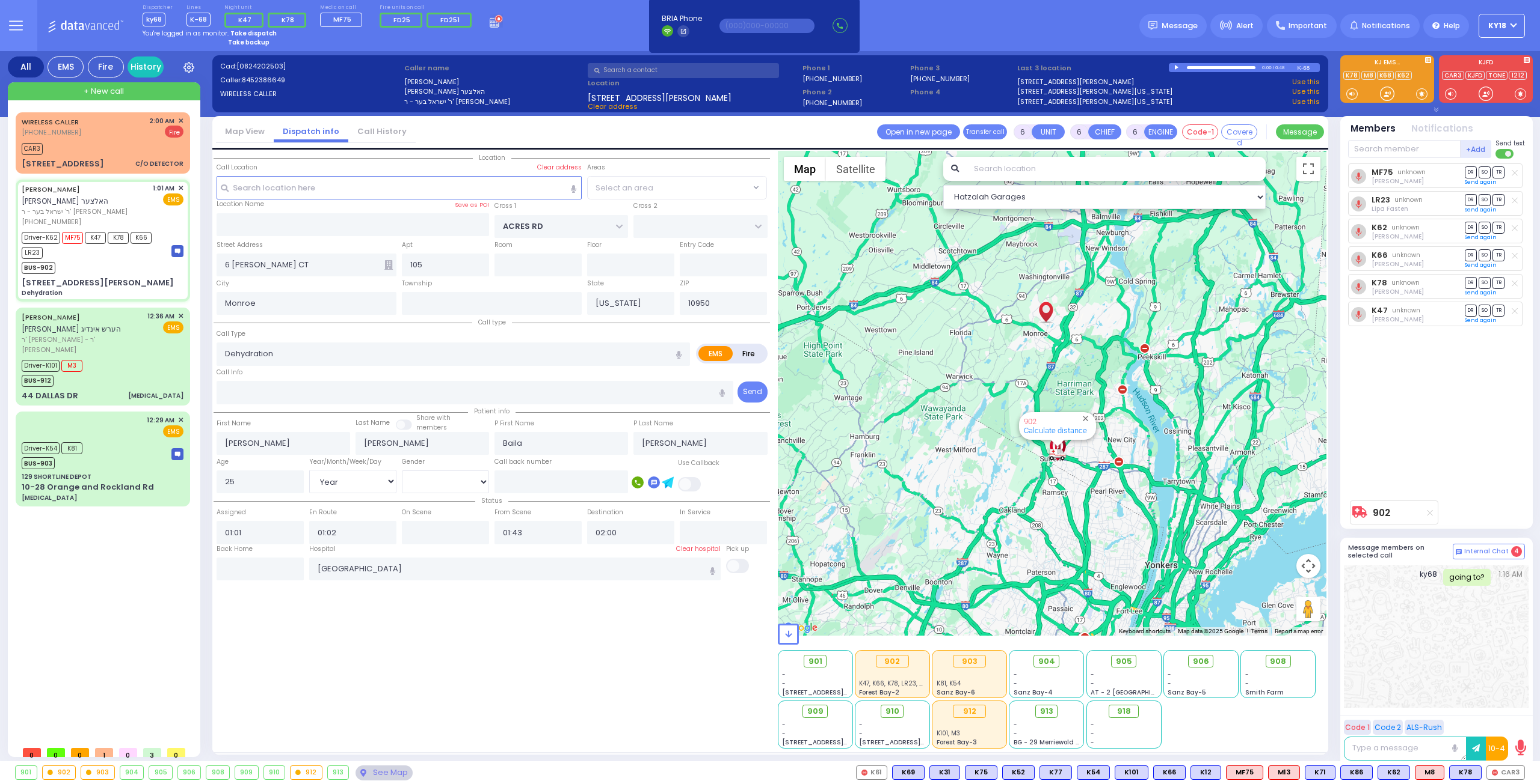
select select
radio input "true"
select select "Year"
select select "[DEMOGRAPHIC_DATA]"
select select "Hatzalah Garages"
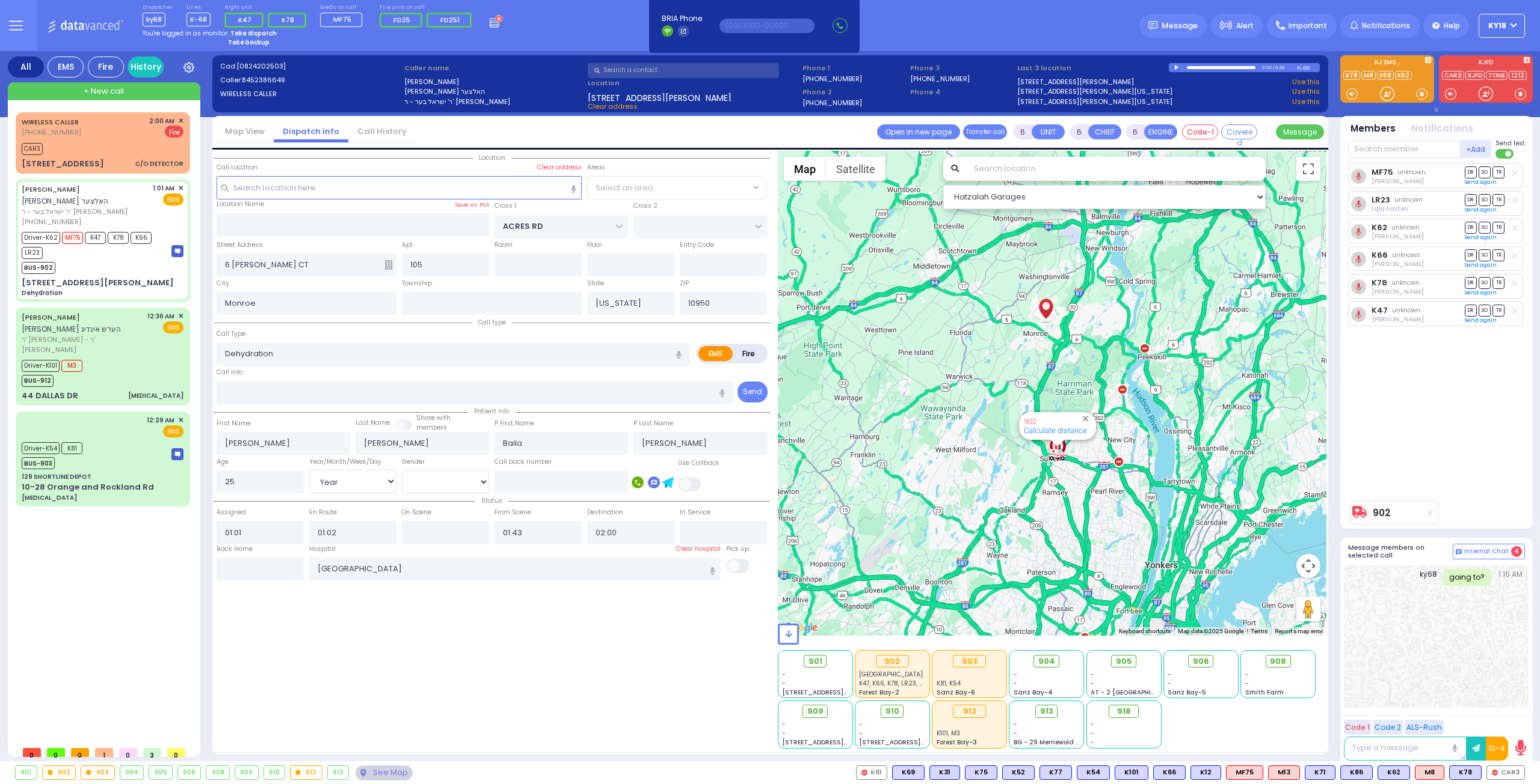
select select "PALM TREE"
select select
radio input "true"
select select "Year"
select select "[DEMOGRAPHIC_DATA]"
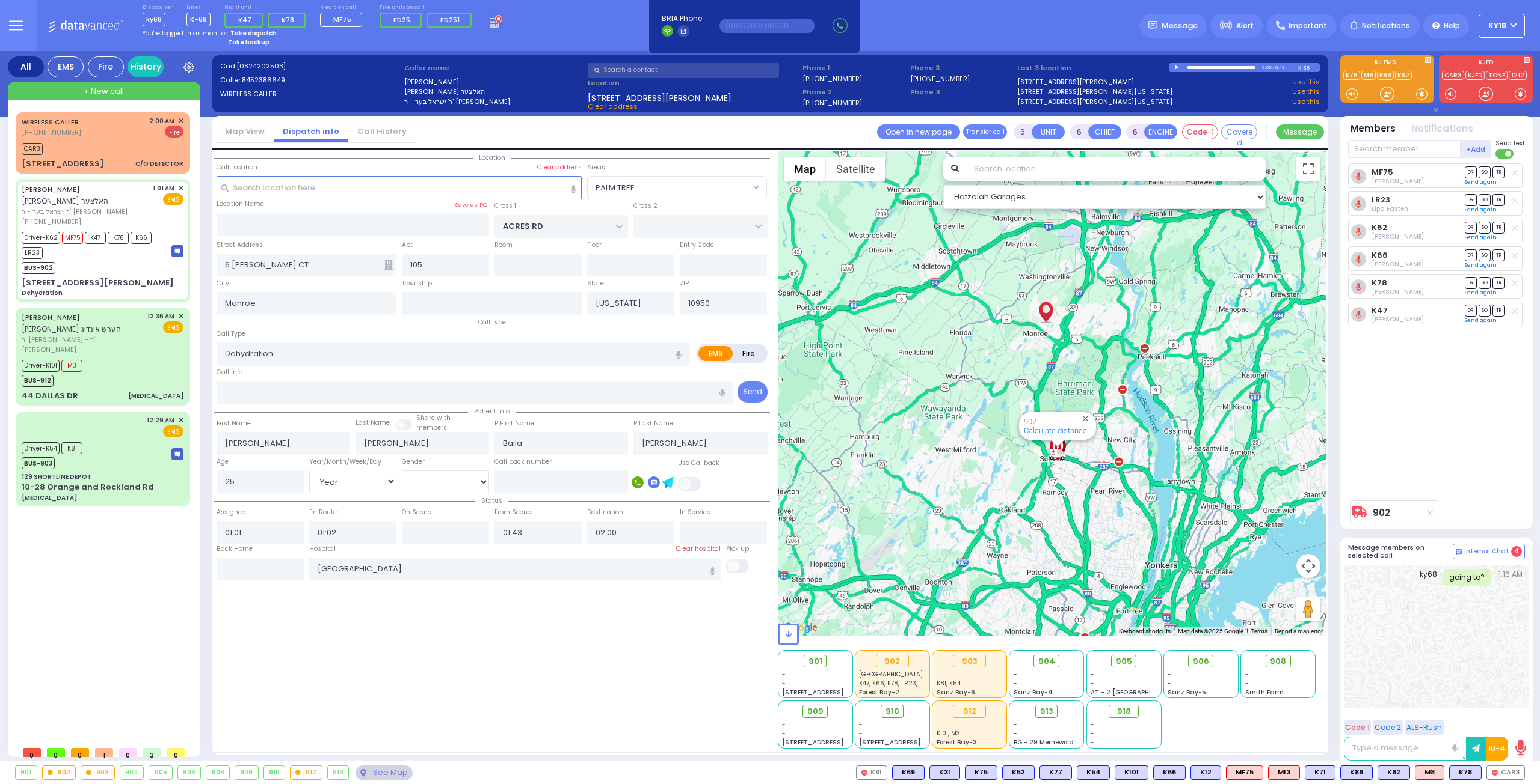
select select "Hatzalah Garages"
select select "PALM TREE"
select select
radio input "true"
select select "Year"
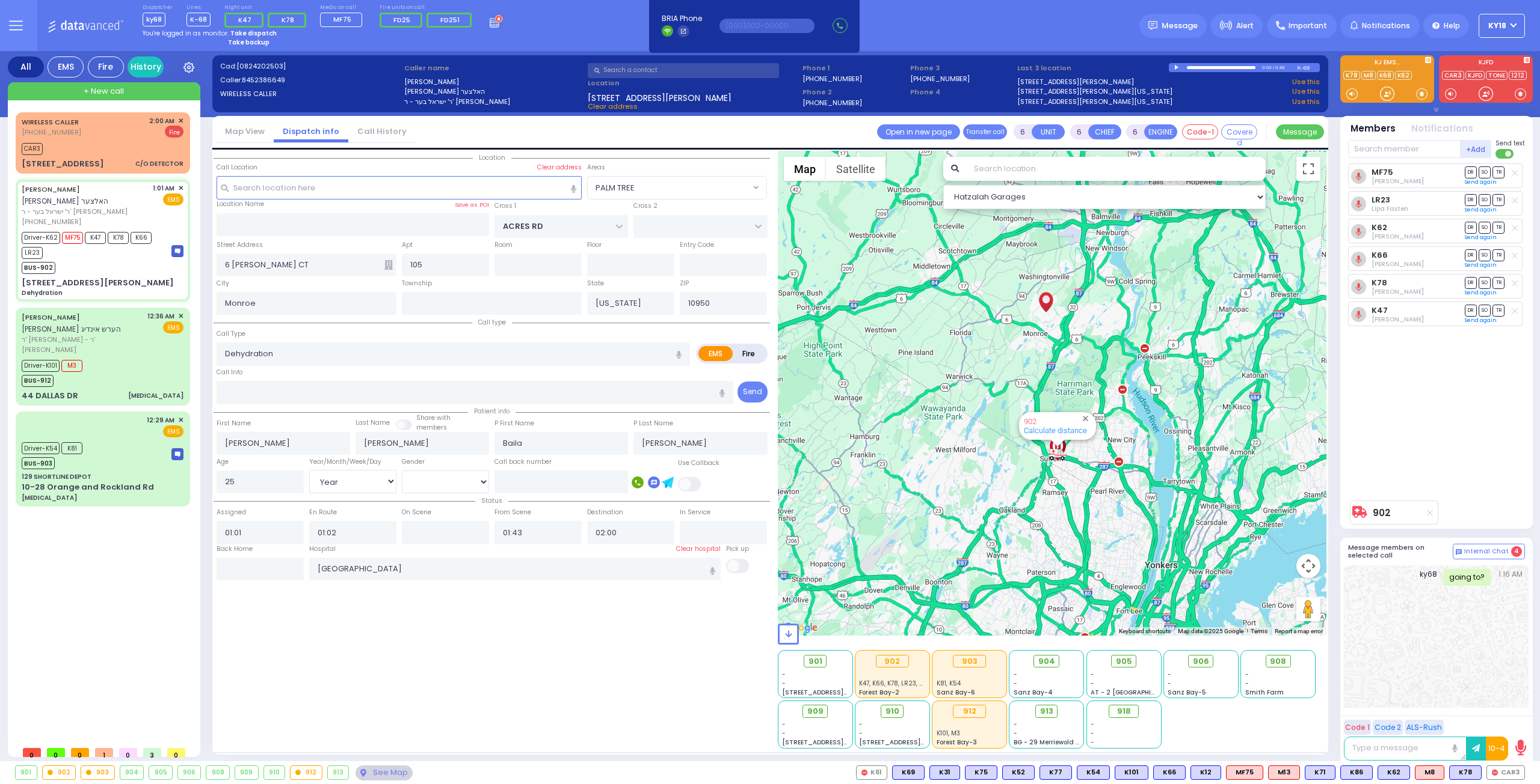
select select "[DEMOGRAPHIC_DATA]"
select select "Hatzalah Garages"
select select "PALM TREE"
select select
radio input "true"
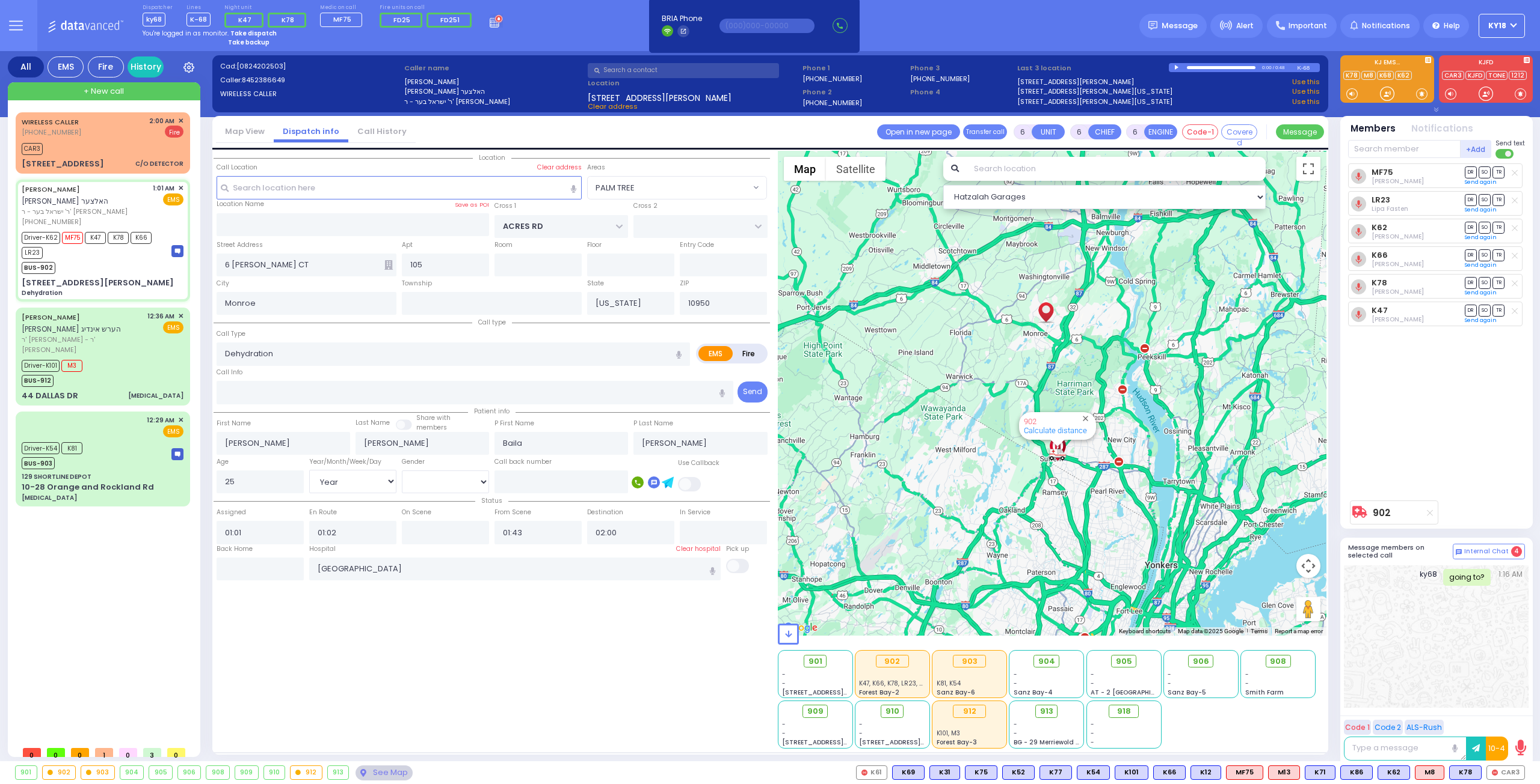
select select "Year"
select select "[DEMOGRAPHIC_DATA]"
select select "Hatzalah Garages"
select select "PALM TREE"
select select
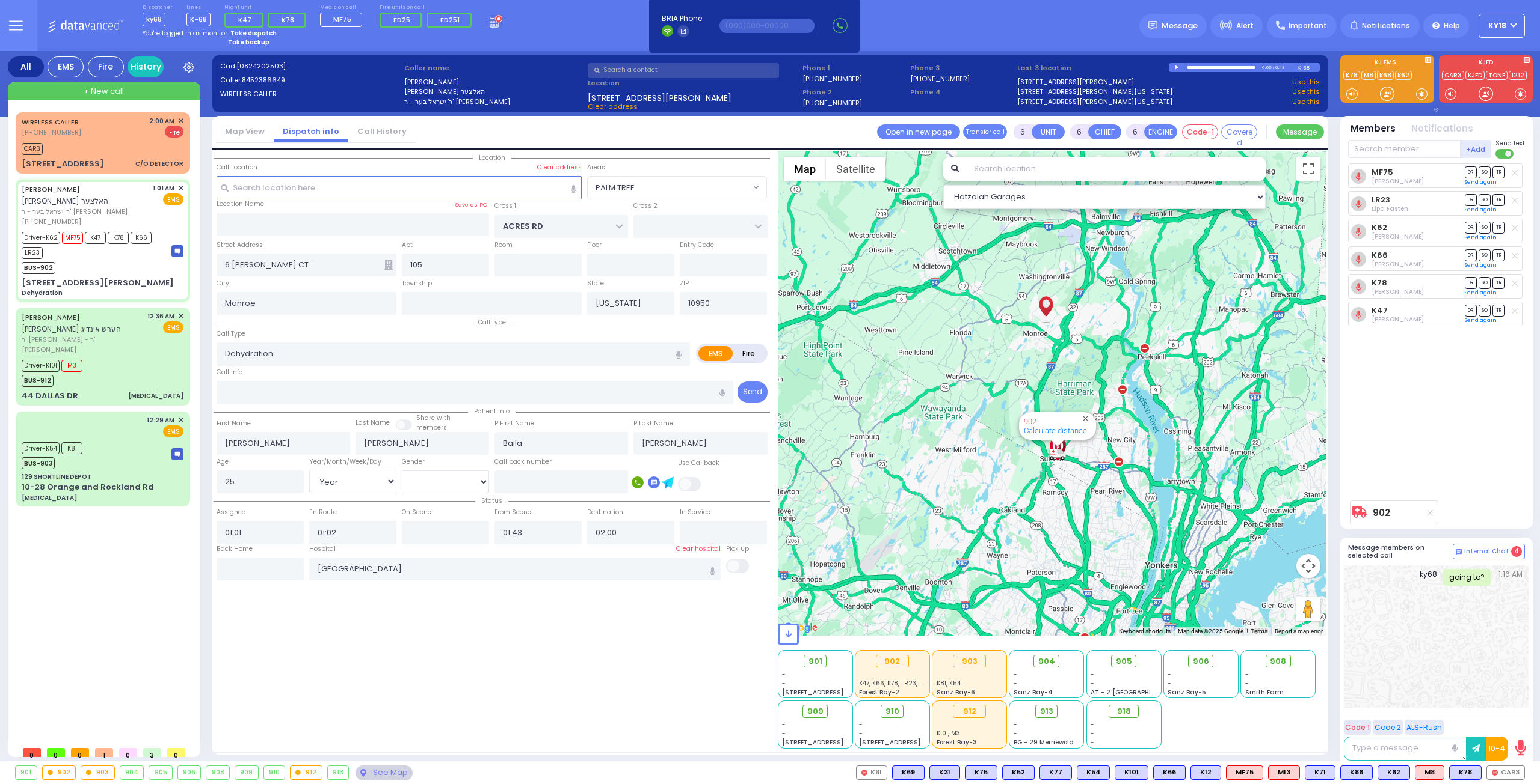
radio input "true"
select select "Year"
select select "[DEMOGRAPHIC_DATA]"
select select "Hatzalah Garages"
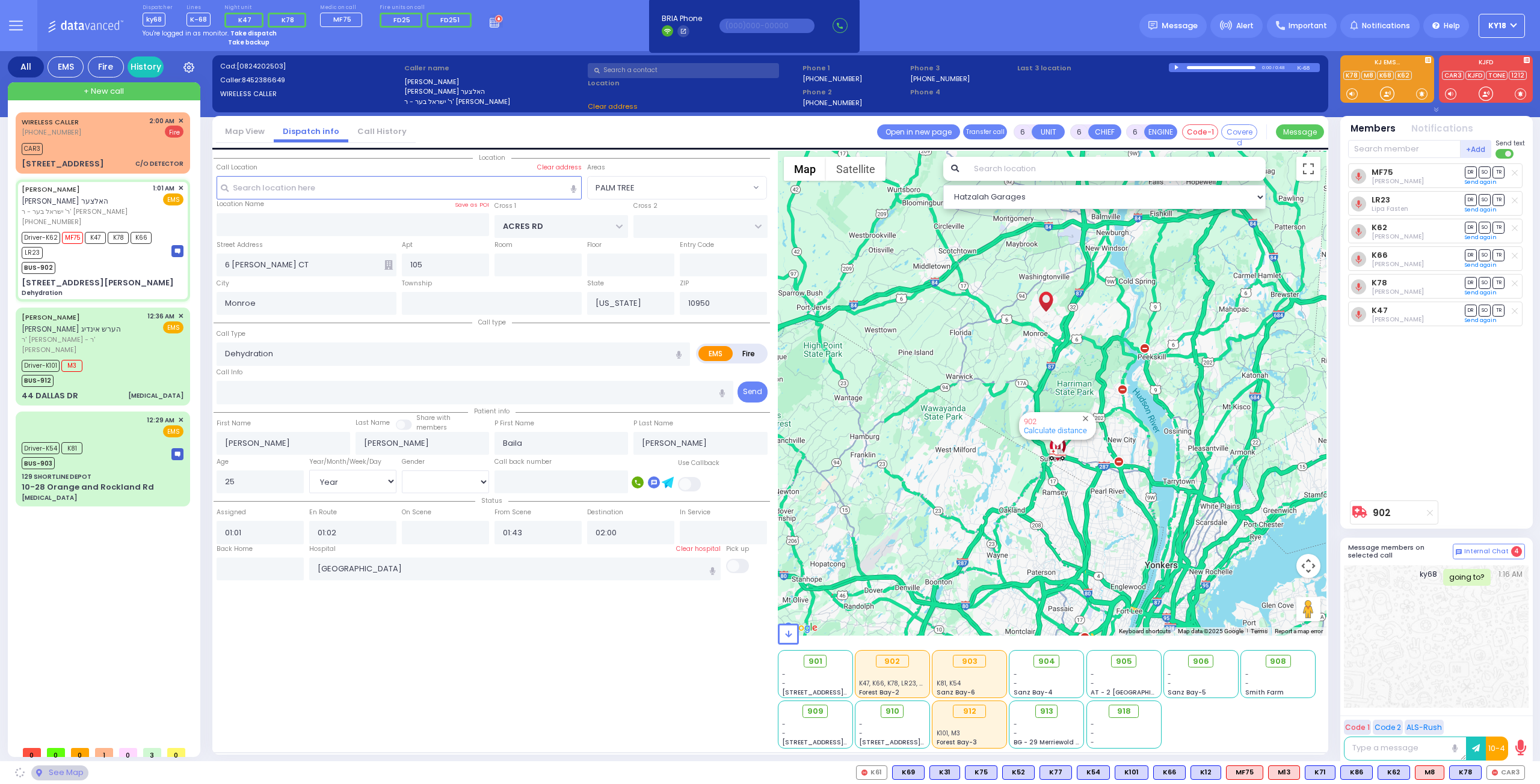
select select "PALM TREE"
